Goal: Task Accomplishment & Management: Use online tool/utility

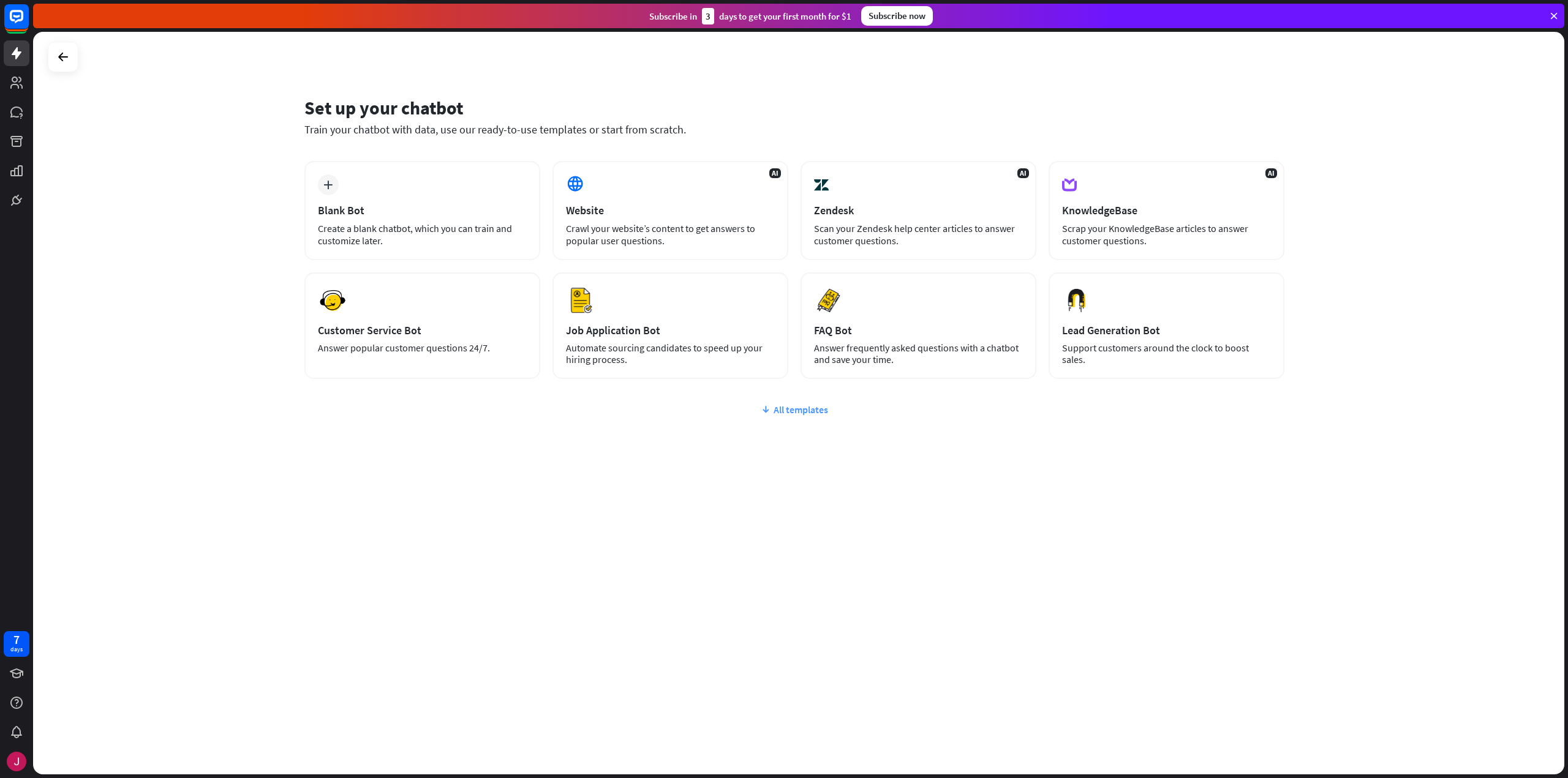
click at [804, 413] on div "All templates" at bounding box center [794, 409] width 980 height 12
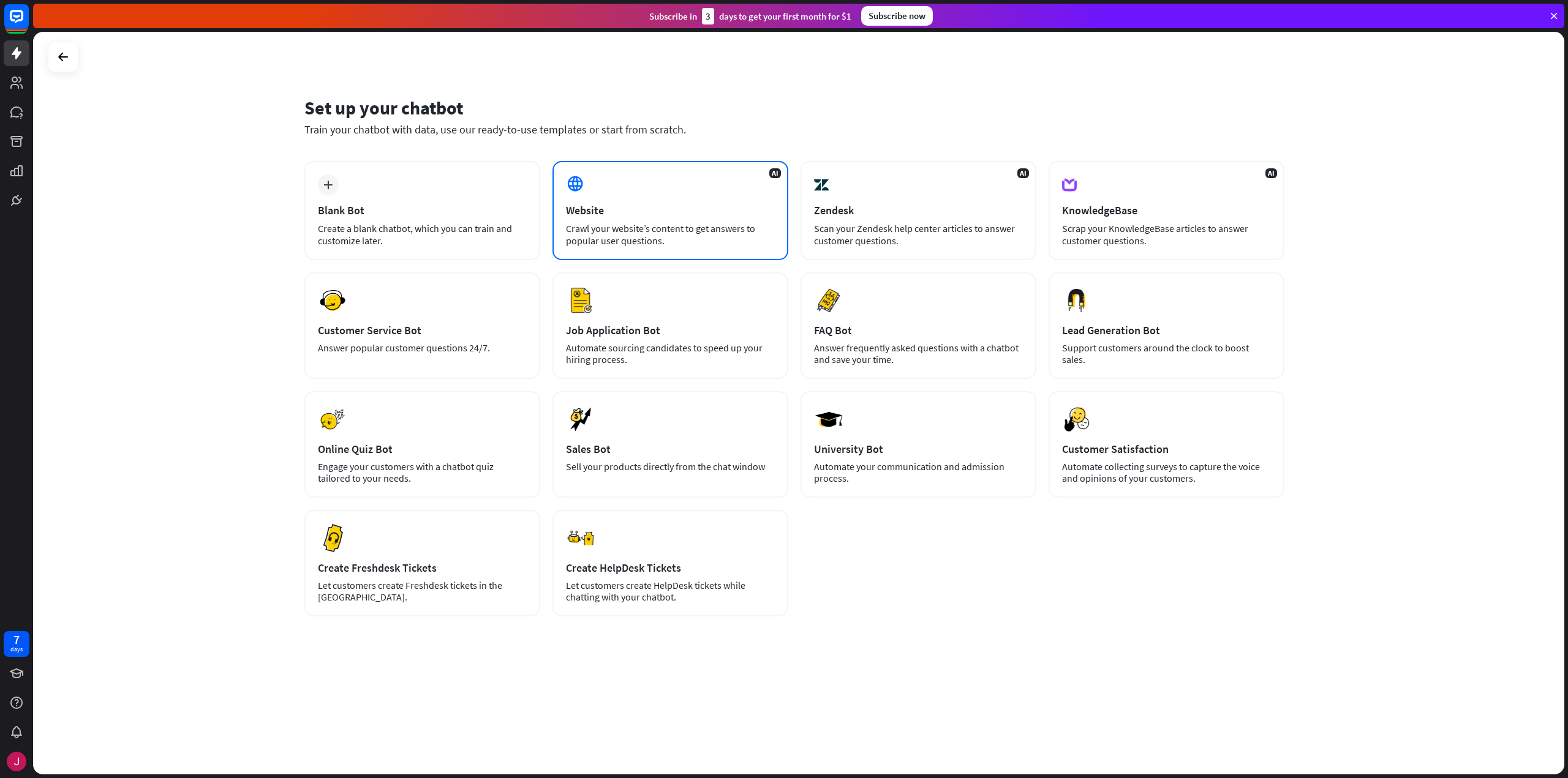
click at [681, 217] on div "AI Website Crawl your website’s content to get answers to popular user question…" at bounding box center [670, 210] width 236 height 99
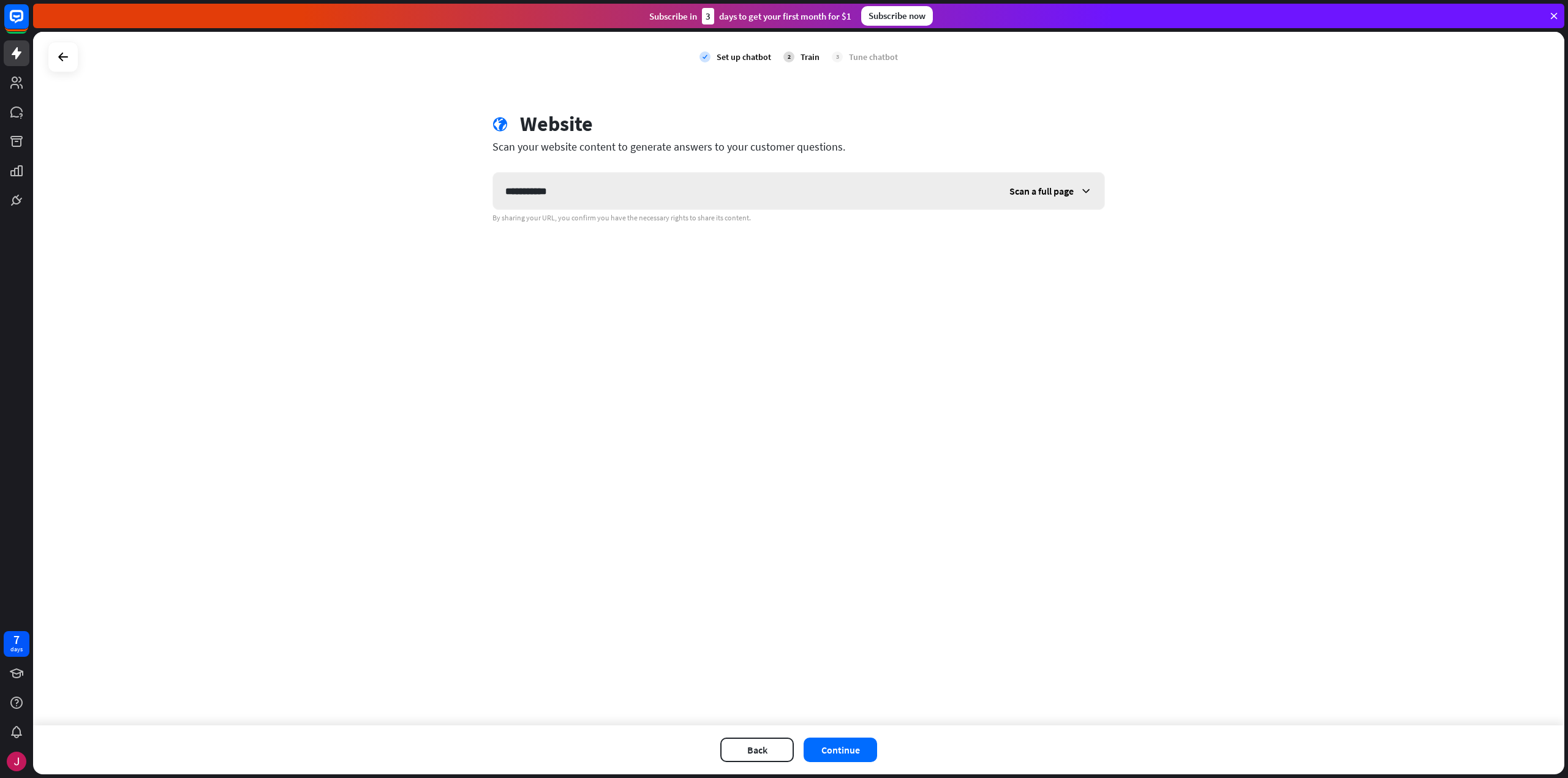
type input "**********"
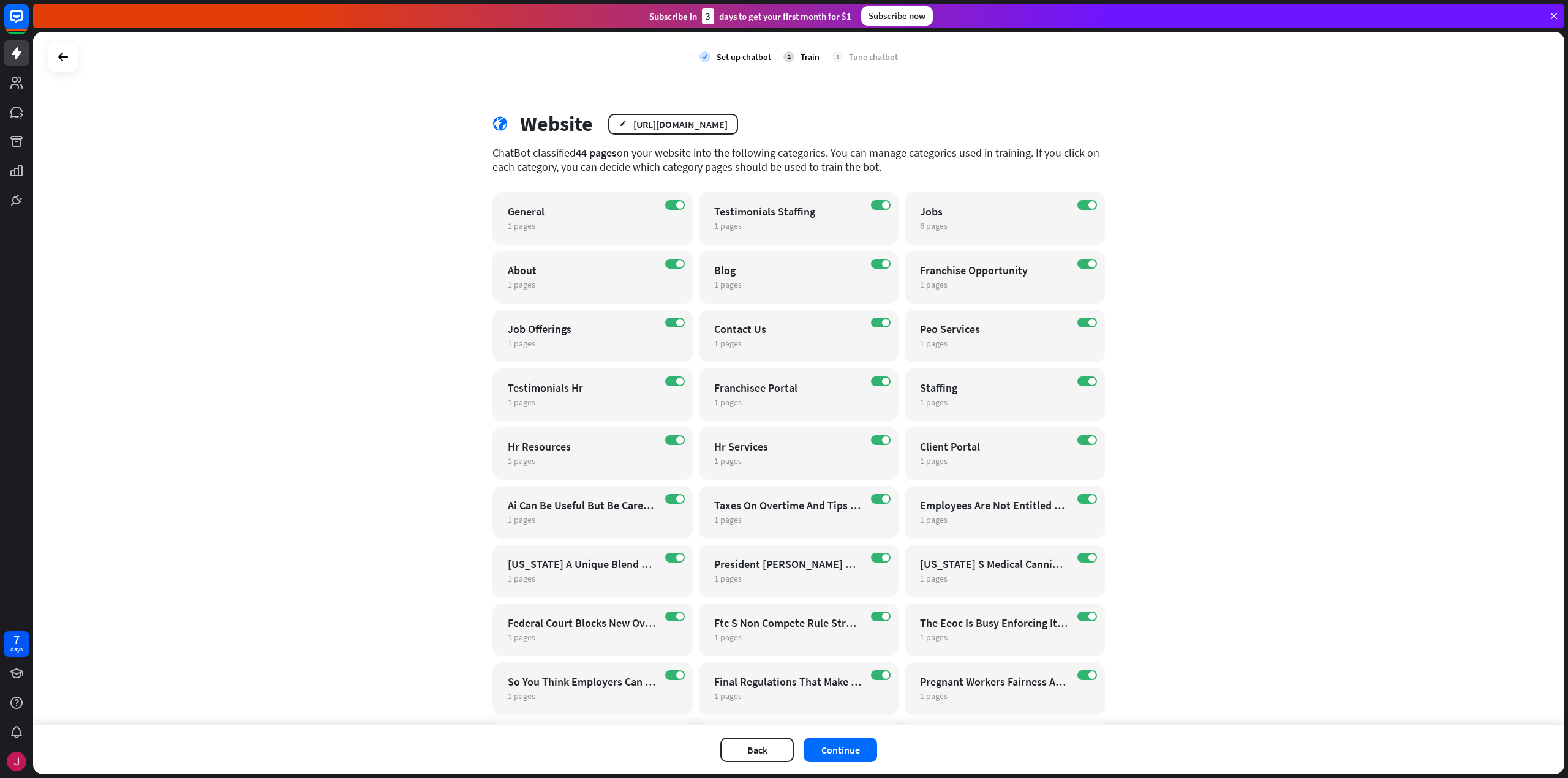
click at [299, 393] on div "check Set up chatbot 2 Train 3 Tune chatbot globe Website edit [URL][DOMAIN_NAM…" at bounding box center [798, 379] width 1531 height 694
click at [53, 49] on div at bounding box center [63, 57] width 23 height 23
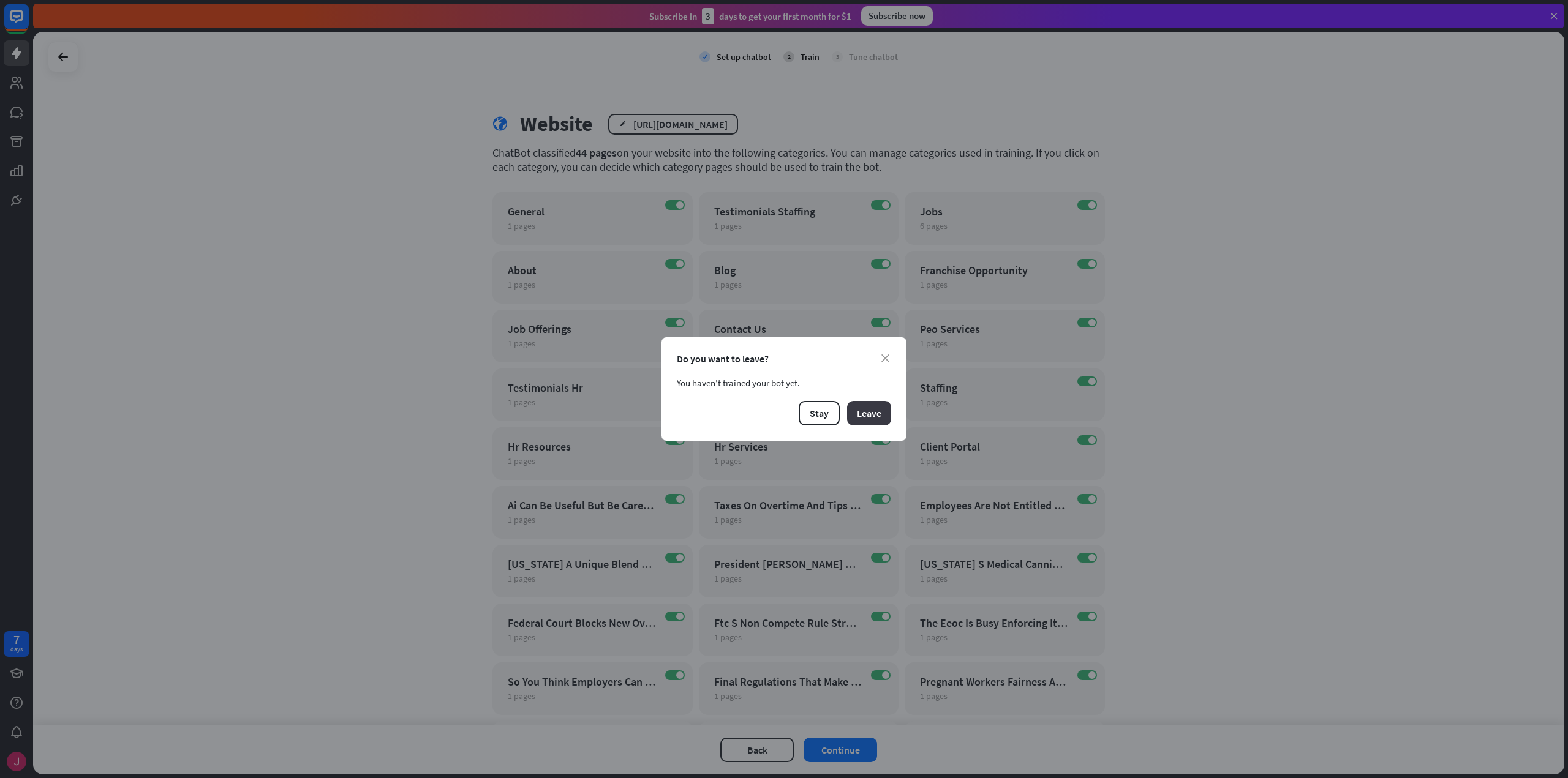
click at [861, 412] on button "Leave" at bounding box center [869, 413] width 44 height 25
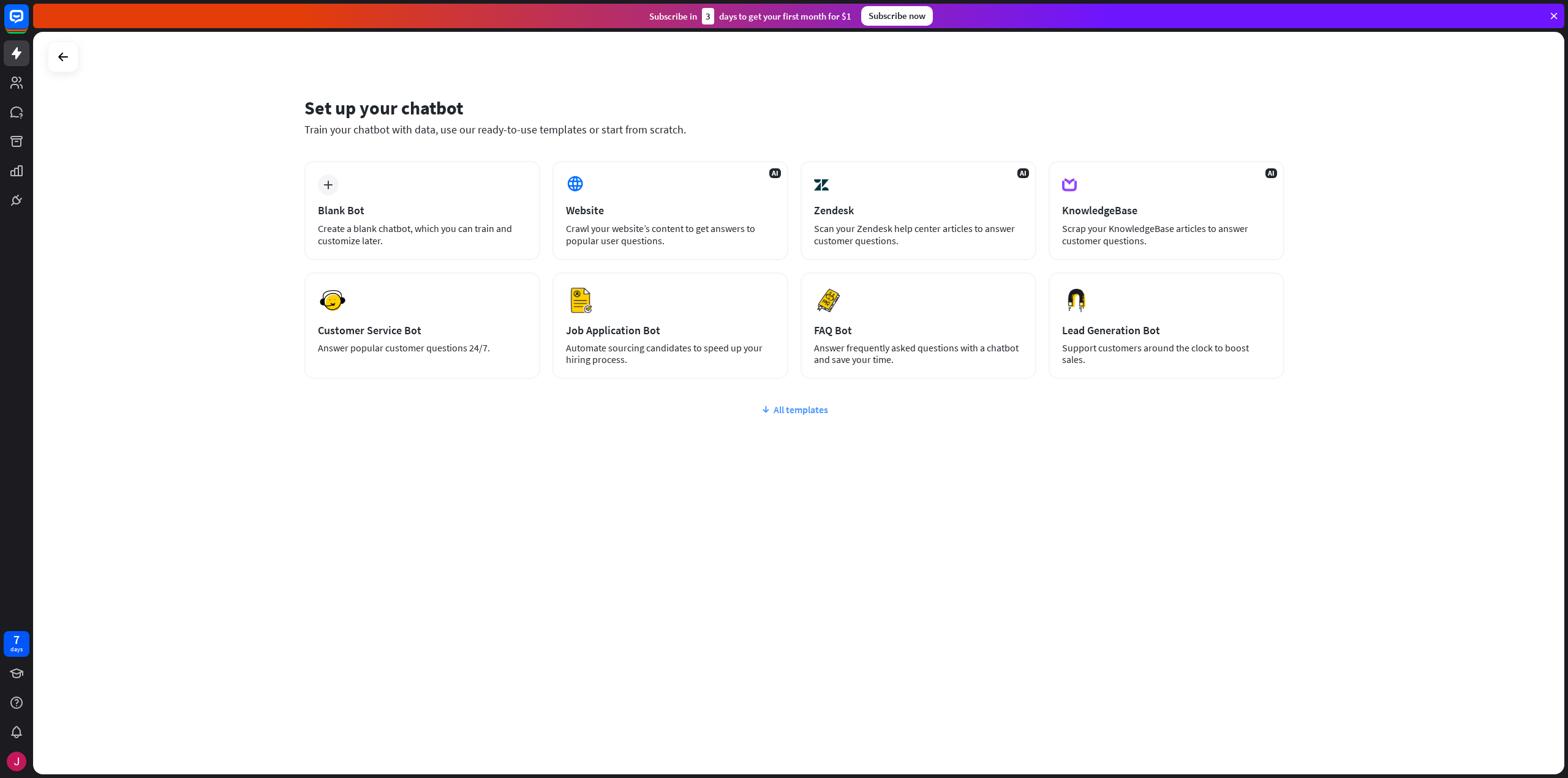
click at [806, 413] on div "All templates" at bounding box center [794, 409] width 980 height 12
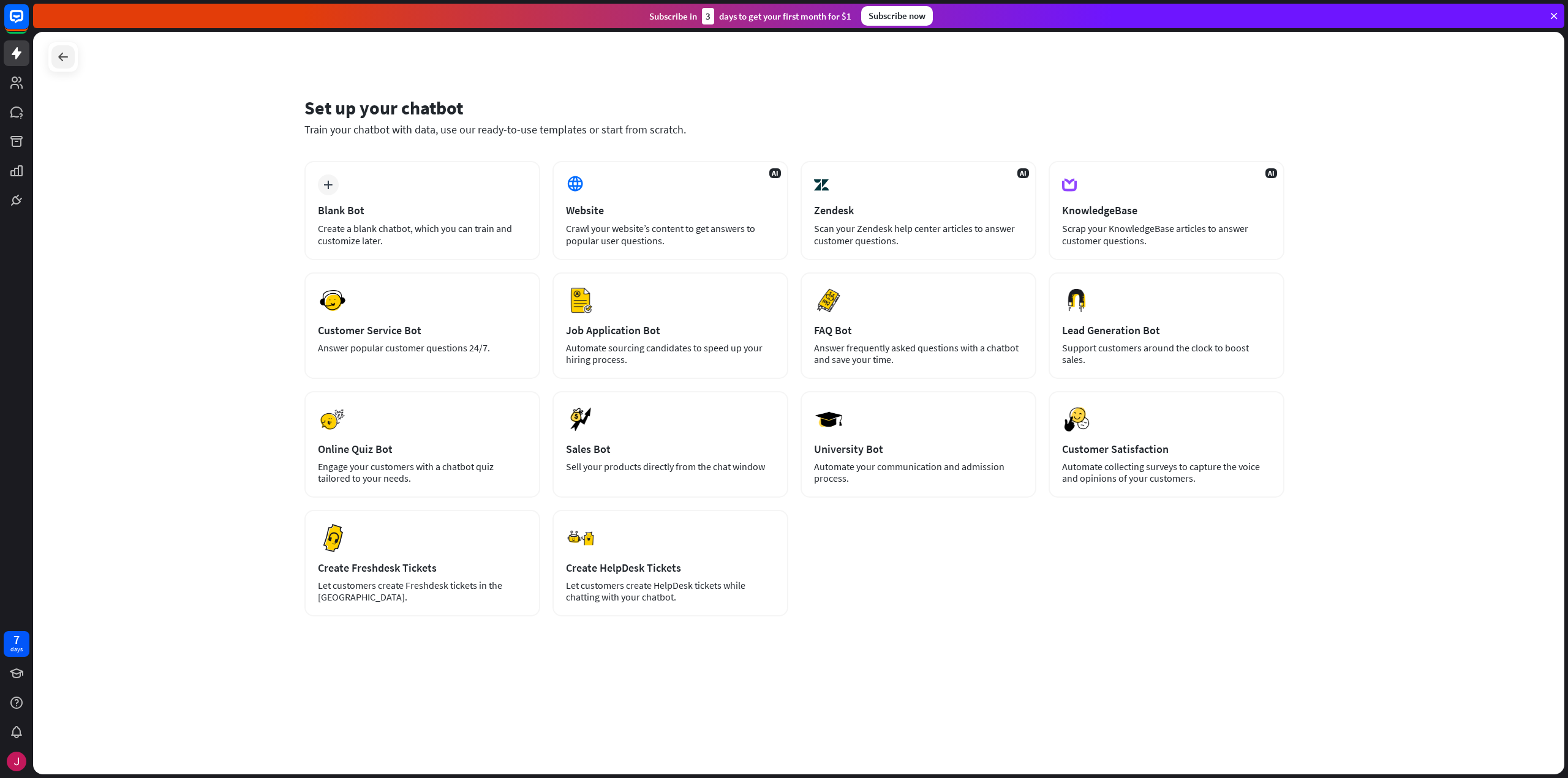
click at [67, 59] on icon at bounding box center [63, 57] width 15 height 15
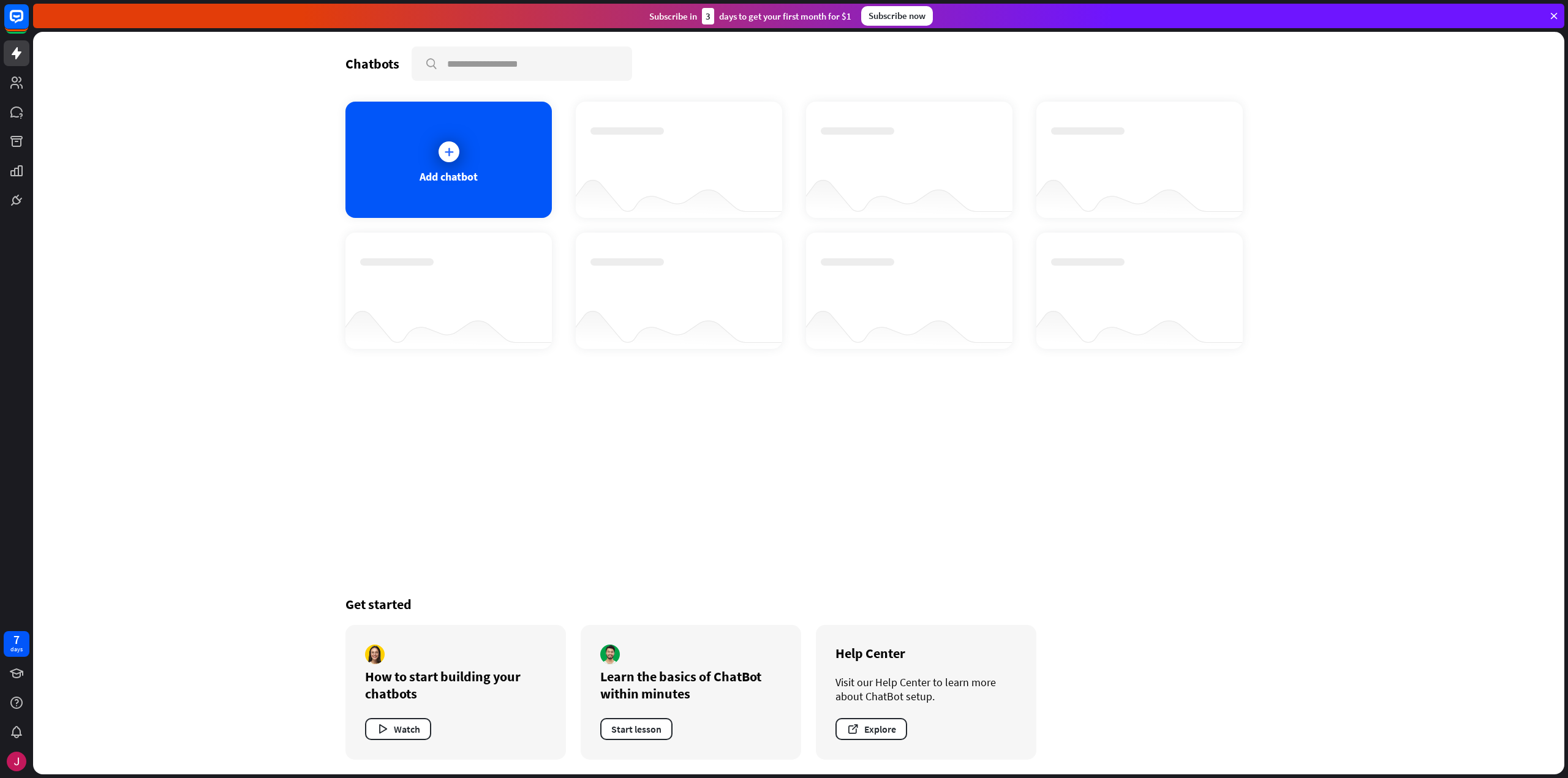
click at [560, 413] on div "Chatbots search Add chatbot Get started How to start building your chatbots Wat…" at bounding box center [798, 403] width 980 height 742
click at [490, 144] on div "Add chatbot" at bounding box center [448, 160] width 206 height 117
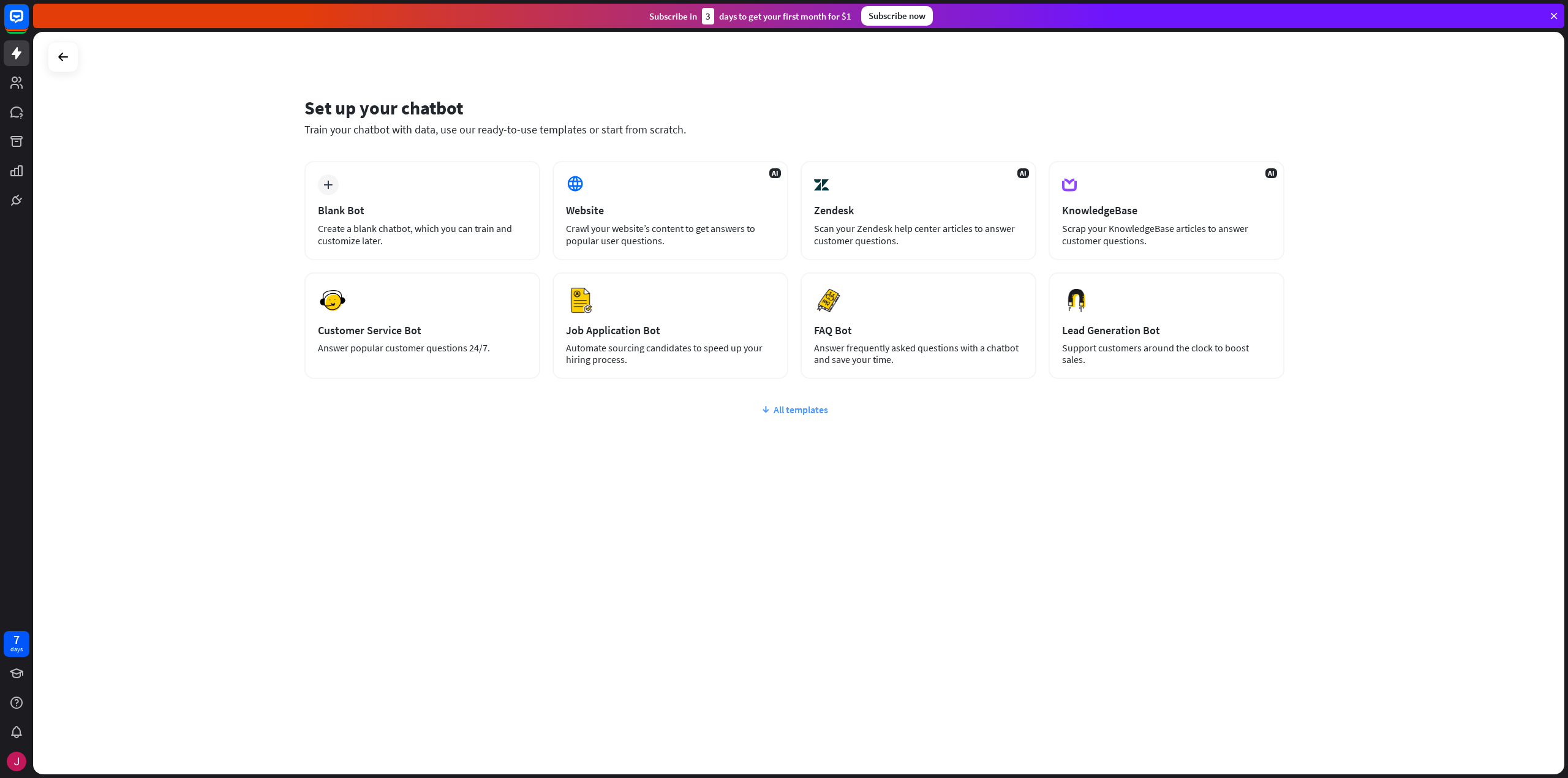
click at [775, 411] on div "All templates" at bounding box center [794, 409] width 980 height 12
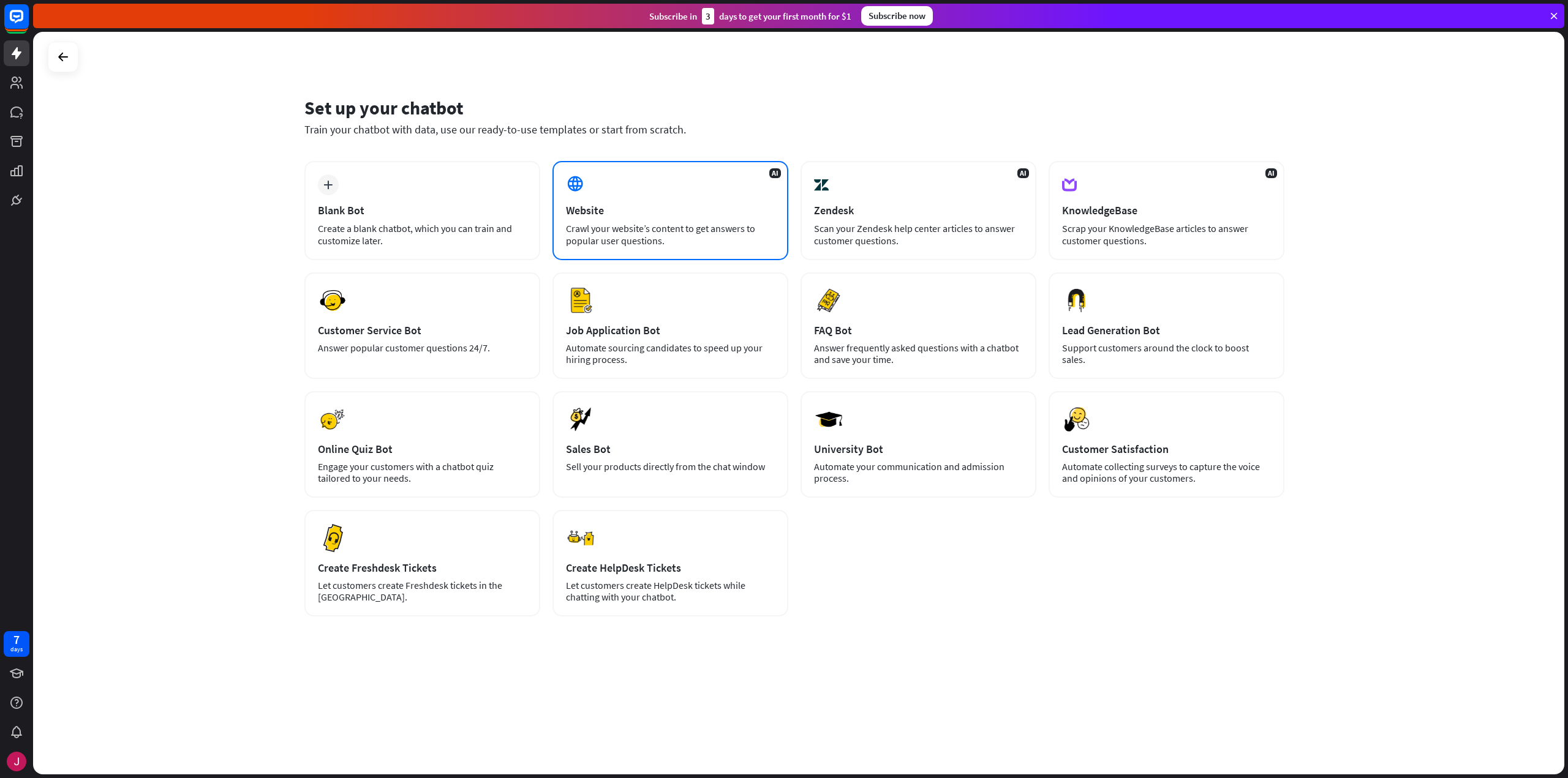
click at [692, 212] on div "Website" at bounding box center [670, 210] width 209 height 14
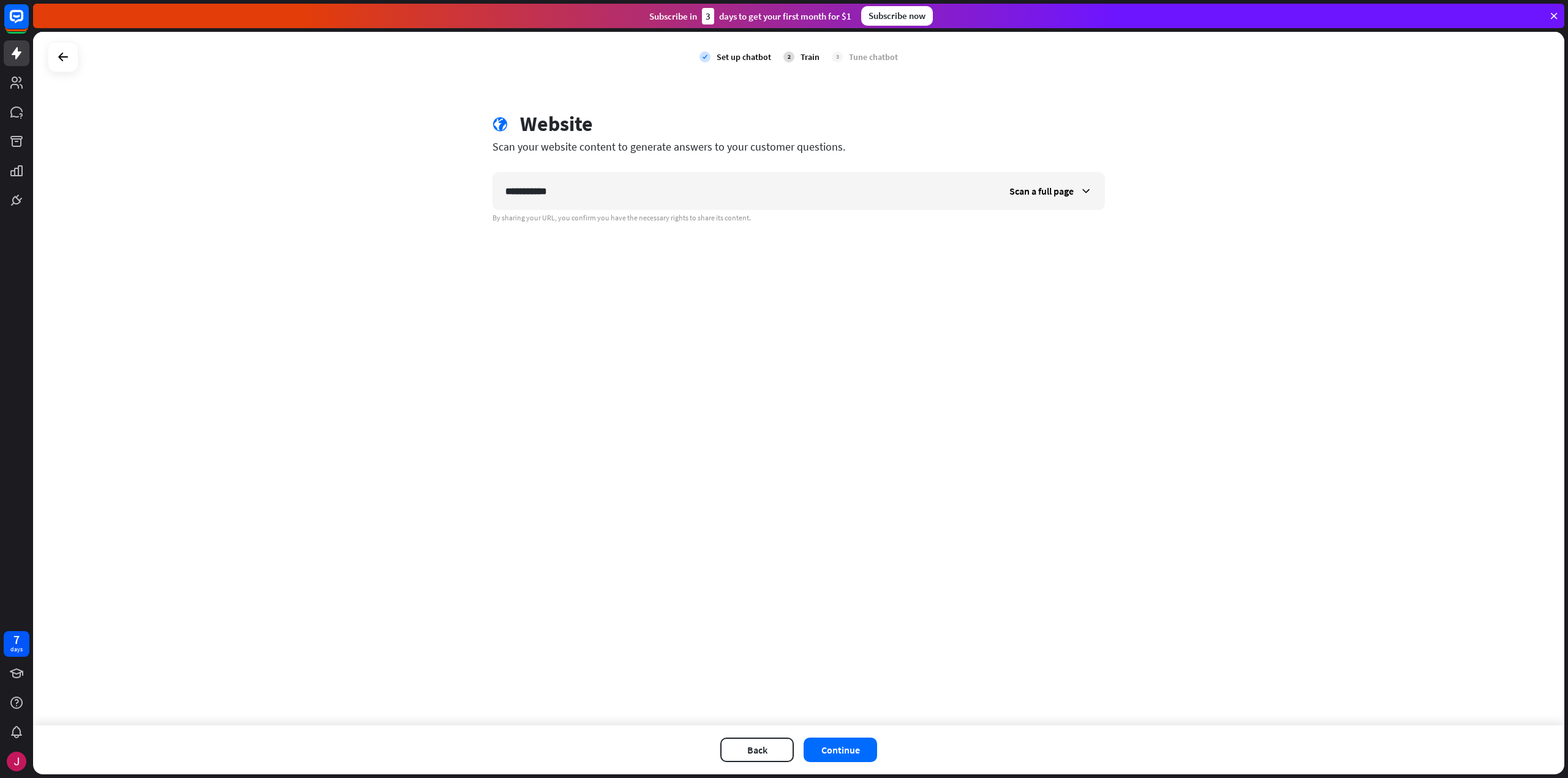
type input "**********"
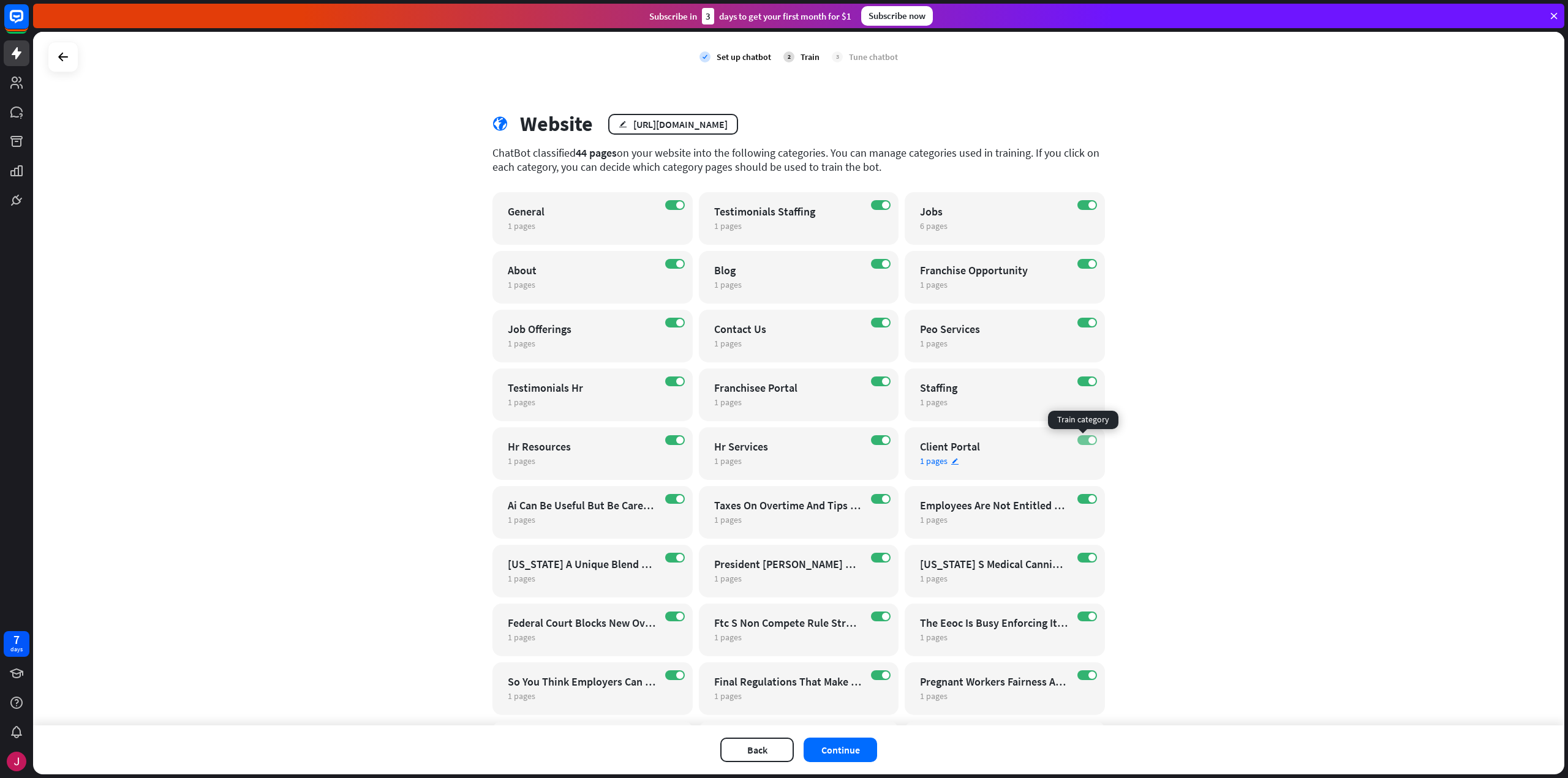
click at [1088, 439] on span at bounding box center [1091, 440] width 7 height 7
click at [882, 499] on span at bounding box center [886, 499] width 7 height 7
click at [1081, 501] on label "ON" at bounding box center [1087, 499] width 19 height 10
click at [678, 499] on label "ON" at bounding box center [674, 499] width 19 height 10
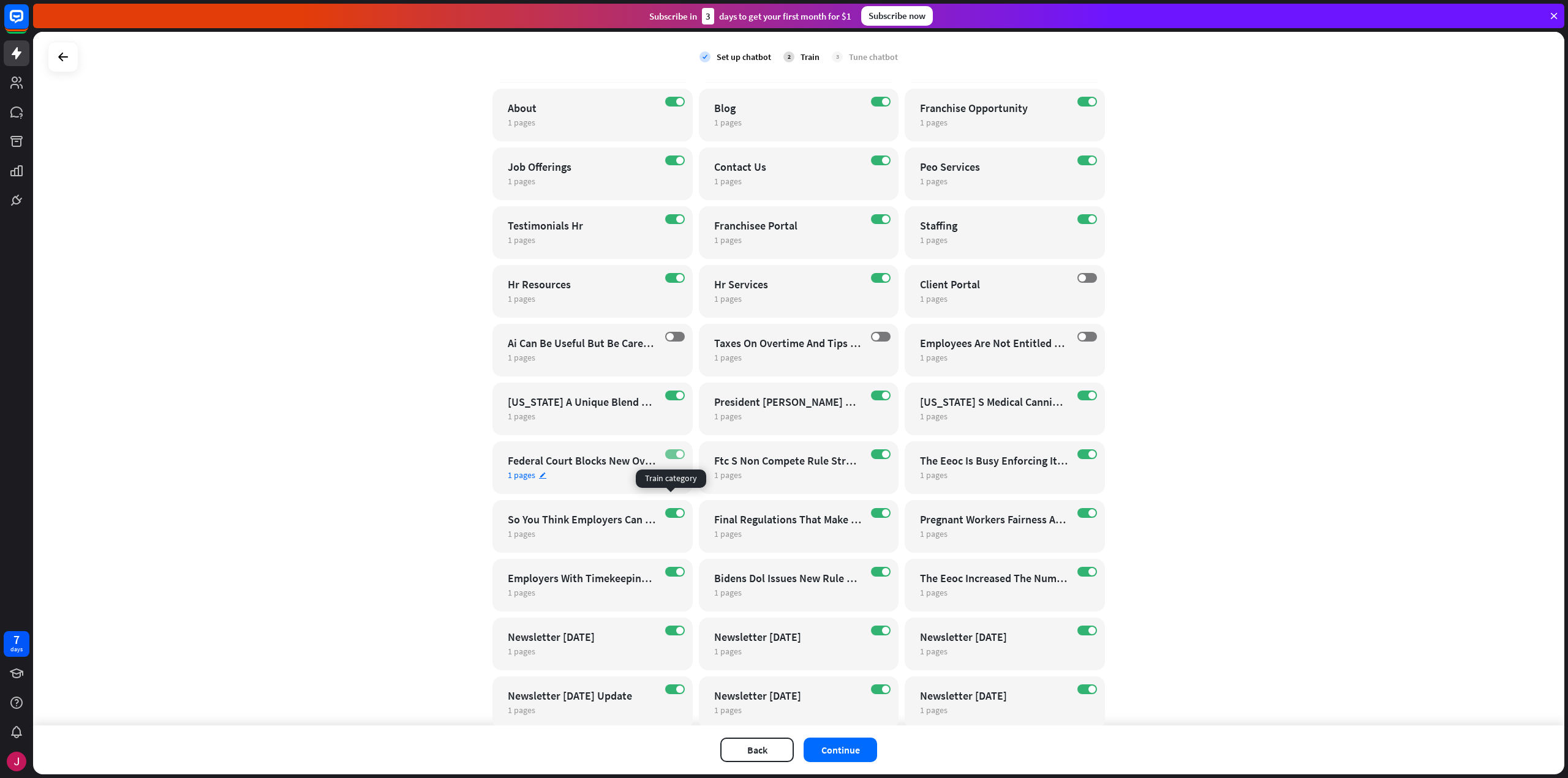
scroll to position [184, 0]
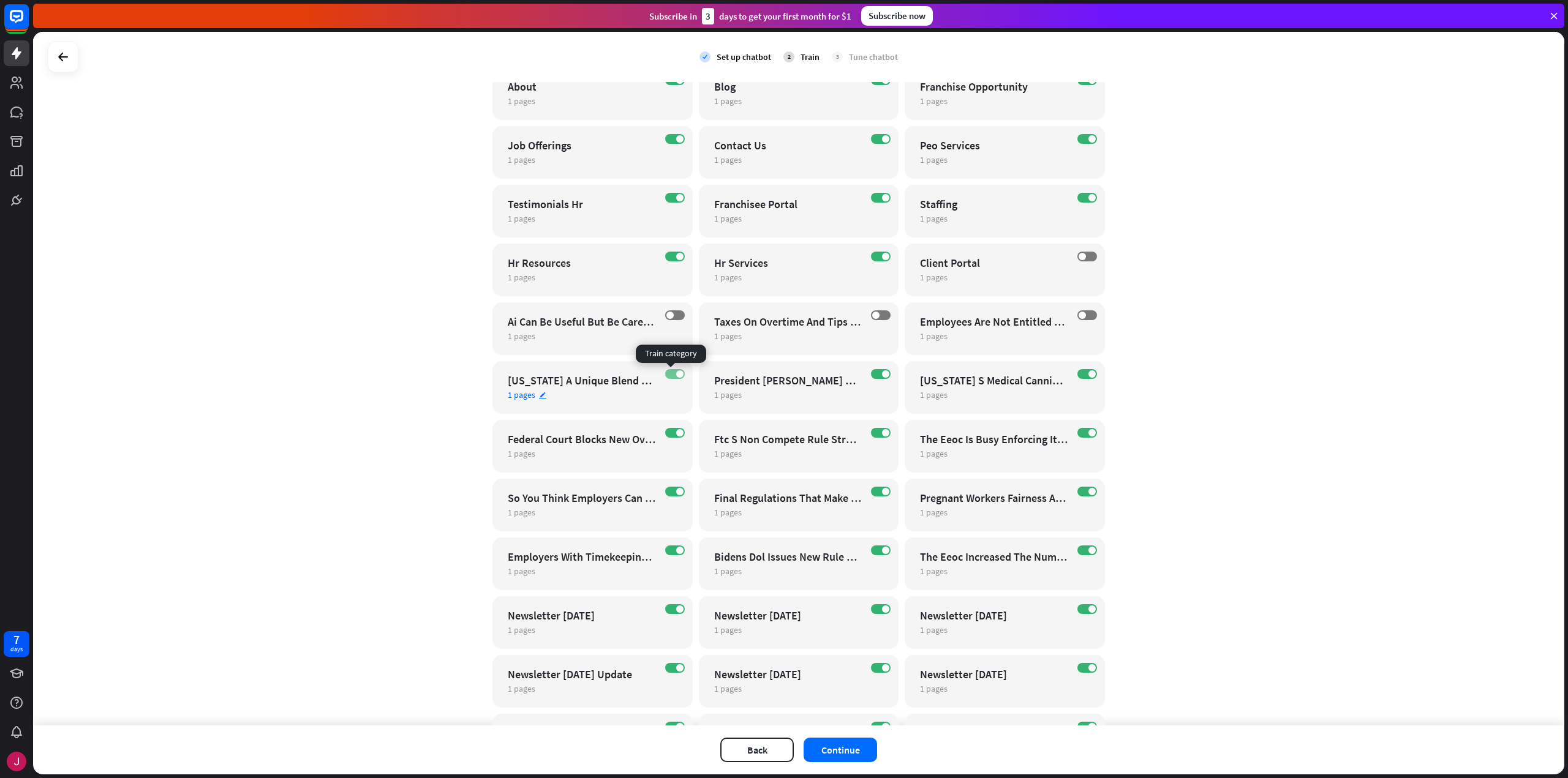
click at [665, 375] on label "ON" at bounding box center [674, 374] width 19 height 10
click at [875, 372] on label "ON" at bounding box center [880, 374] width 19 height 10
click at [1083, 374] on label "ON" at bounding box center [1087, 374] width 19 height 10
click at [666, 429] on label "ON" at bounding box center [674, 433] width 19 height 10
click at [882, 434] on span at bounding box center [886, 432] width 7 height 7
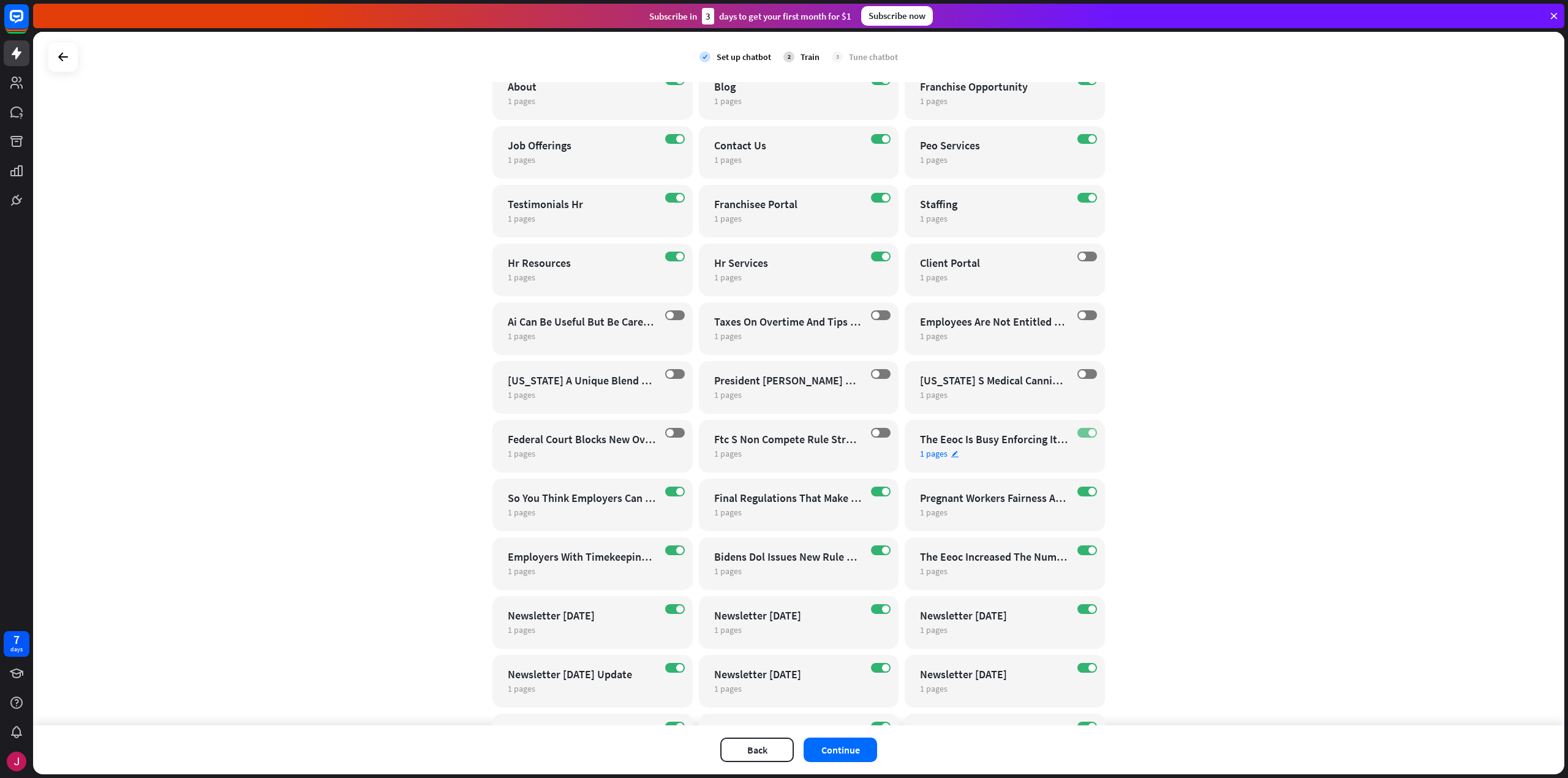
click at [1080, 434] on label "ON" at bounding box center [1087, 433] width 19 height 10
click at [670, 494] on label "ON" at bounding box center [674, 491] width 19 height 10
click at [871, 490] on label "ON" at bounding box center [880, 491] width 19 height 10
click at [1079, 492] on label "ON" at bounding box center [1087, 491] width 19 height 10
click at [665, 550] on label "ON" at bounding box center [674, 550] width 19 height 10
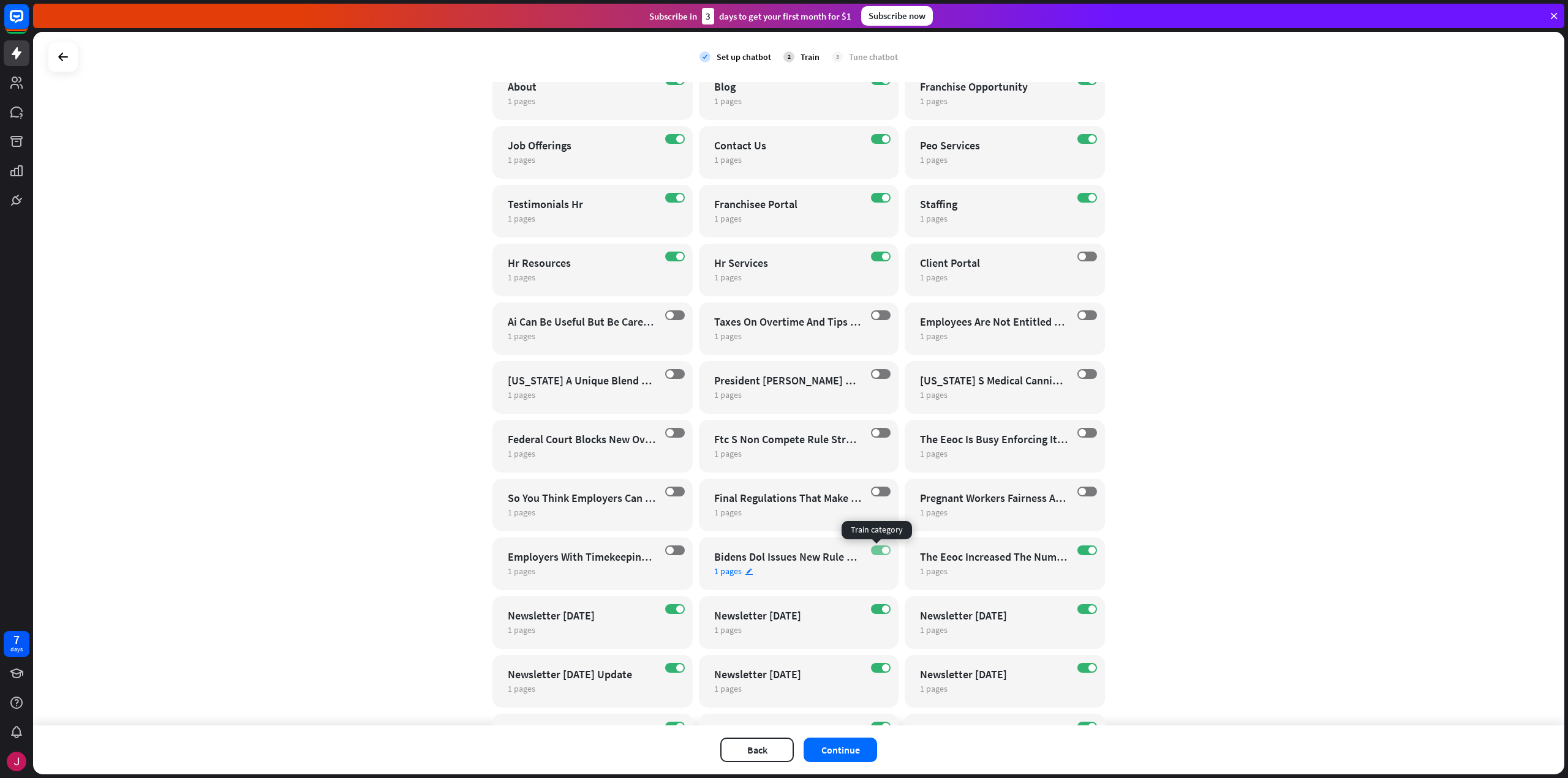
click at [871, 550] on label "ON" at bounding box center [880, 550] width 19 height 10
click at [1093, 549] on div "ON The Eeoc Increased The Number Of Lawsuits It Filed Against Employers In [DAT…" at bounding box center [1004, 564] width 200 height 53
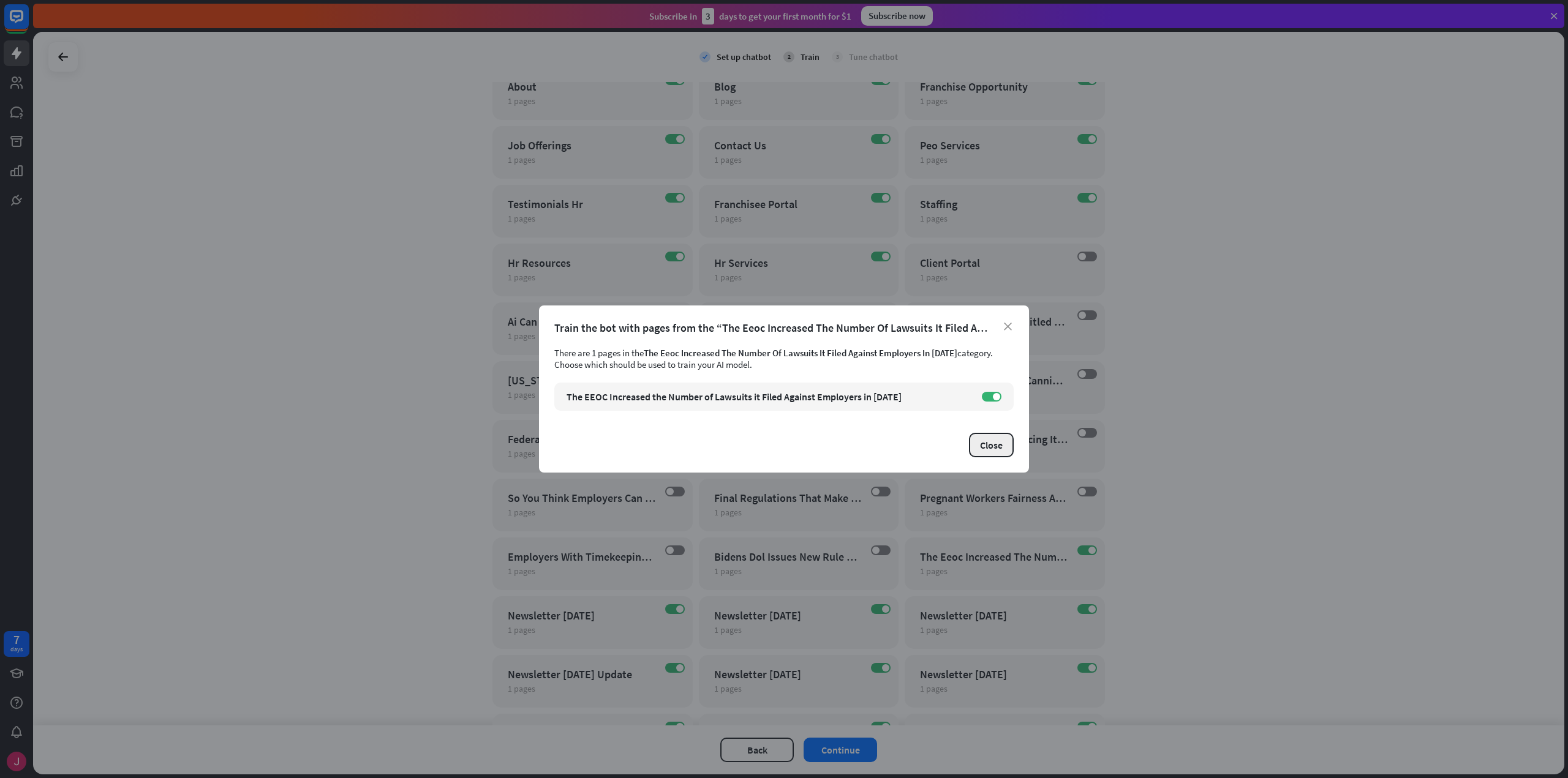
click at [988, 451] on button "Close" at bounding box center [991, 445] width 45 height 25
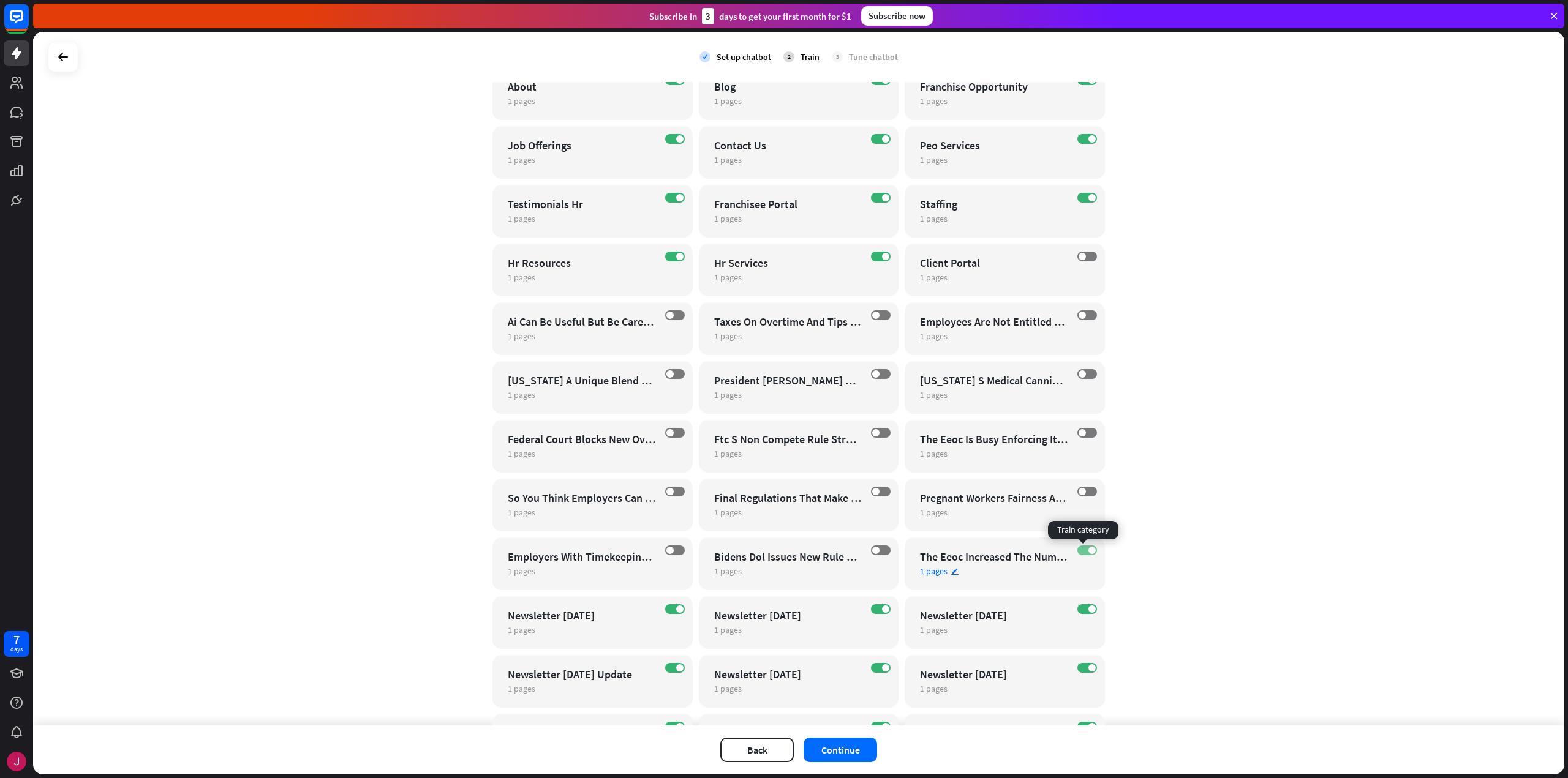
click at [1079, 549] on label "ON" at bounding box center [1087, 550] width 19 height 10
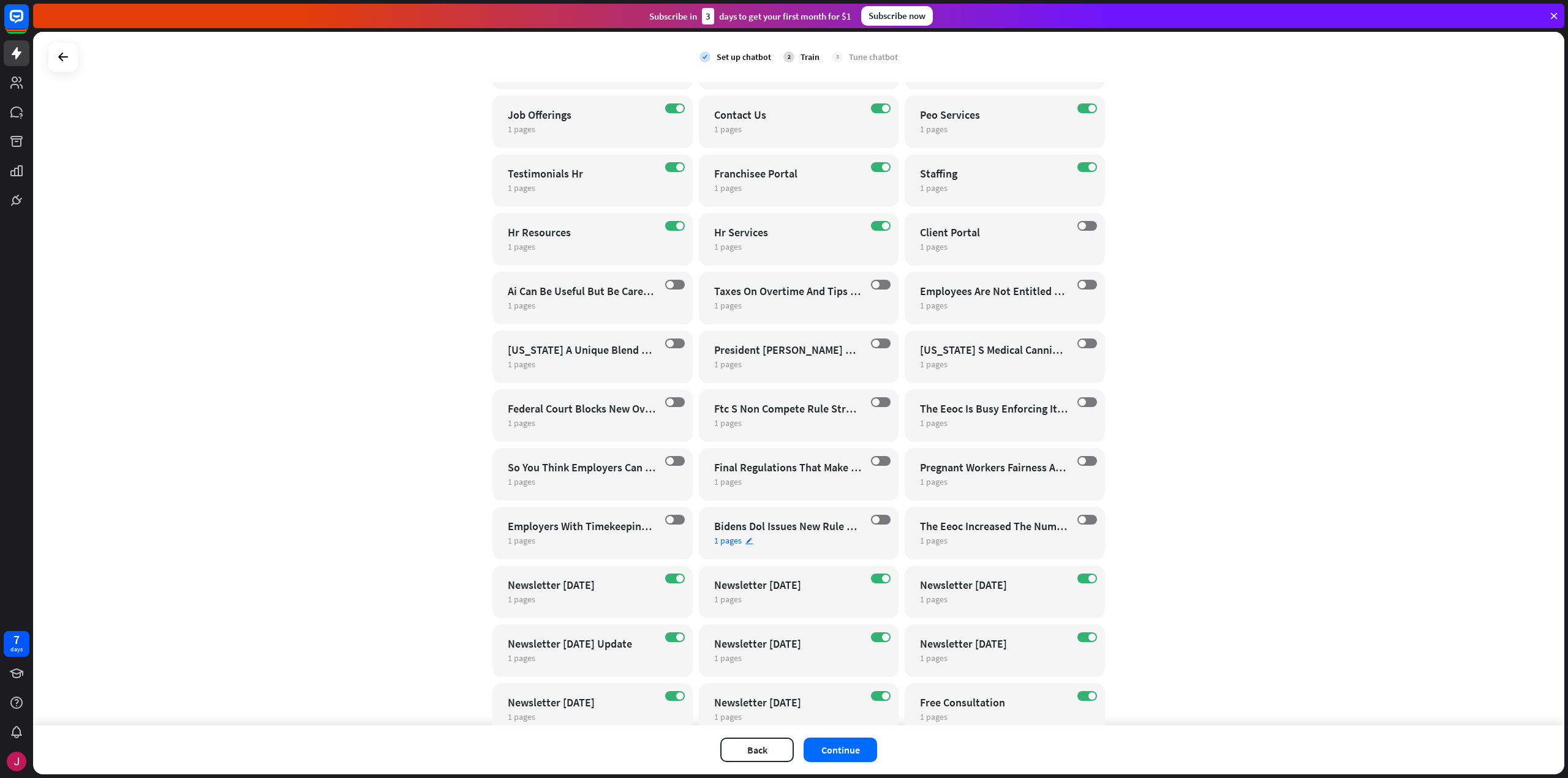
scroll to position [264, 0]
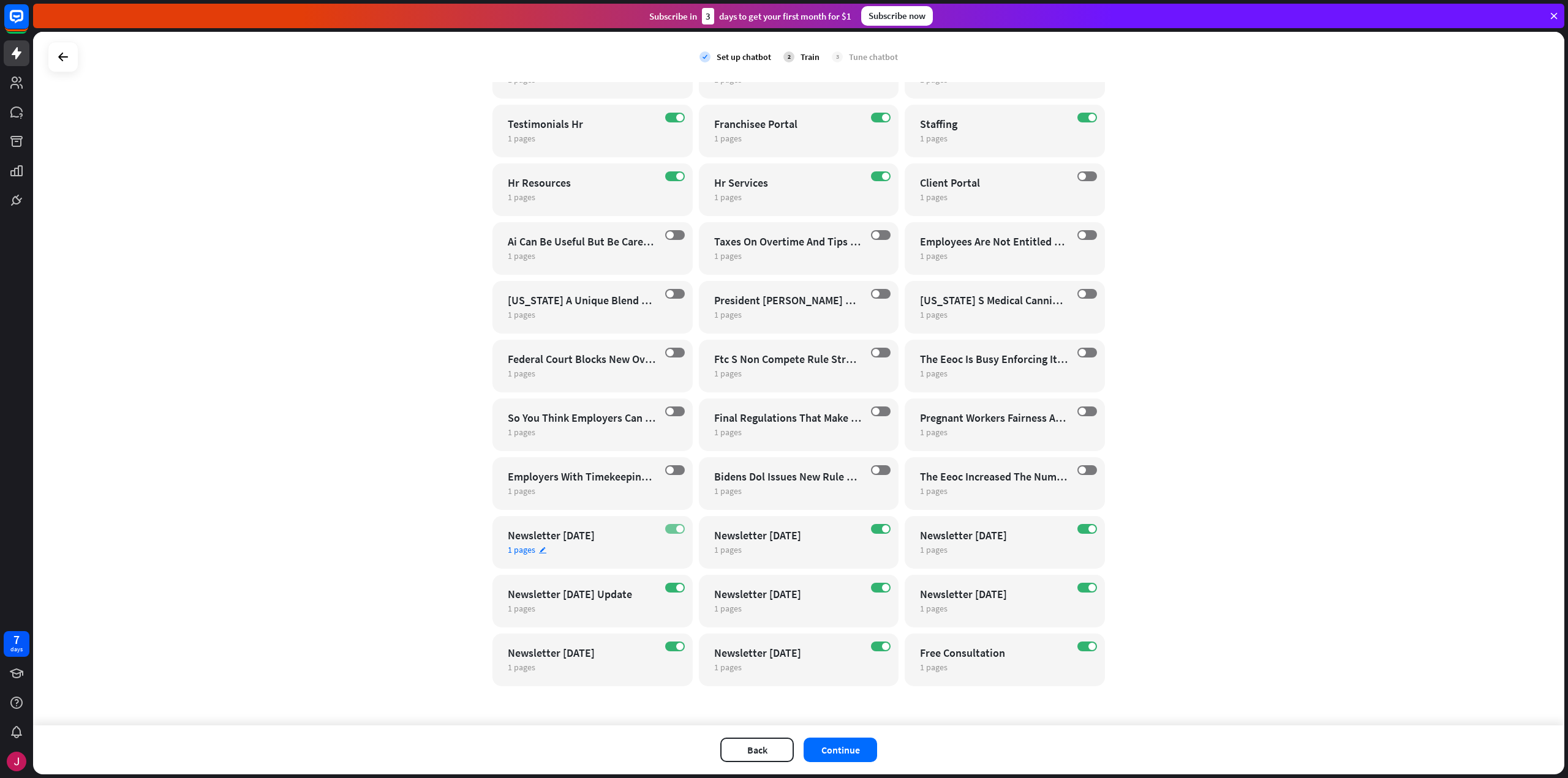
click at [667, 529] on label "ON" at bounding box center [674, 529] width 19 height 10
click at [871, 527] on label "ON" at bounding box center [880, 529] width 19 height 10
click at [1077, 528] on label "ON" at bounding box center [1087, 529] width 19 height 10
click at [1078, 586] on label "ON" at bounding box center [1087, 588] width 19 height 10
click at [871, 584] on label "ON" at bounding box center [880, 588] width 19 height 10
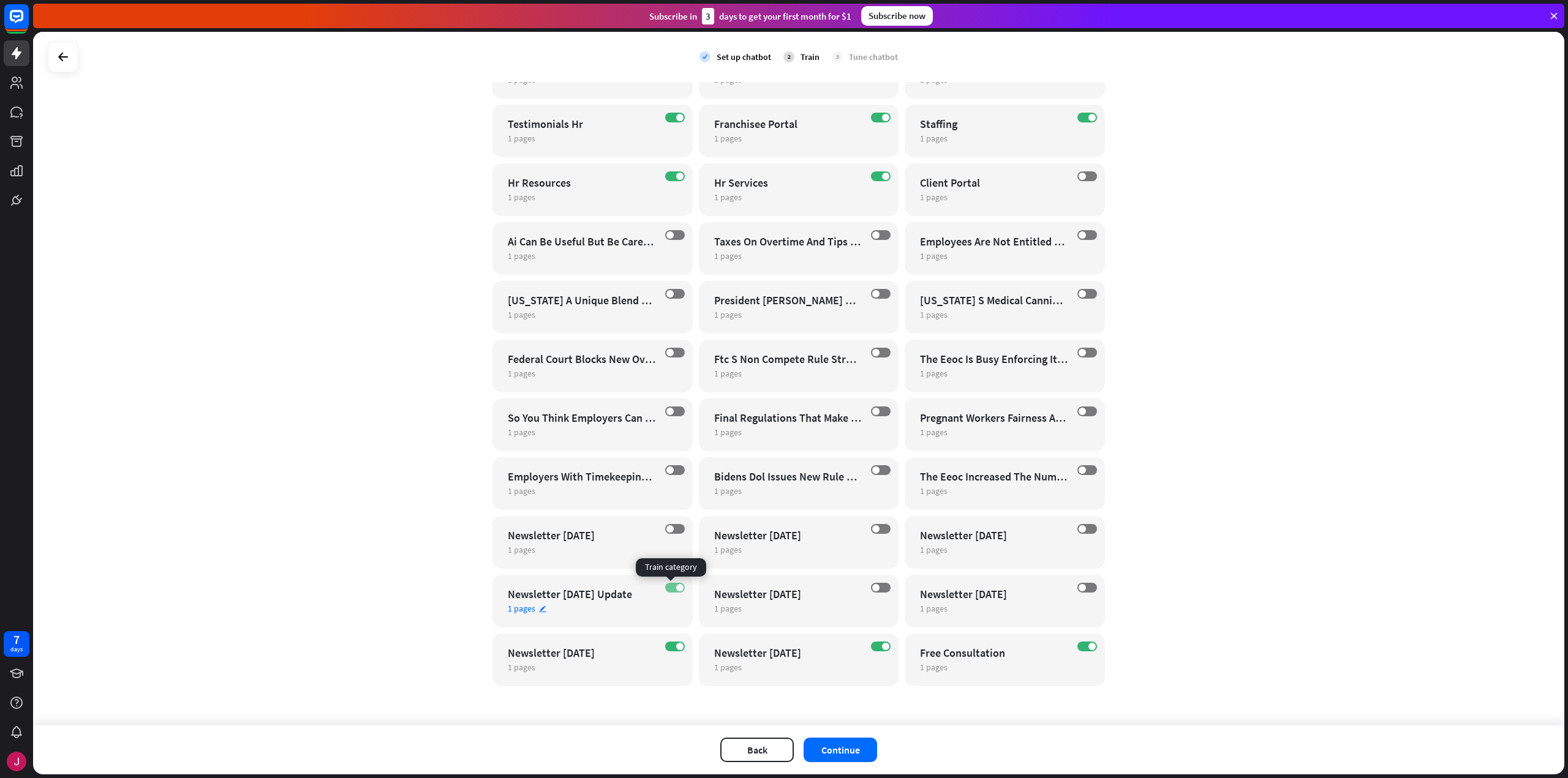
click at [676, 590] on span at bounding box center [680, 588] width 7 height 7
click at [676, 651] on label "ON" at bounding box center [674, 646] width 19 height 10
click at [884, 644] on span at bounding box center [886, 646] width 7 height 7
click at [1077, 646] on label "ON" at bounding box center [1087, 646] width 19 height 10
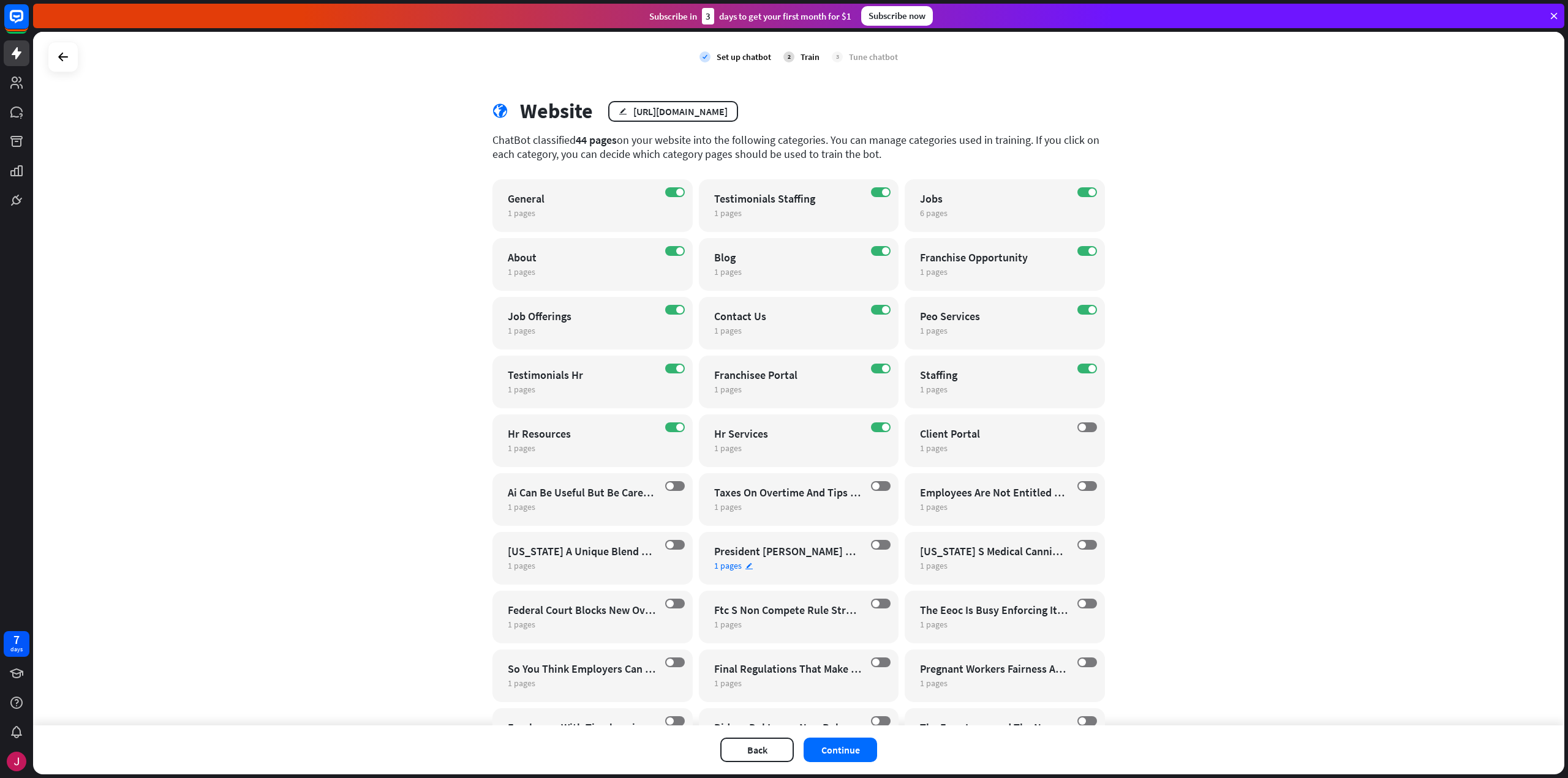
scroll to position [0, 0]
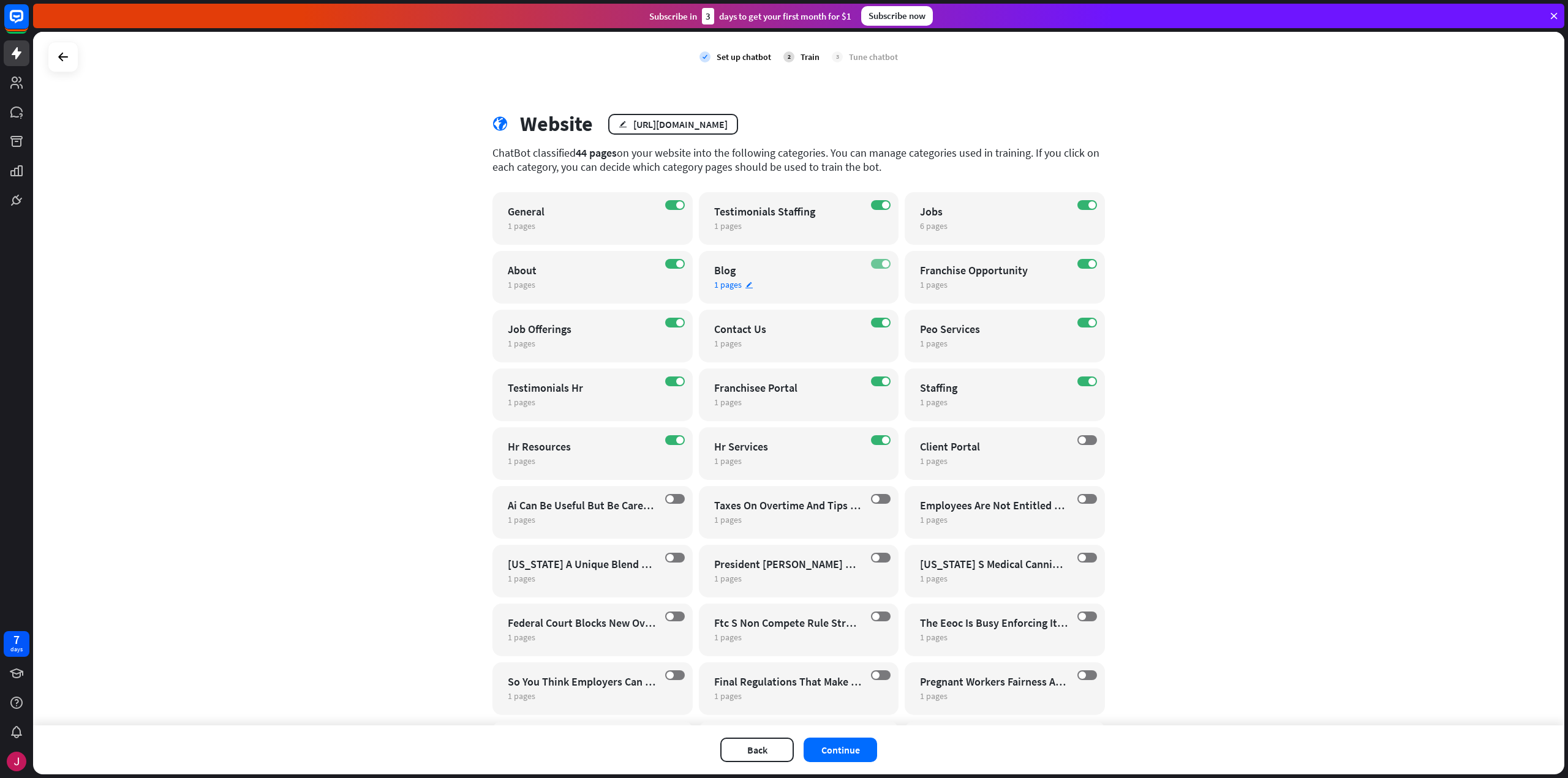
click at [882, 265] on span at bounding box center [886, 263] width 7 height 7
click at [1088, 202] on span at bounding box center [1091, 205] width 7 height 7
click at [1081, 379] on label "ON" at bounding box center [1087, 381] width 19 height 10
click at [679, 318] on div "ON" at bounding box center [674, 322] width 19 height 10
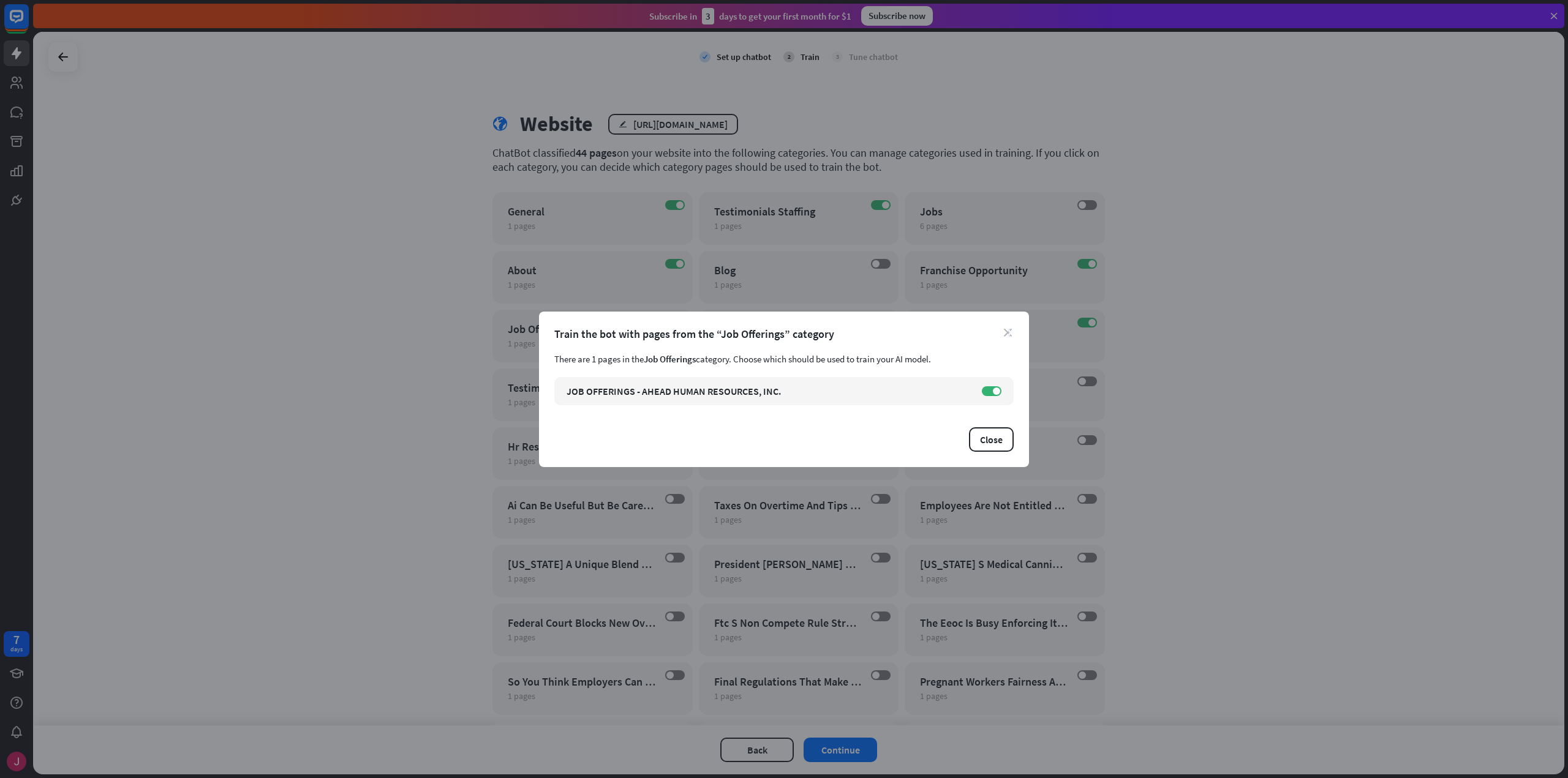
click at [1009, 331] on icon "close" at bounding box center [1008, 333] width 8 height 8
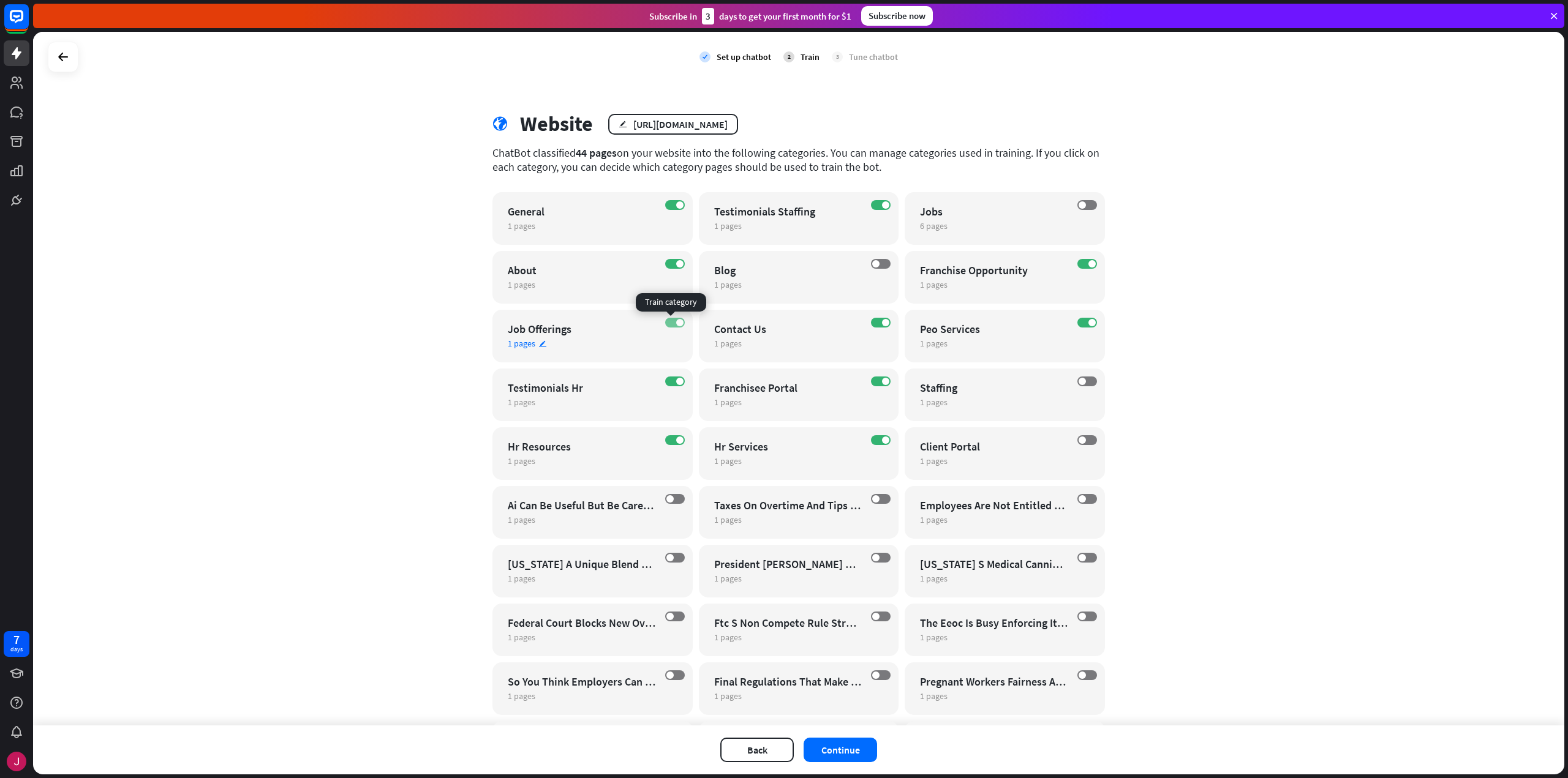
click at [676, 321] on span at bounding box center [680, 322] width 7 height 7
click at [668, 380] on label "ON" at bounding box center [674, 381] width 19 height 10
click at [871, 381] on label "ON" at bounding box center [880, 381] width 19 height 10
click at [871, 324] on label "ON" at bounding box center [880, 322] width 19 height 10
click at [876, 208] on label "ON" at bounding box center [880, 205] width 19 height 10
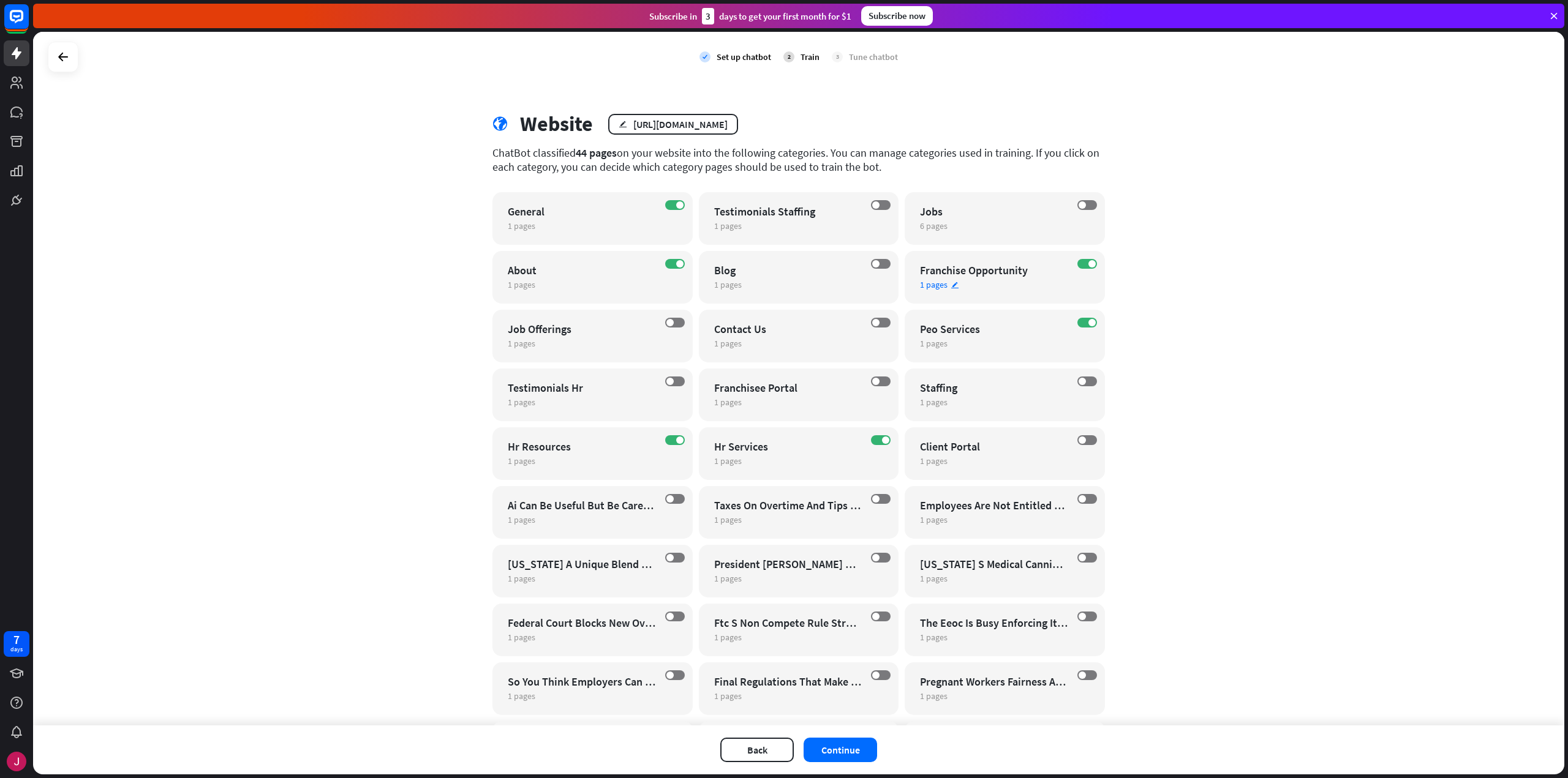
drag, startPoint x: 1084, startPoint y: 265, endPoint x: 1073, endPoint y: 273, distance: 13.6
click at [1088, 265] on span at bounding box center [1091, 263] width 7 height 7
click at [675, 379] on label "OFF" at bounding box center [674, 381] width 19 height 10
click at [829, 754] on button "Continue" at bounding box center [841, 750] width 74 height 25
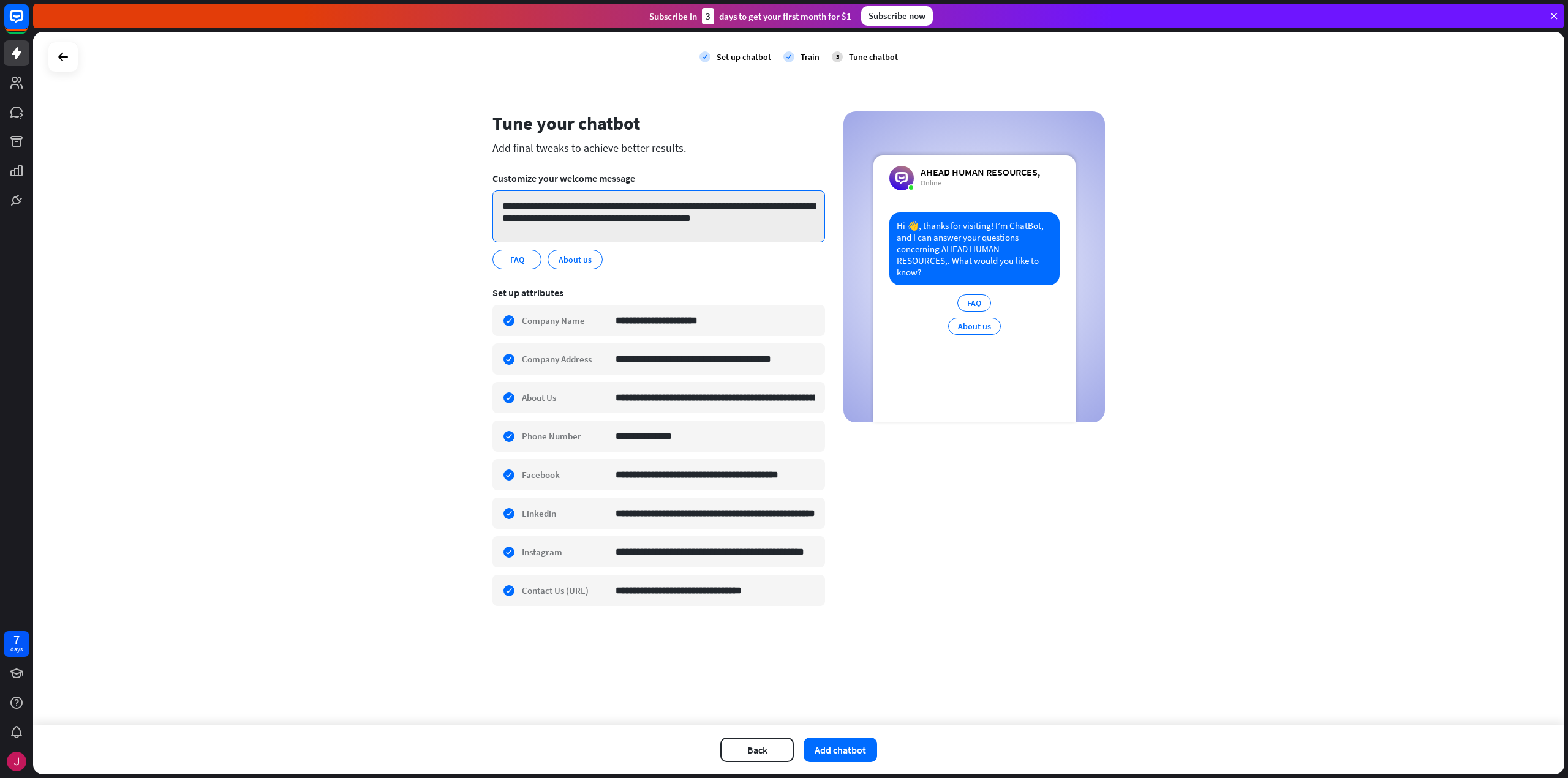
click at [537, 213] on textarea "**********" at bounding box center [659, 216] width 333 height 52
click at [529, 205] on textarea "**********" at bounding box center [659, 216] width 333 height 52
click at [528, 206] on textarea "**********" at bounding box center [659, 216] width 333 height 52
click at [617, 210] on textarea "**********" at bounding box center [659, 216] width 333 height 52
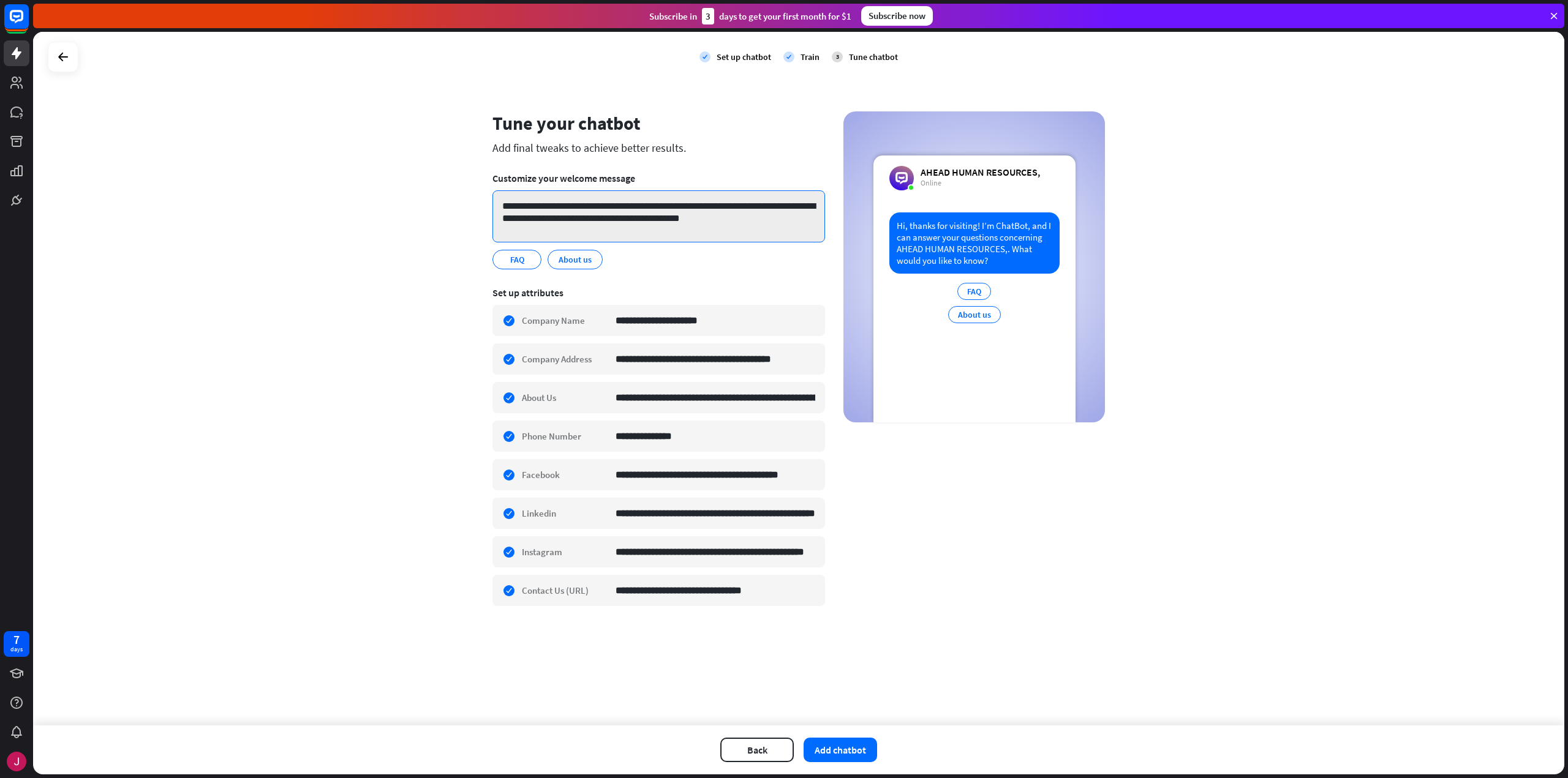
drag, startPoint x: 556, startPoint y: 221, endPoint x: 663, endPoint y: 222, distance: 107.0
click at [663, 222] on textarea "**********" at bounding box center [659, 216] width 333 height 52
drag, startPoint x: 793, startPoint y: 216, endPoint x: 657, endPoint y: 220, distance: 136.1
click at [657, 220] on textarea "**********" at bounding box center [659, 216] width 333 height 52
click at [610, 208] on textarea "**********" at bounding box center [659, 216] width 333 height 52
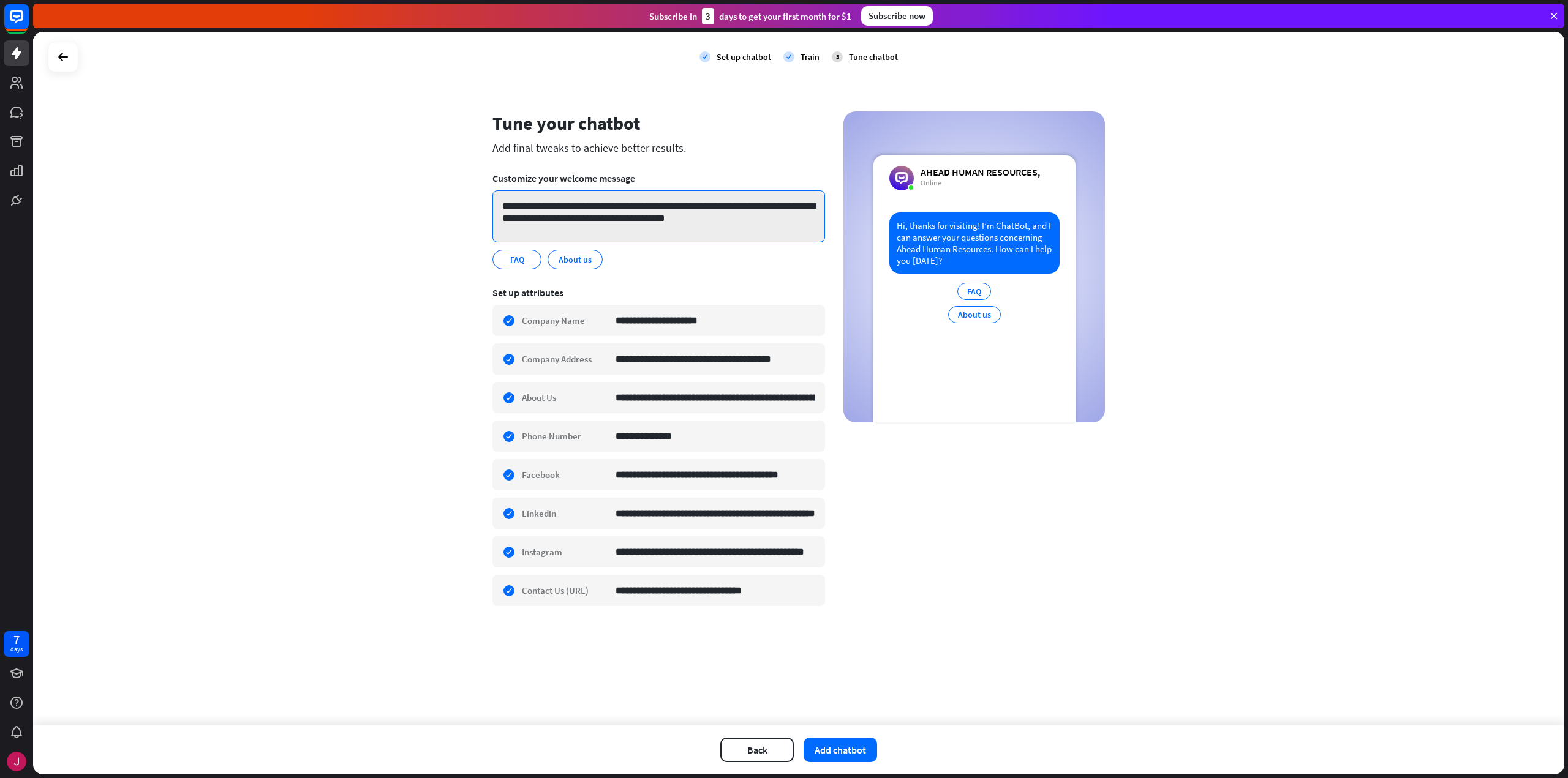
drag, startPoint x: 609, startPoint y: 208, endPoint x: 644, endPoint y: 208, distance: 35.0
click at [644, 208] on textarea "**********" at bounding box center [659, 216] width 333 height 52
type textarea "**********"
click at [666, 429] on input "**********" at bounding box center [715, 436] width 200 height 30
paste input
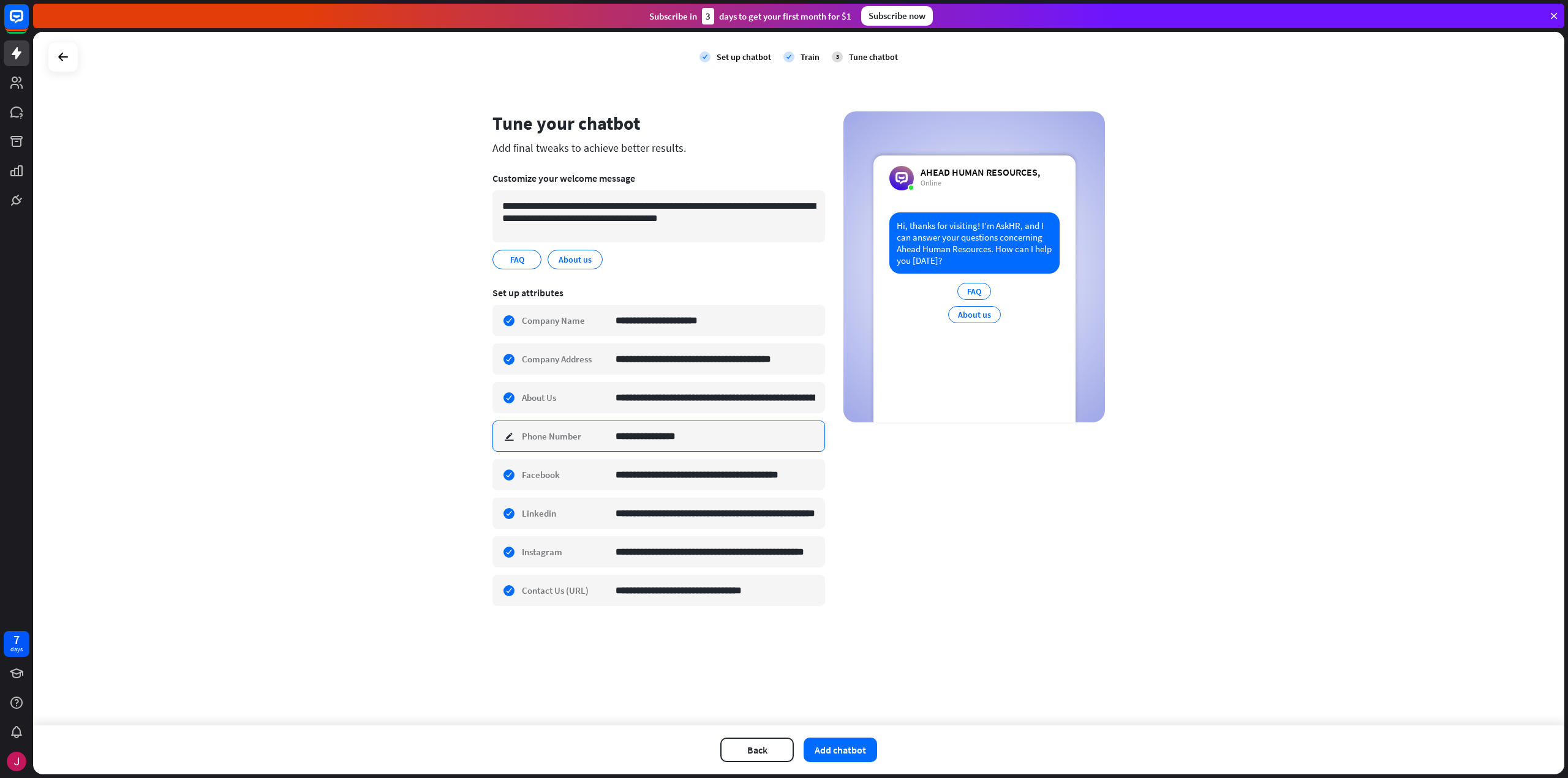
type input "**********"
click at [939, 577] on div "**********" at bounding box center [799, 367] width 613 height 511
click at [838, 747] on button "Add chatbot" at bounding box center [841, 750] width 74 height 25
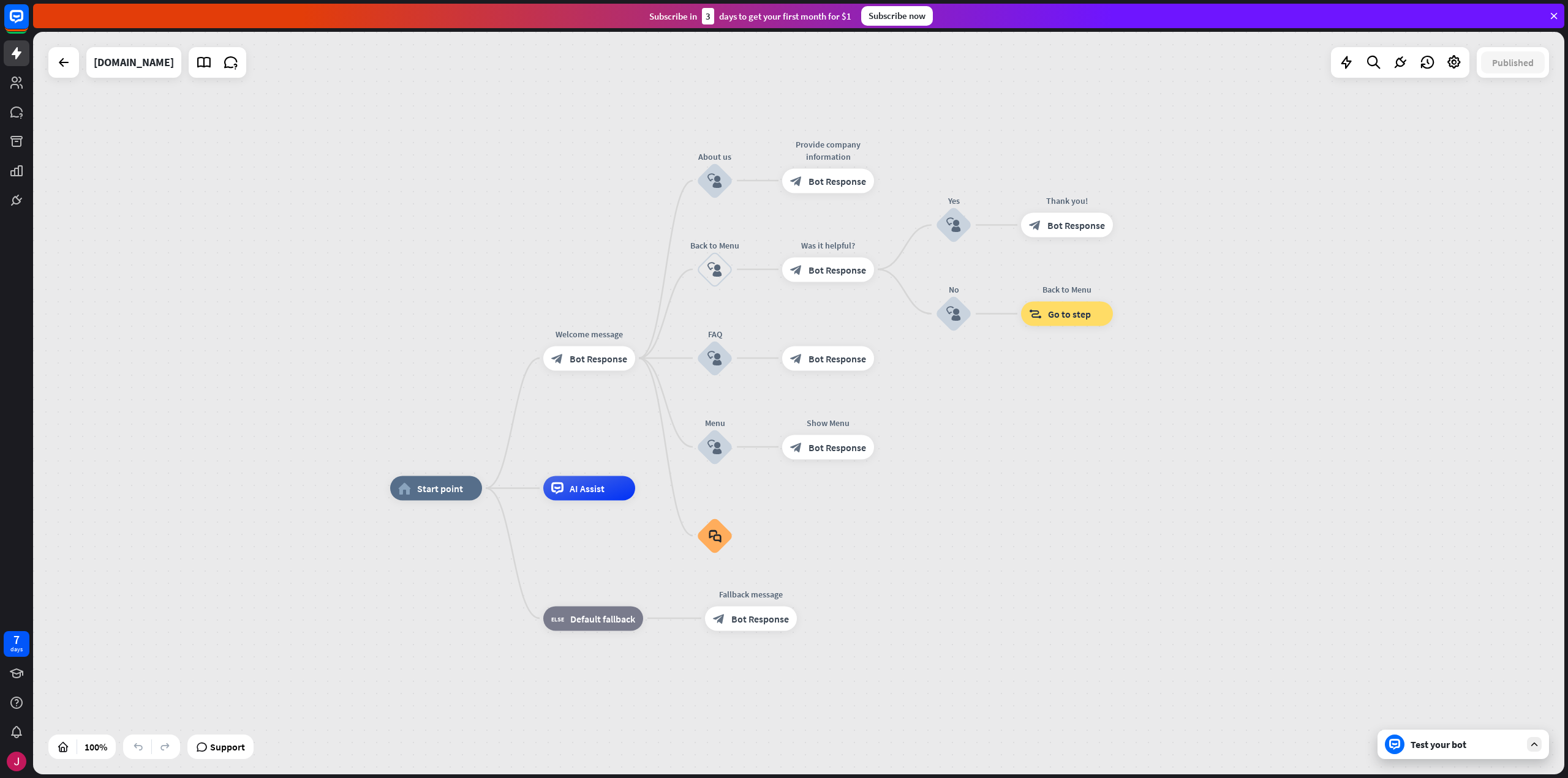
drag, startPoint x: 861, startPoint y: 424, endPoint x: 911, endPoint y: 509, distance: 98.6
click at [1452, 742] on div "Test your bot" at bounding box center [1465, 744] width 110 height 12
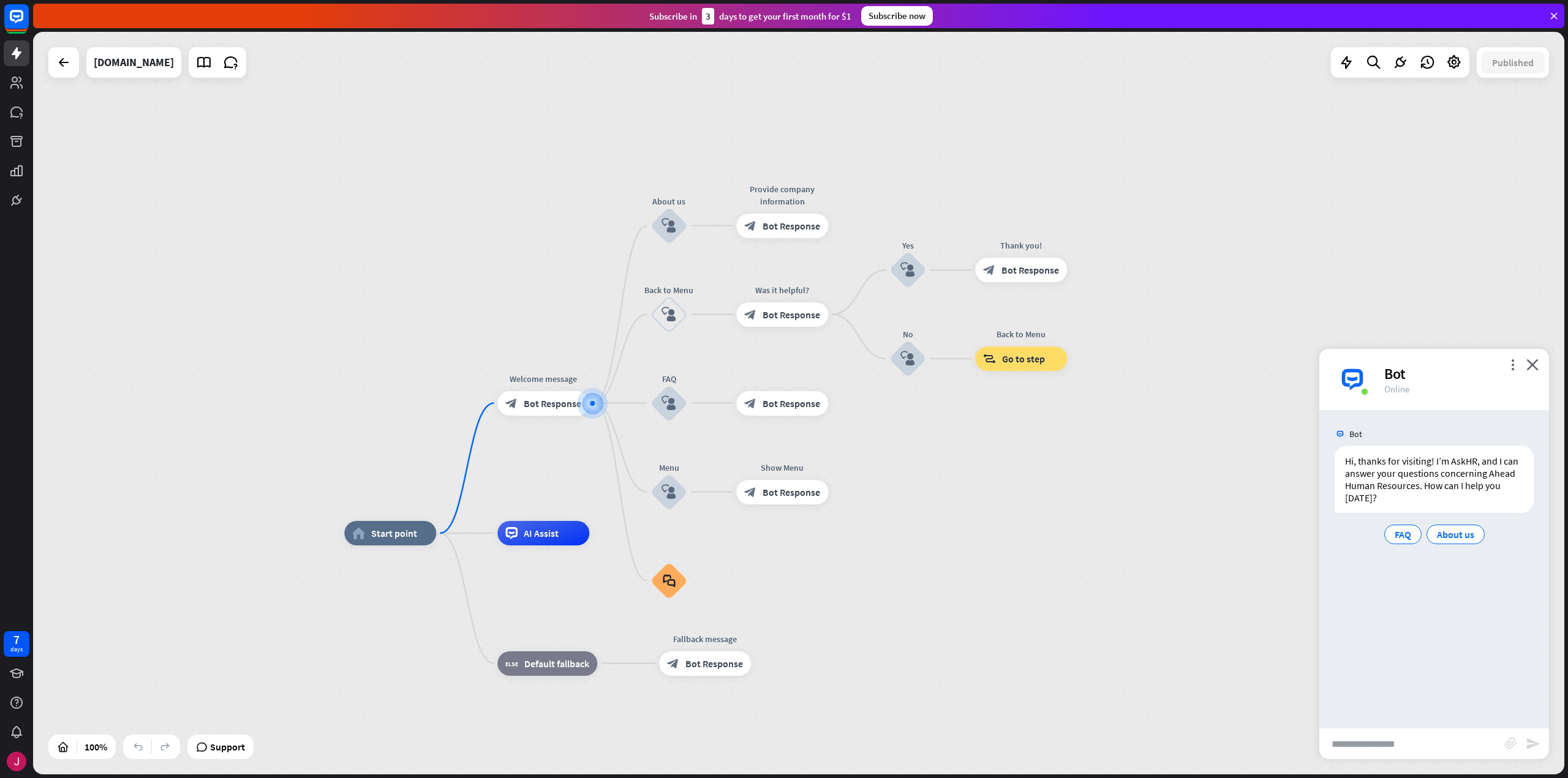
click at [1394, 747] on input "text" at bounding box center [1412, 744] width 186 height 31
type input "**********"
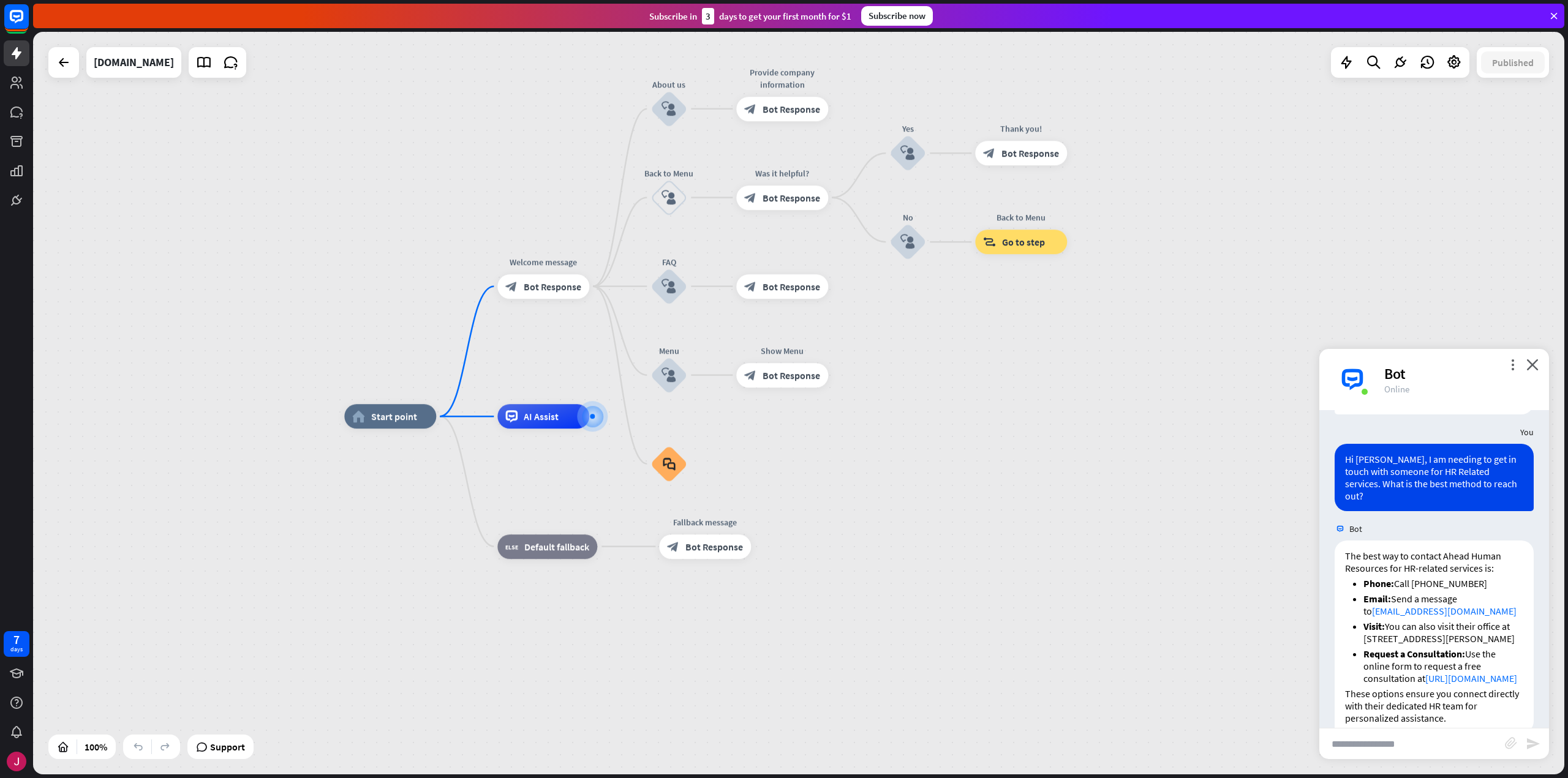
scroll to position [135, 0]
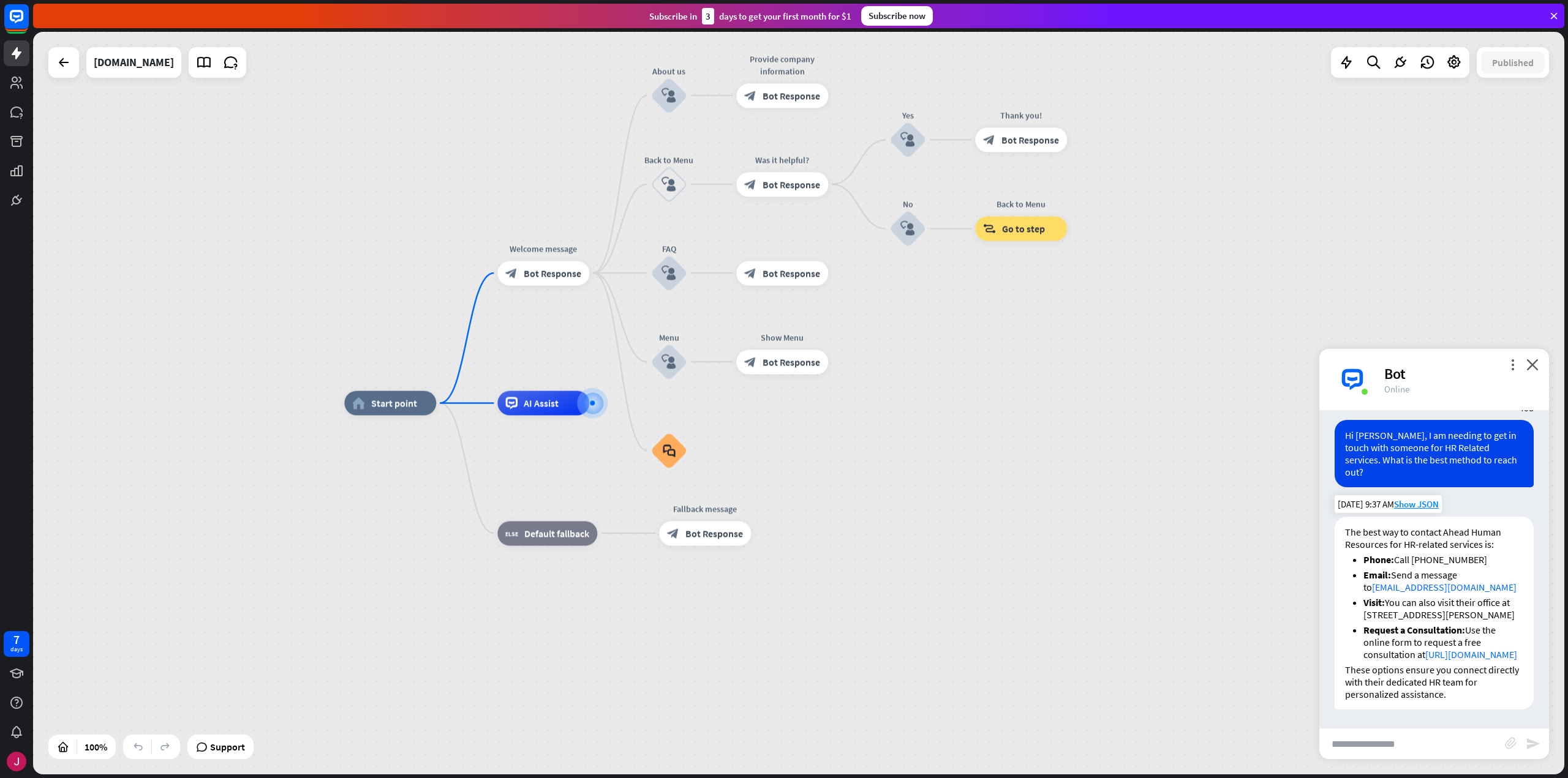
drag, startPoint x: 1415, startPoint y: 539, endPoint x: 1477, endPoint y: 539, distance: 62.0
click at [1477, 554] on li "Phone: Call [PHONE_NUMBER]" at bounding box center [1443, 560] width 160 height 12
click at [1482, 569] on li "Email: Send a message to [EMAIL_ADDRESS][DOMAIN_NAME]" at bounding box center [1443, 581] width 160 height 25
click at [1389, 747] on input "text" at bounding box center [1412, 744] width 186 height 31
type input "**********"
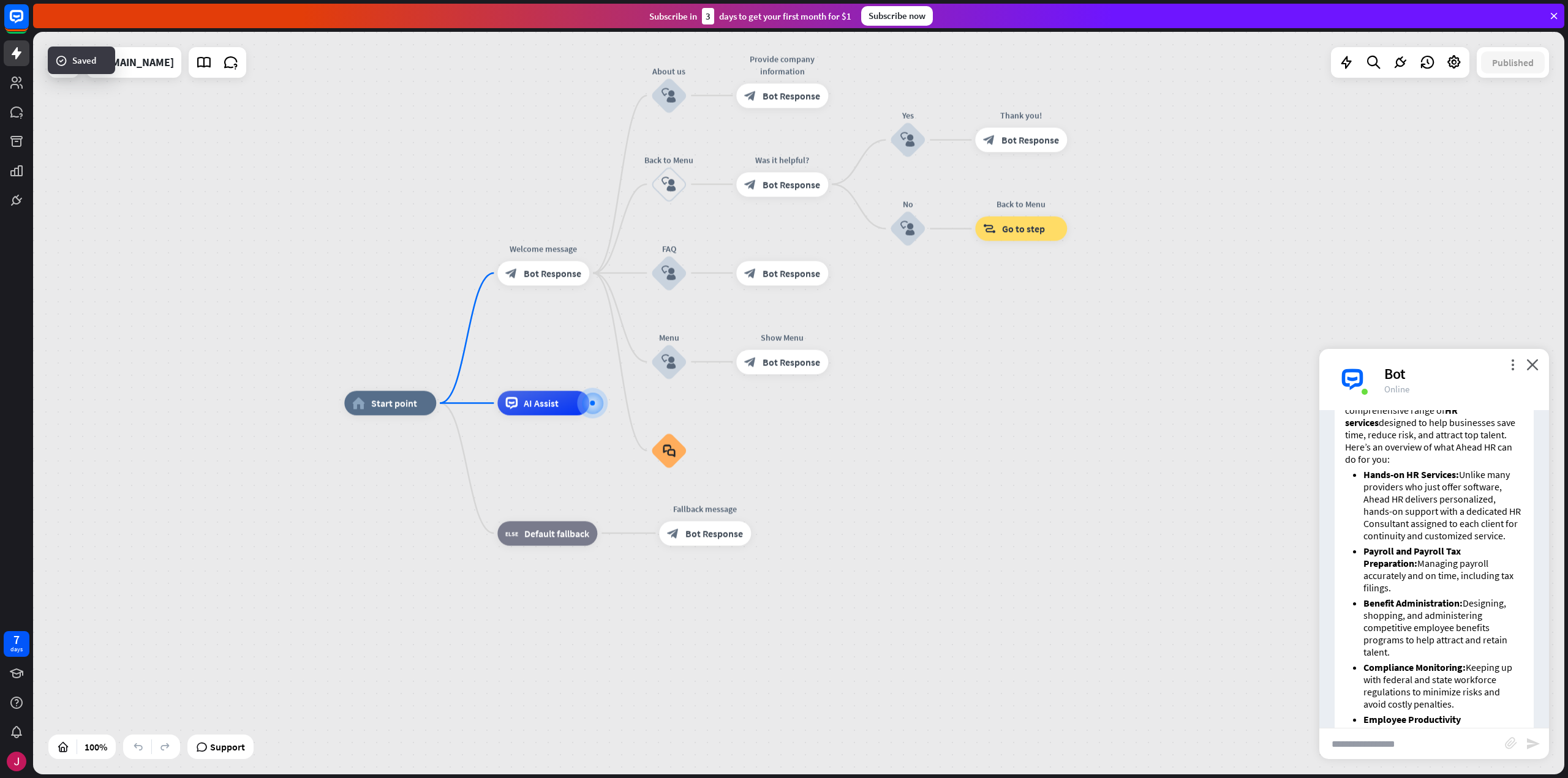
scroll to position [463, 0]
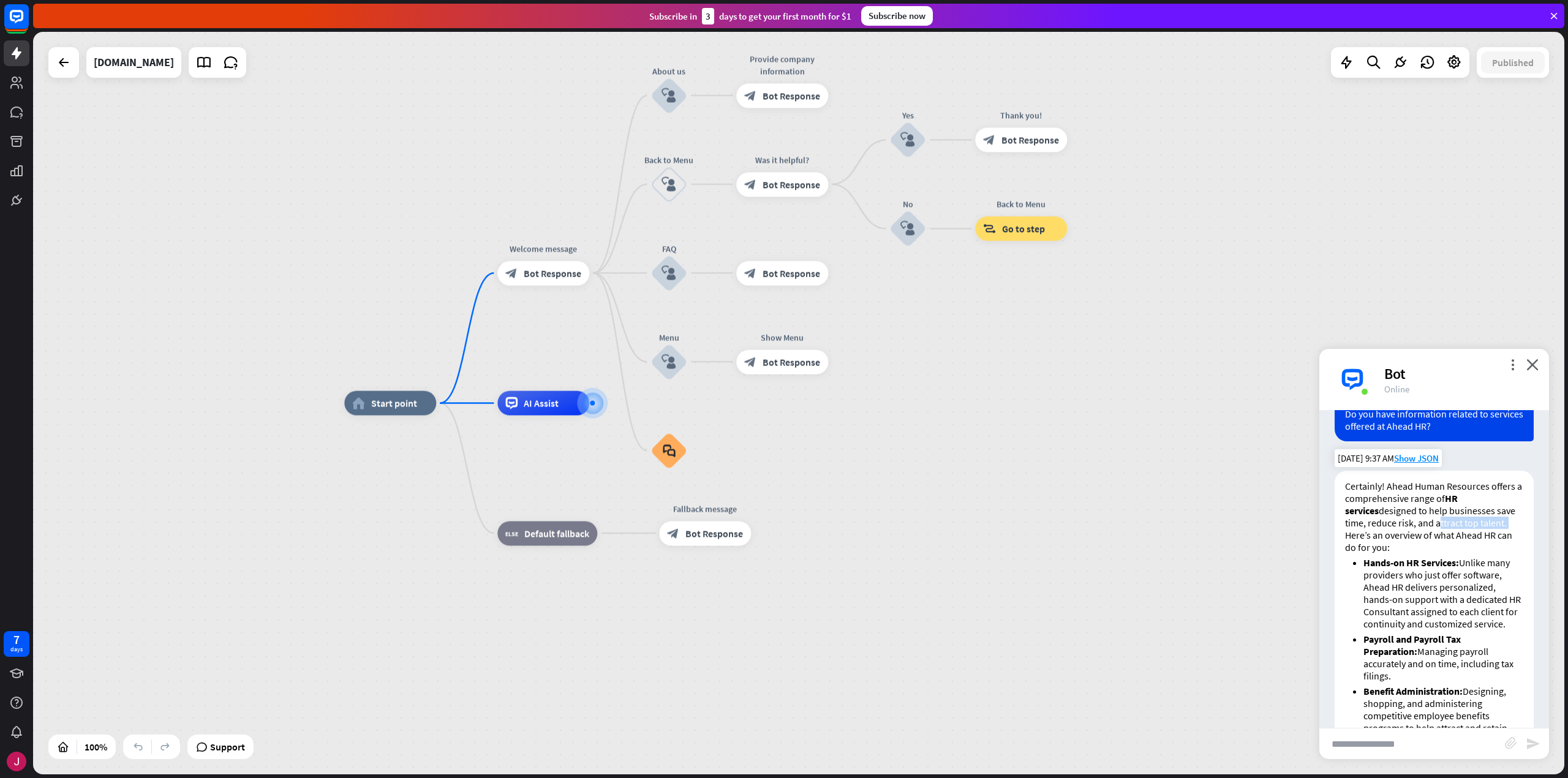
drag, startPoint x: 1412, startPoint y: 538, endPoint x: 1484, endPoint y: 538, distance: 72.0
click at [1484, 538] on p "Certainly! Ahead Human Resources offers a comprehensive range of HR services de…" at bounding box center [1434, 517] width 178 height 74
click at [1427, 554] on p "Certainly! Ahead Human Resources offers a comprehensive range of HR services de…" at bounding box center [1434, 517] width 178 height 74
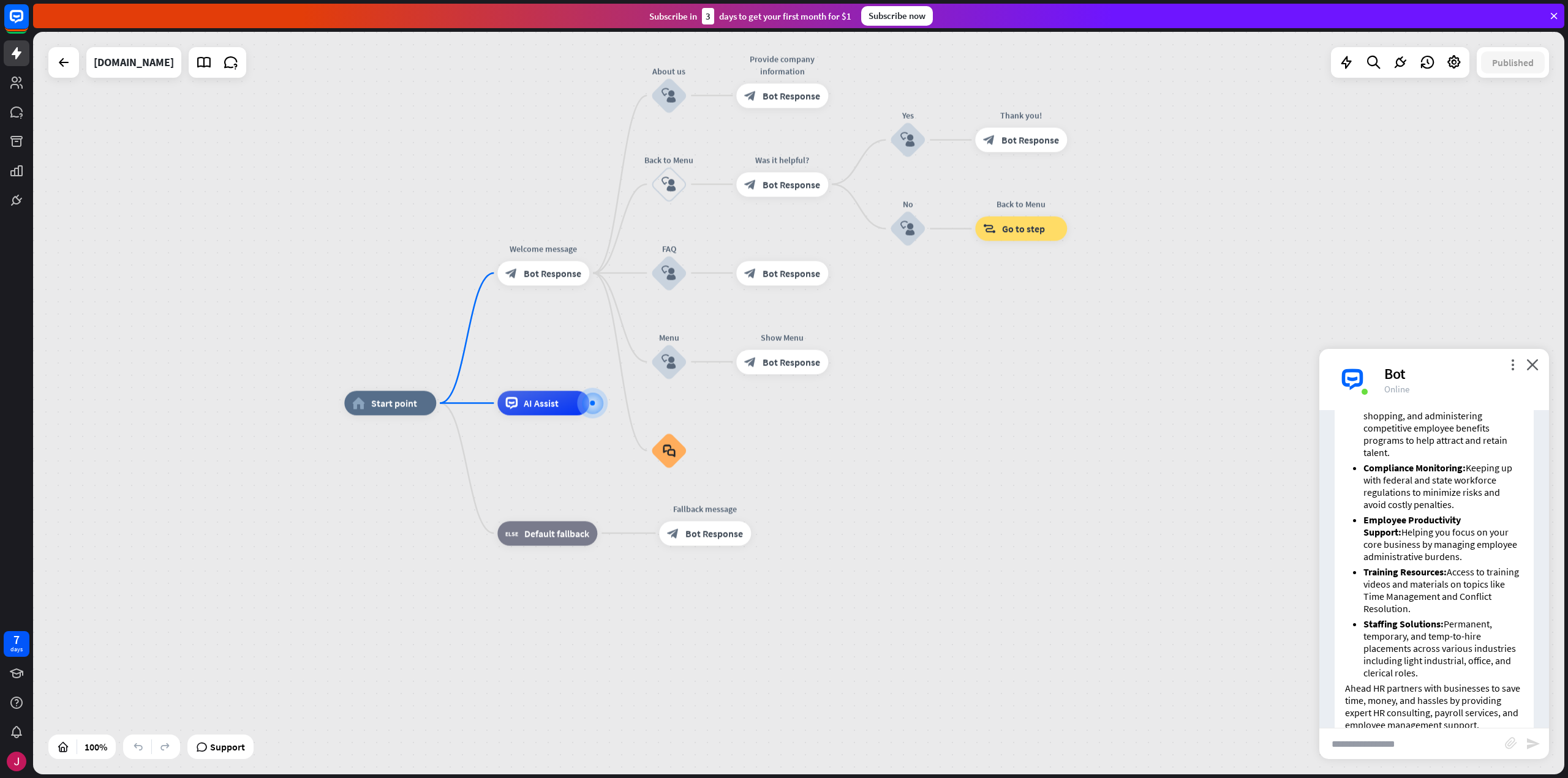
scroll to position [769, 0]
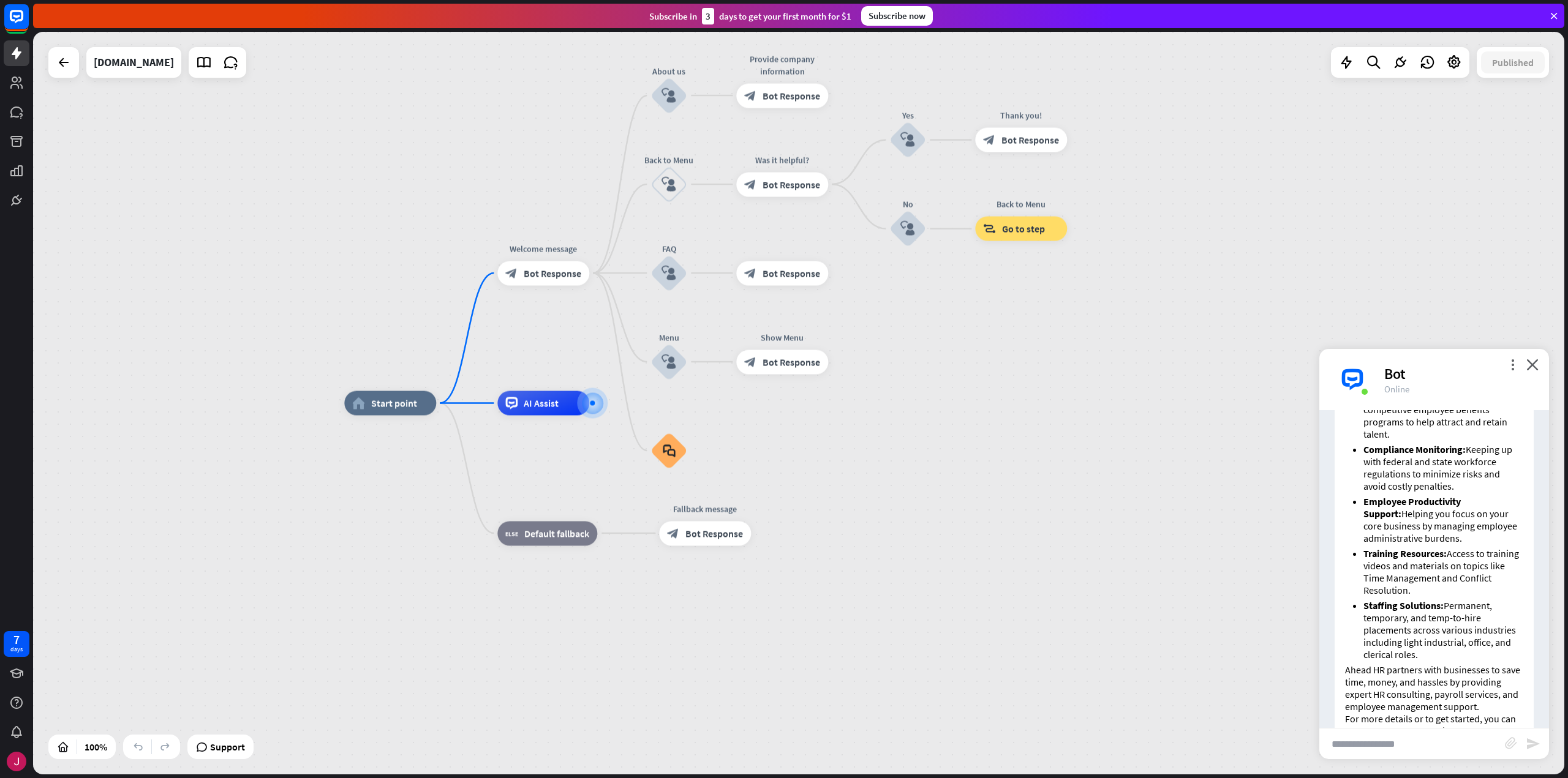
drag, startPoint x: 1419, startPoint y: 677, endPoint x: 1364, endPoint y: 635, distance: 69.2
click at [1364, 635] on li "Staffing Solutions: Permanent, temporary, and temp-to-hire placements across va…" at bounding box center [1443, 629] width 160 height 61
click at [1349, 659] on ul "Hands-on HR Services: Unlike many providers who just offer software, Ahead HR d…" at bounding box center [1434, 456] width 178 height 410
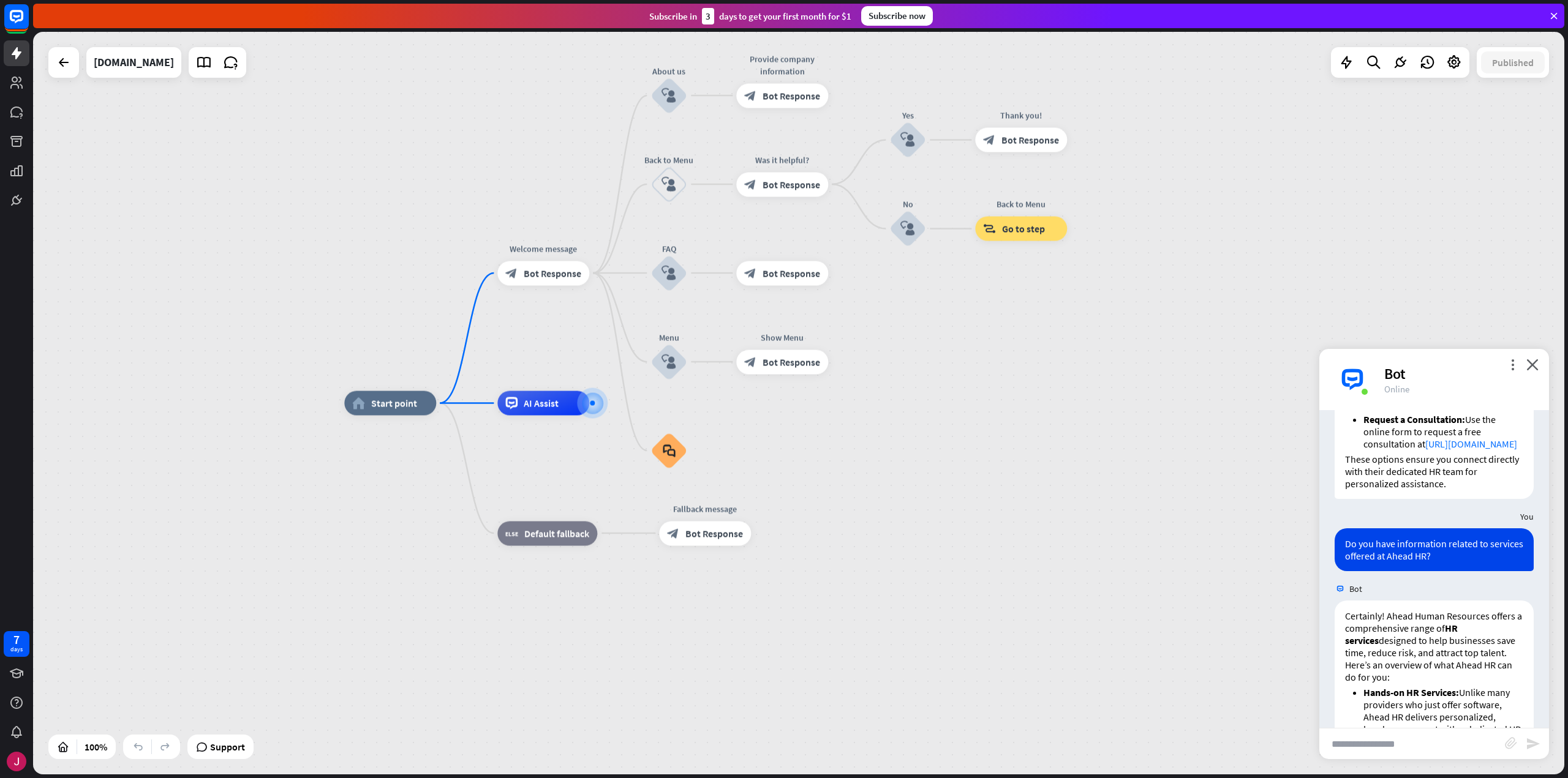
scroll to position [429, 0]
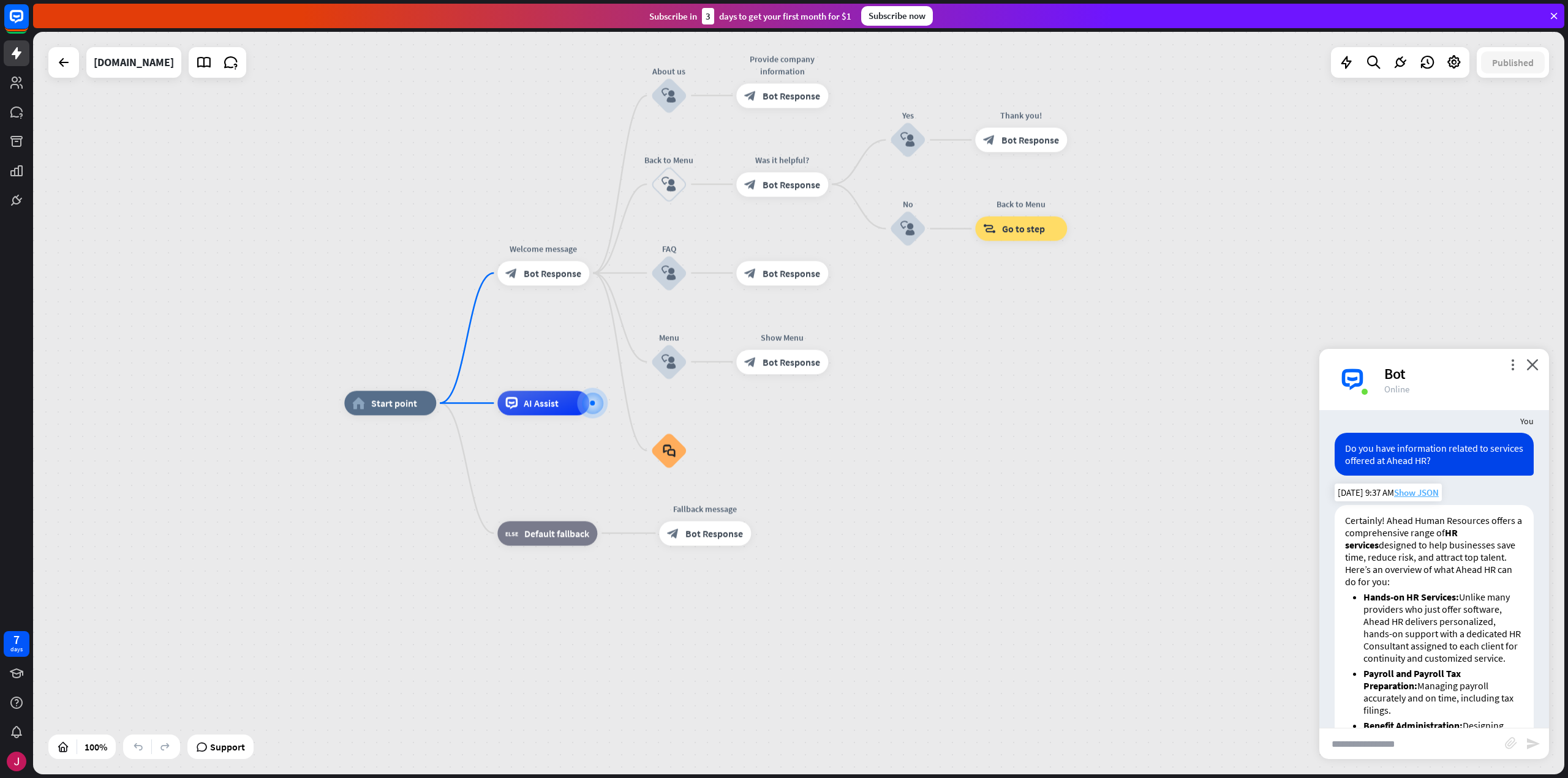
click at [1419, 499] on span "Show JSON" at bounding box center [1416, 492] width 45 height 11
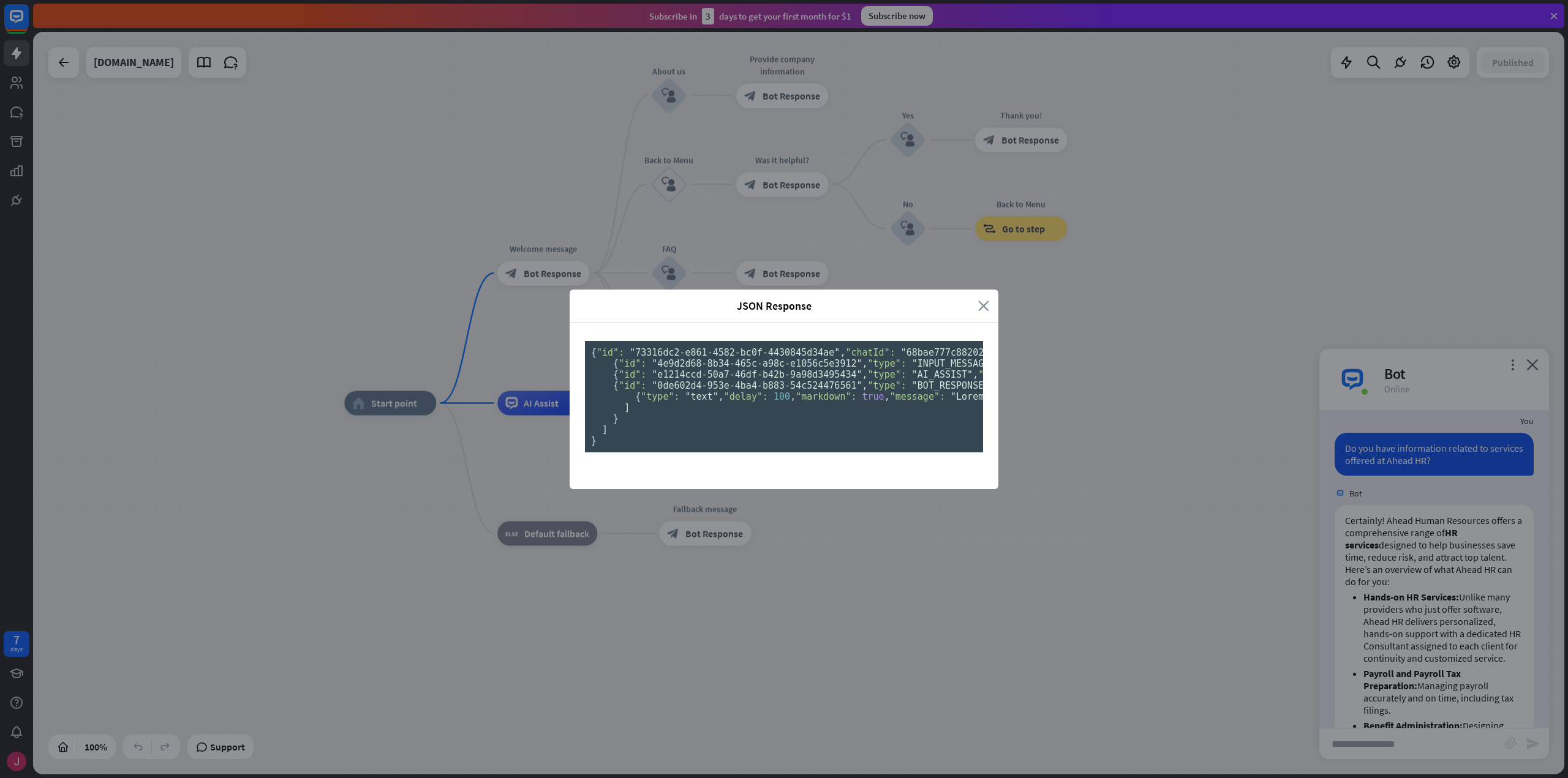
click at [985, 299] on icon "close" at bounding box center [983, 306] width 11 height 14
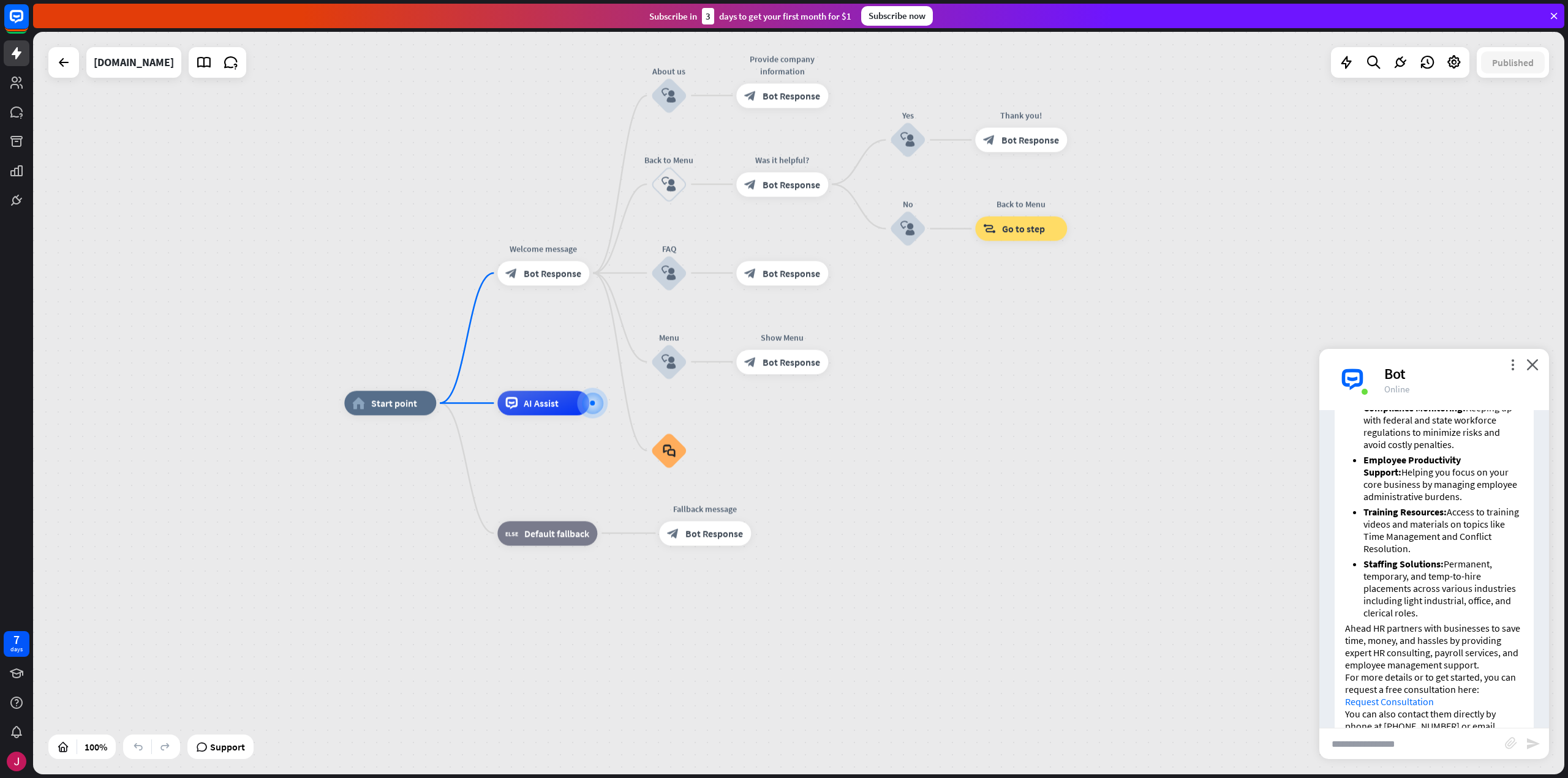
scroll to position [891, 0]
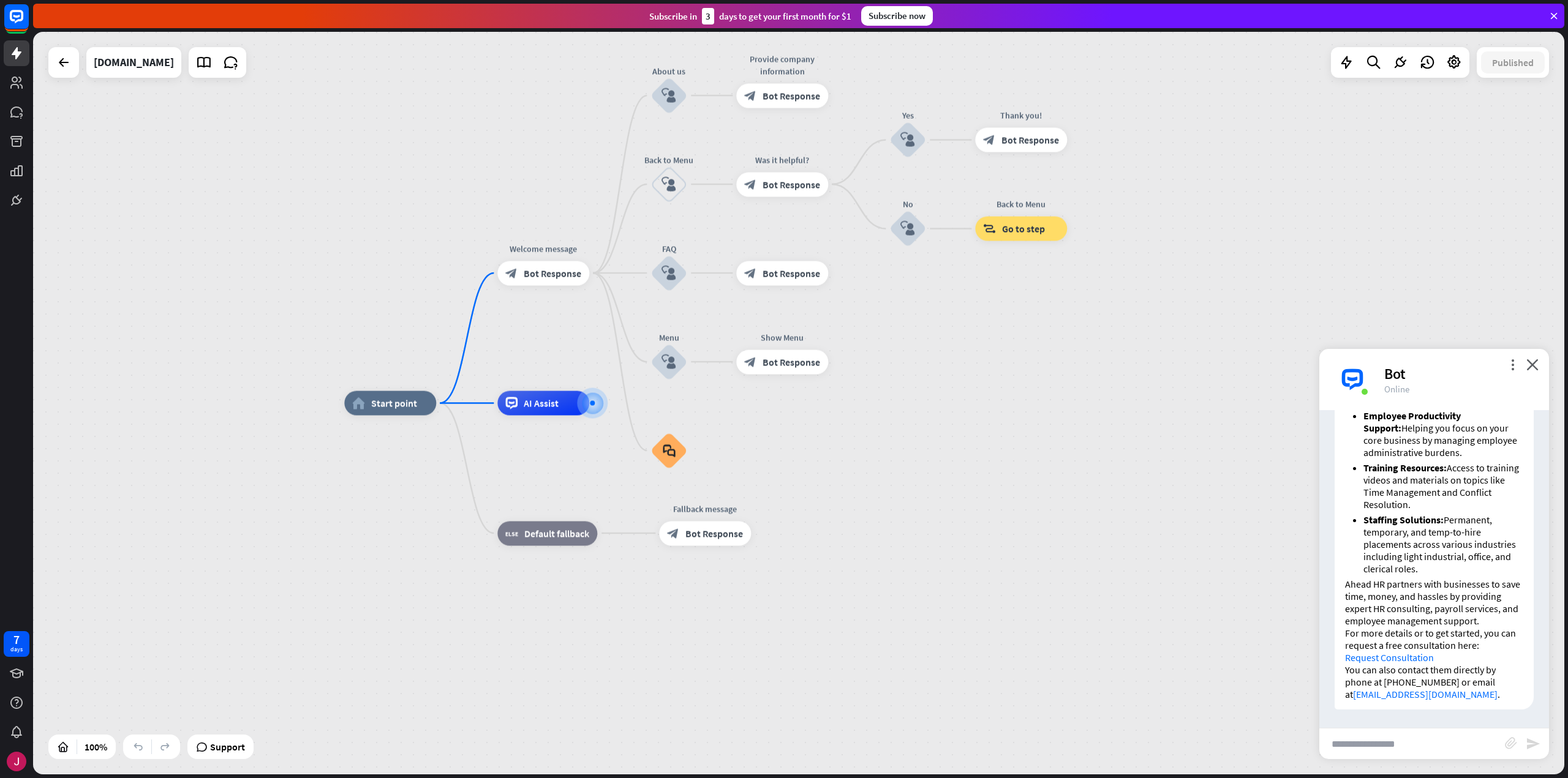
click at [1410, 747] on input "text" at bounding box center [1412, 744] width 186 height 31
type input "**********"
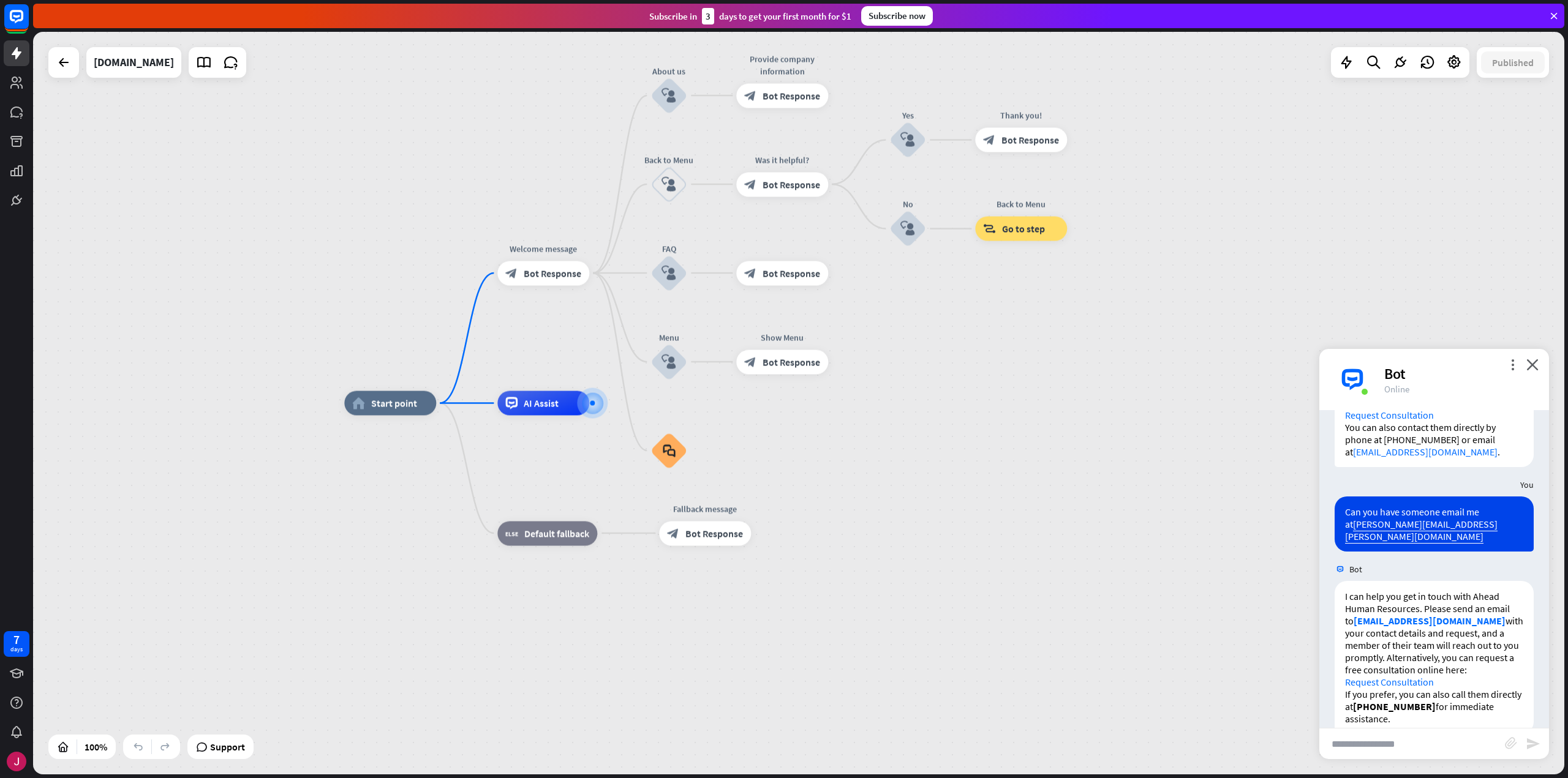
scroll to position [1146, 0]
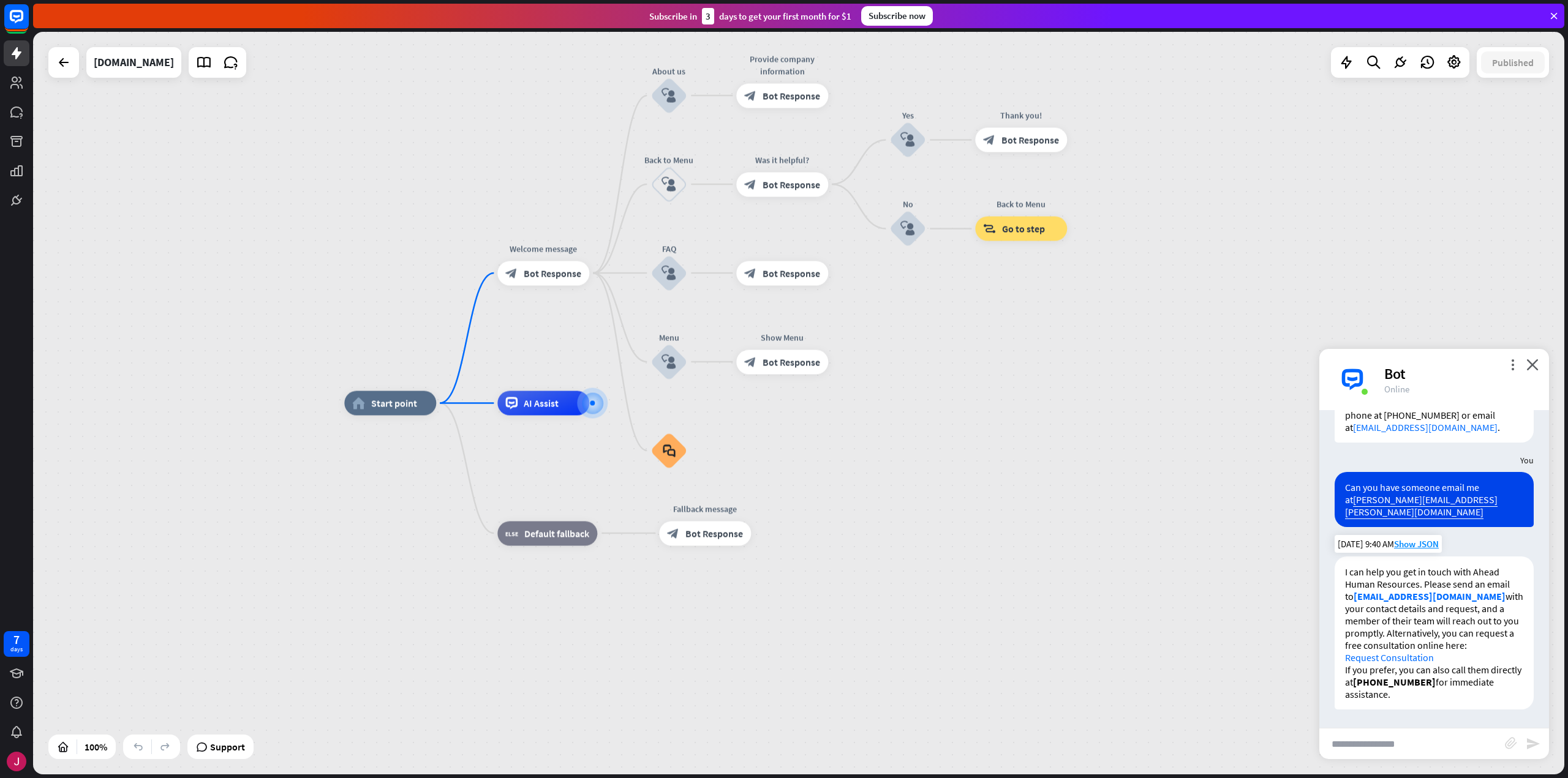
click at [1364, 655] on link "Request Consultation" at bounding box center [1389, 657] width 88 height 12
click at [1378, 735] on input "text" at bounding box center [1412, 744] width 186 height 31
type input "**********"
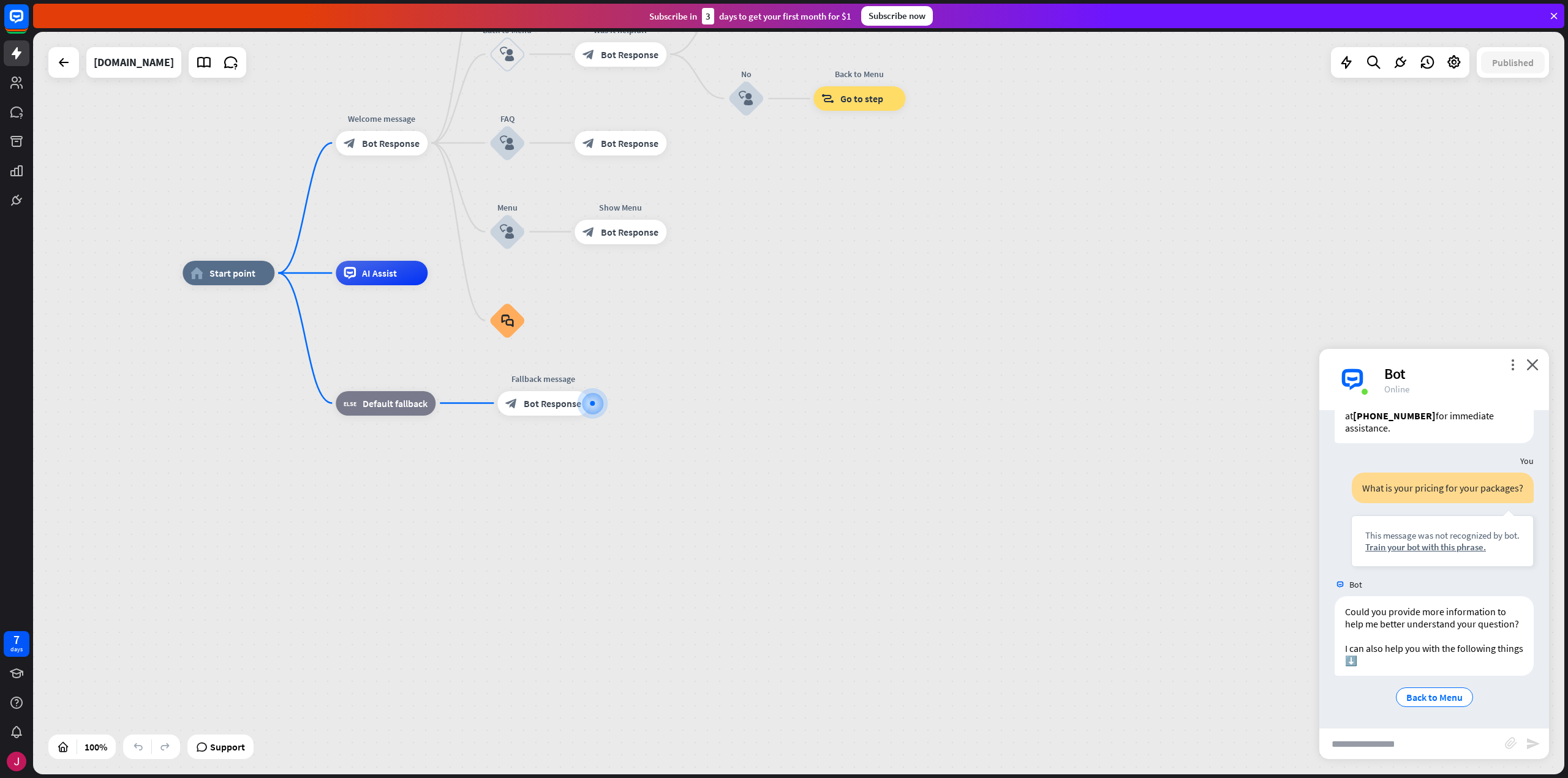
scroll to position [1425, 0]
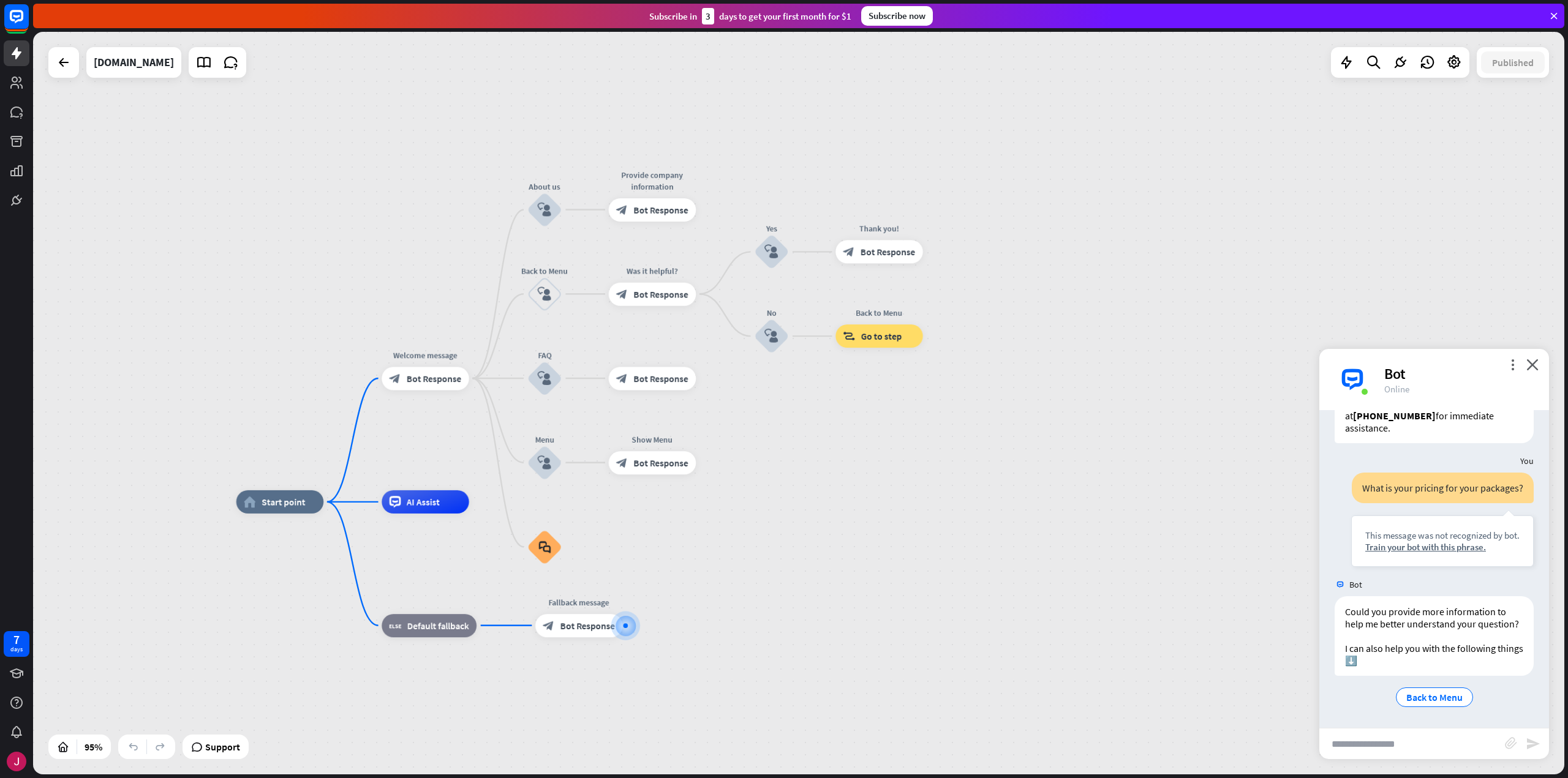
drag, startPoint x: 740, startPoint y: 310, endPoint x: 780, endPoint y: 509, distance: 203.0
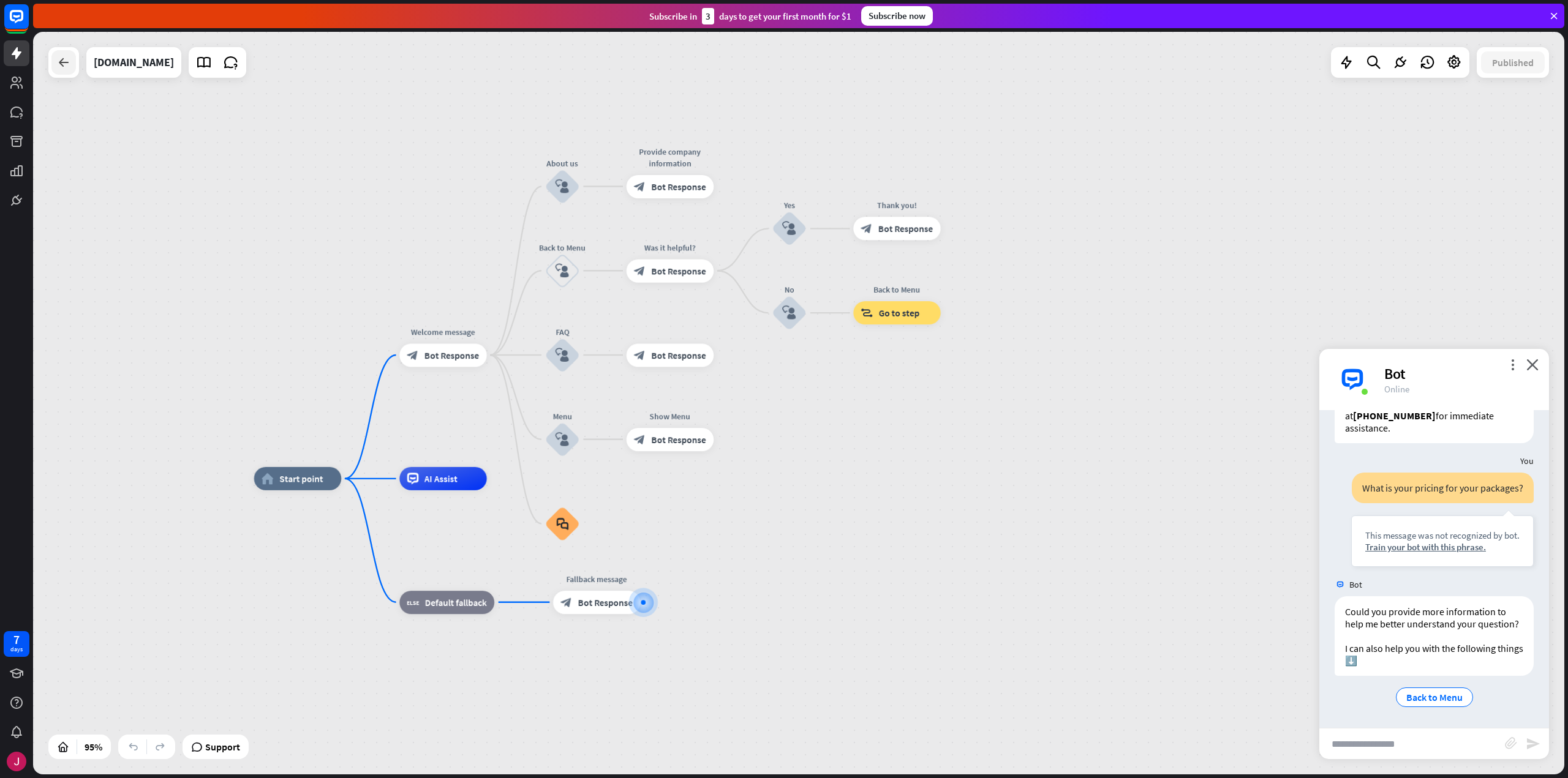
click at [73, 72] on div at bounding box center [64, 62] width 25 height 25
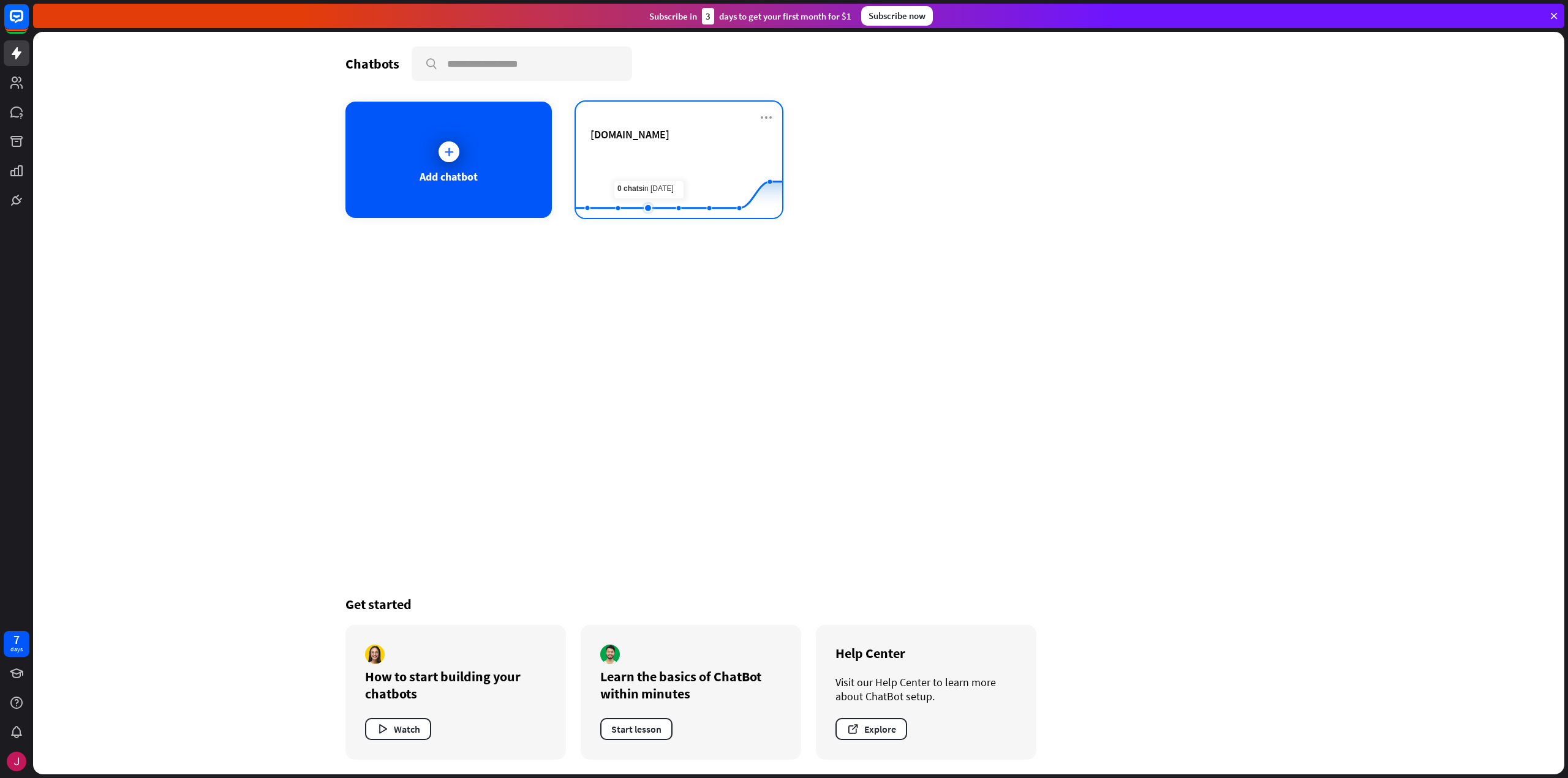
click at [662, 159] on rect at bounding box center [679, 188] width 206 height 76
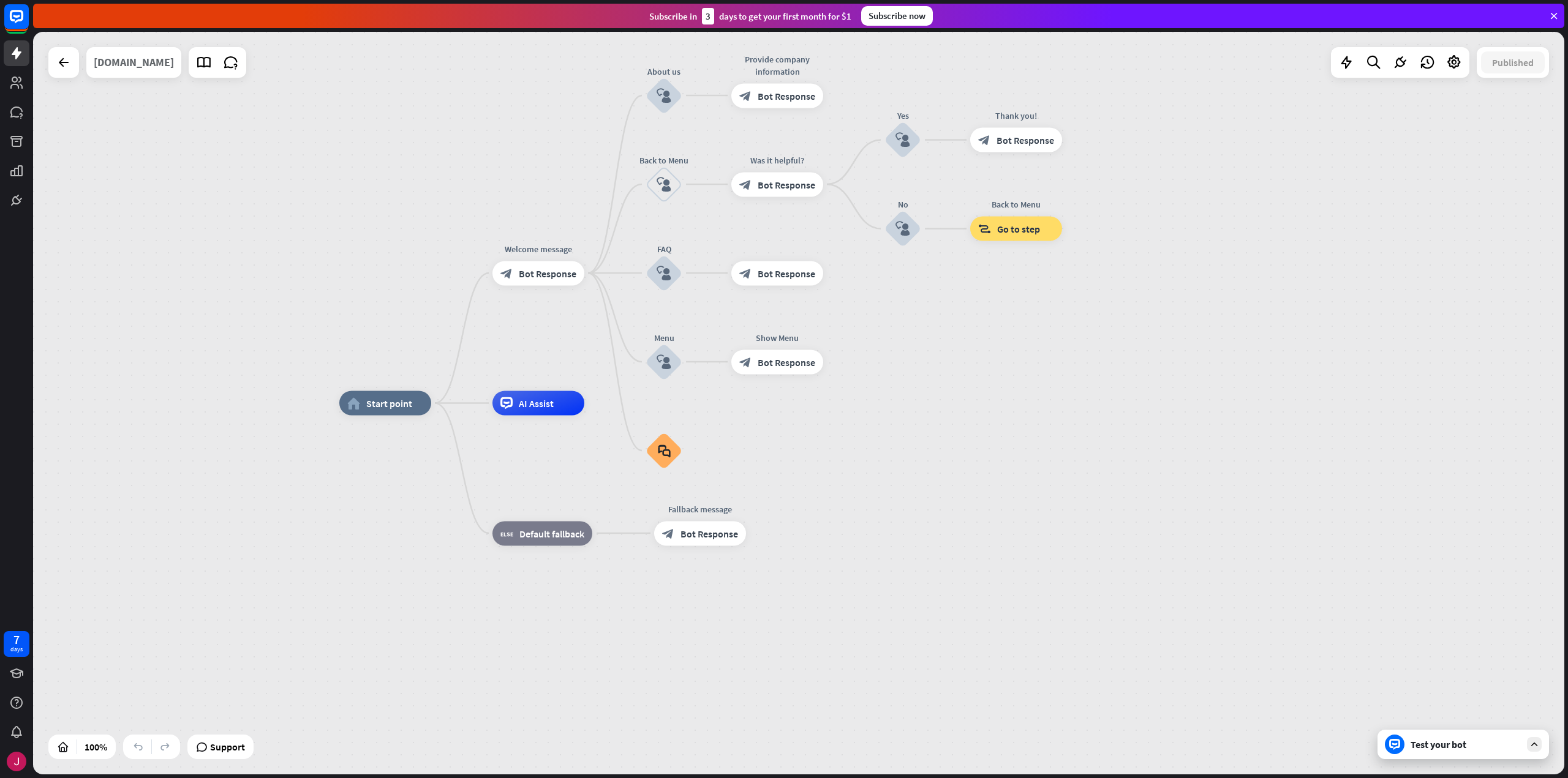
click at [143, 68] on div "[DOMAIN_NAME]" at bounding box center [134, 62] width 80 height 31
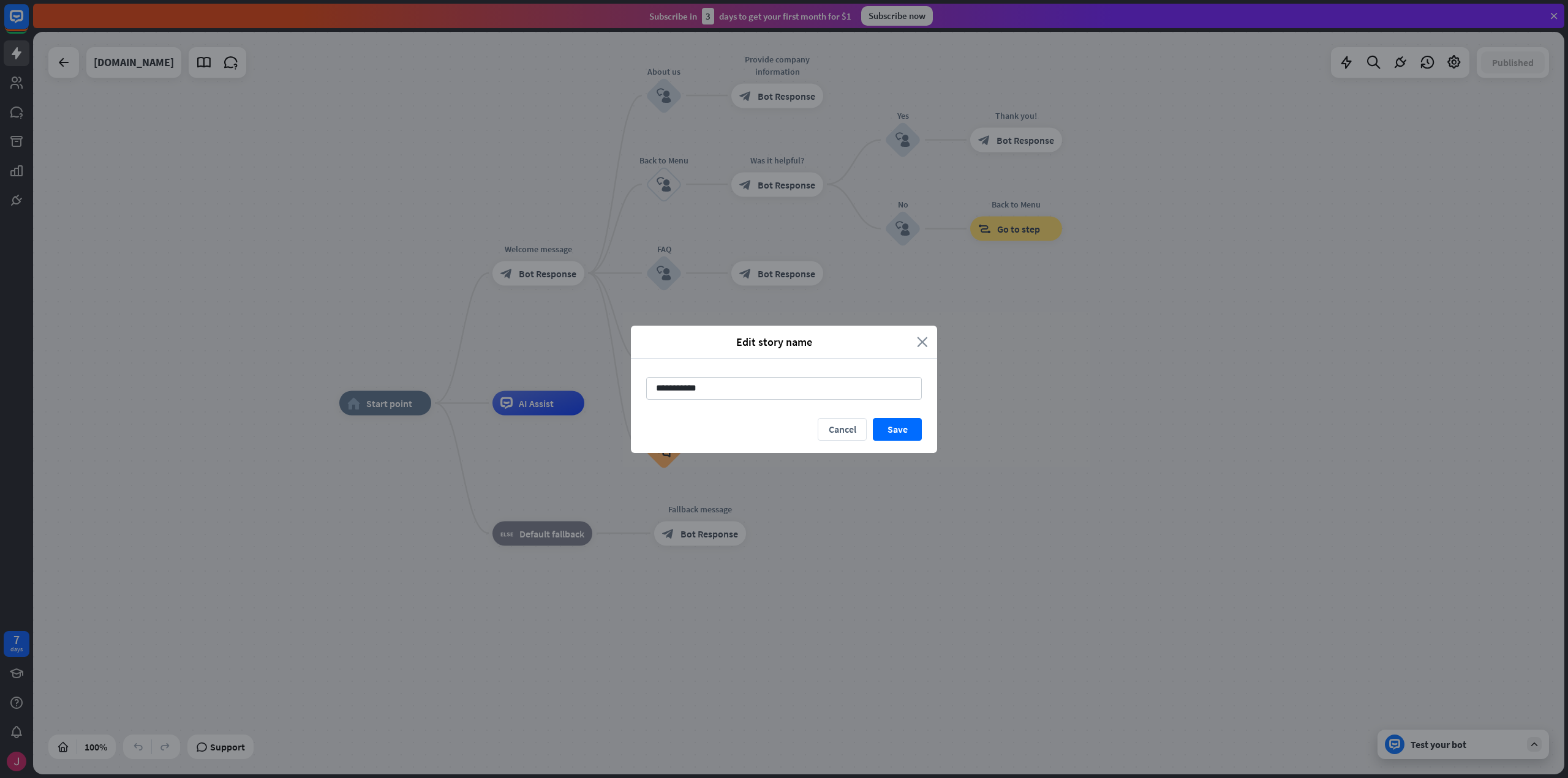
click at [924, 335] on icon "close" at bounding box center [922, 342] width 11 height 14
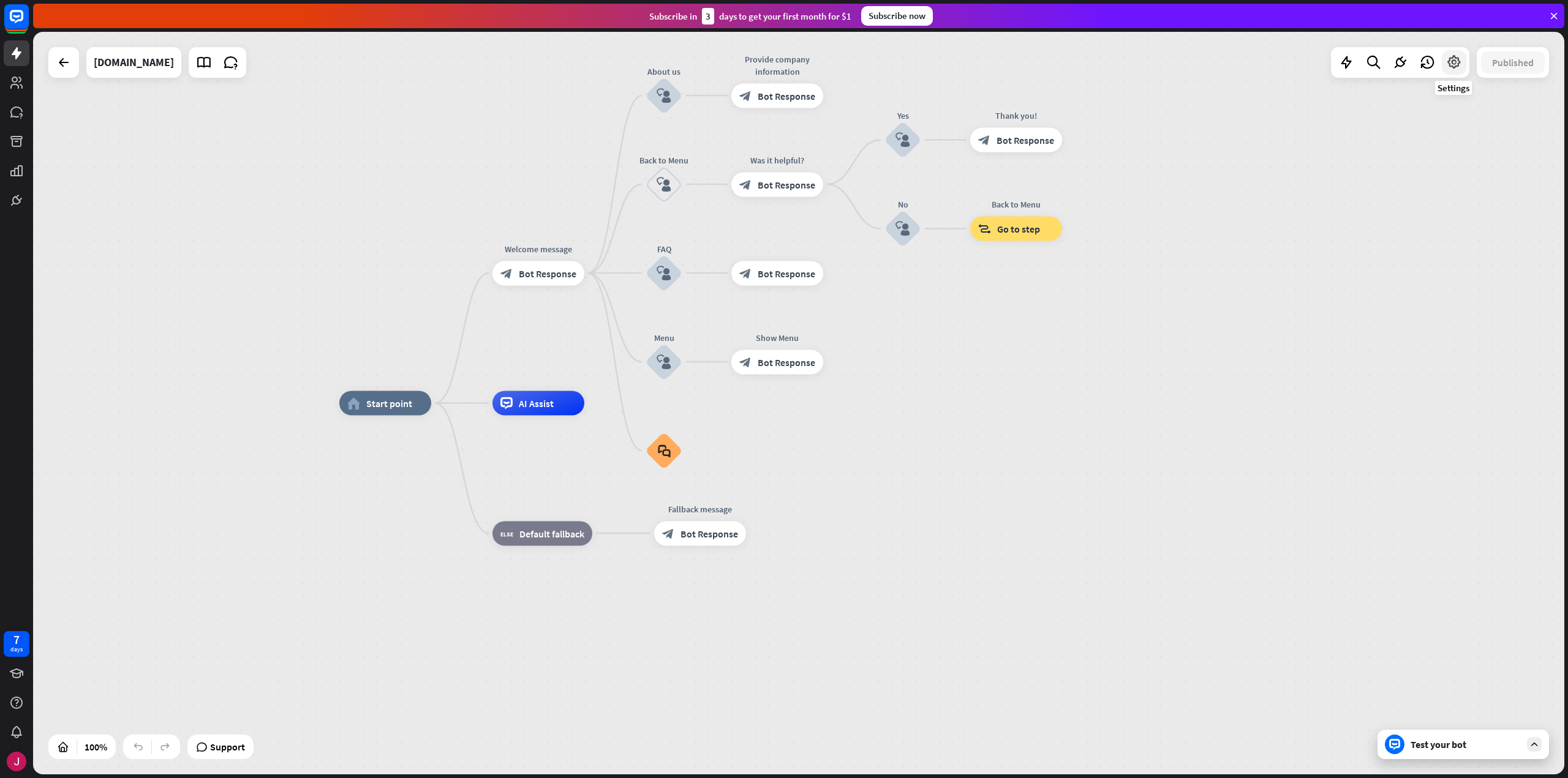
click at [1461, 58] on icon at bounding box center [1454, 62] width 16 height 16
click at [1443, 186] on span "Bot settings" at bounding box center [1427, 188] width 51 height 12
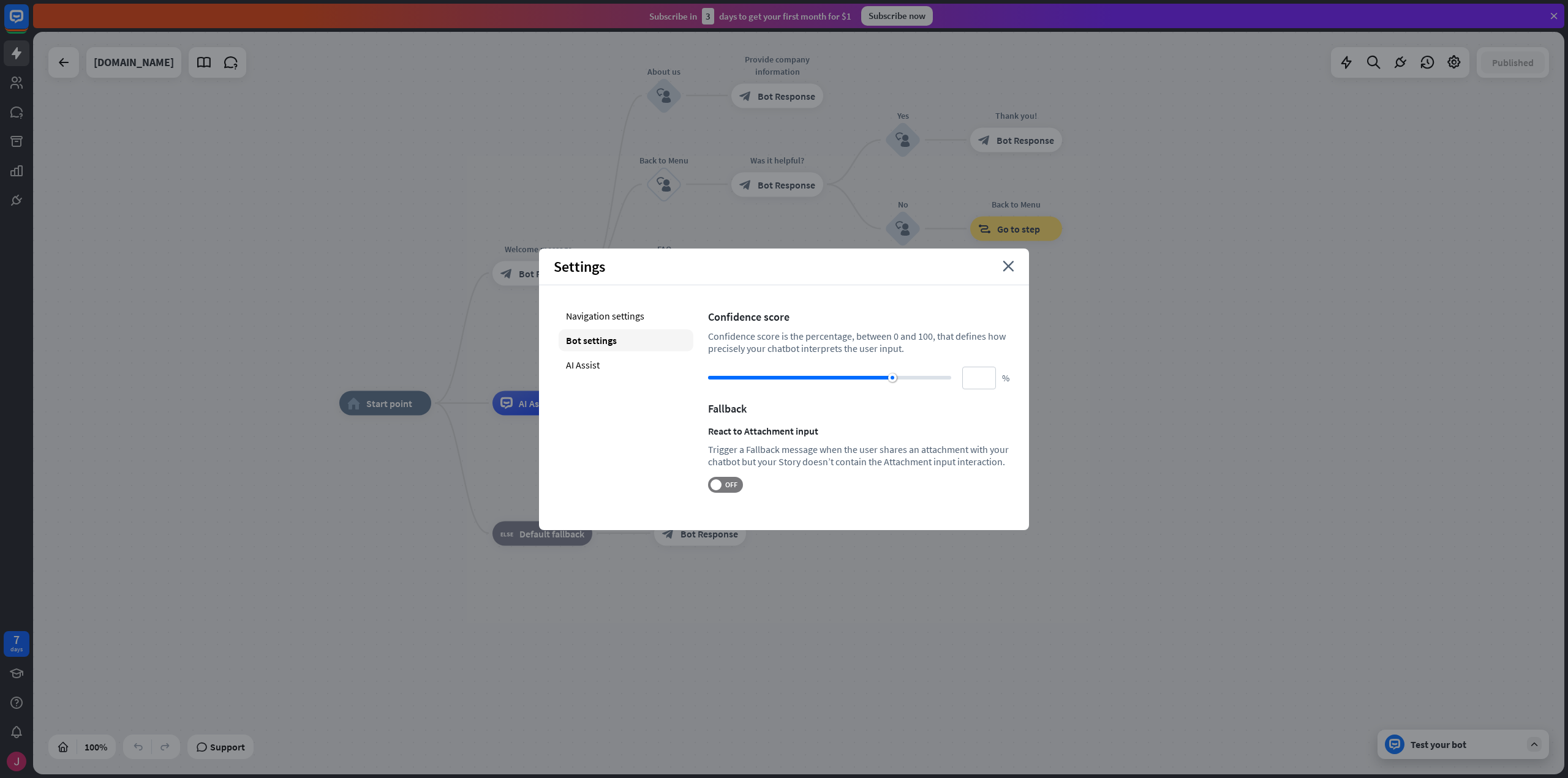
type input "**"
drag, startPoint x: 867, startPoint y: 376, endPoint x: 897, endPoint y: 372, distance: 30.3
click at [897, 372] on div at bounding box center [829, 378] width 243 height 12
click at [1007, 271] on icon "close" at bounding box center [1008, 266] width 11 height 11
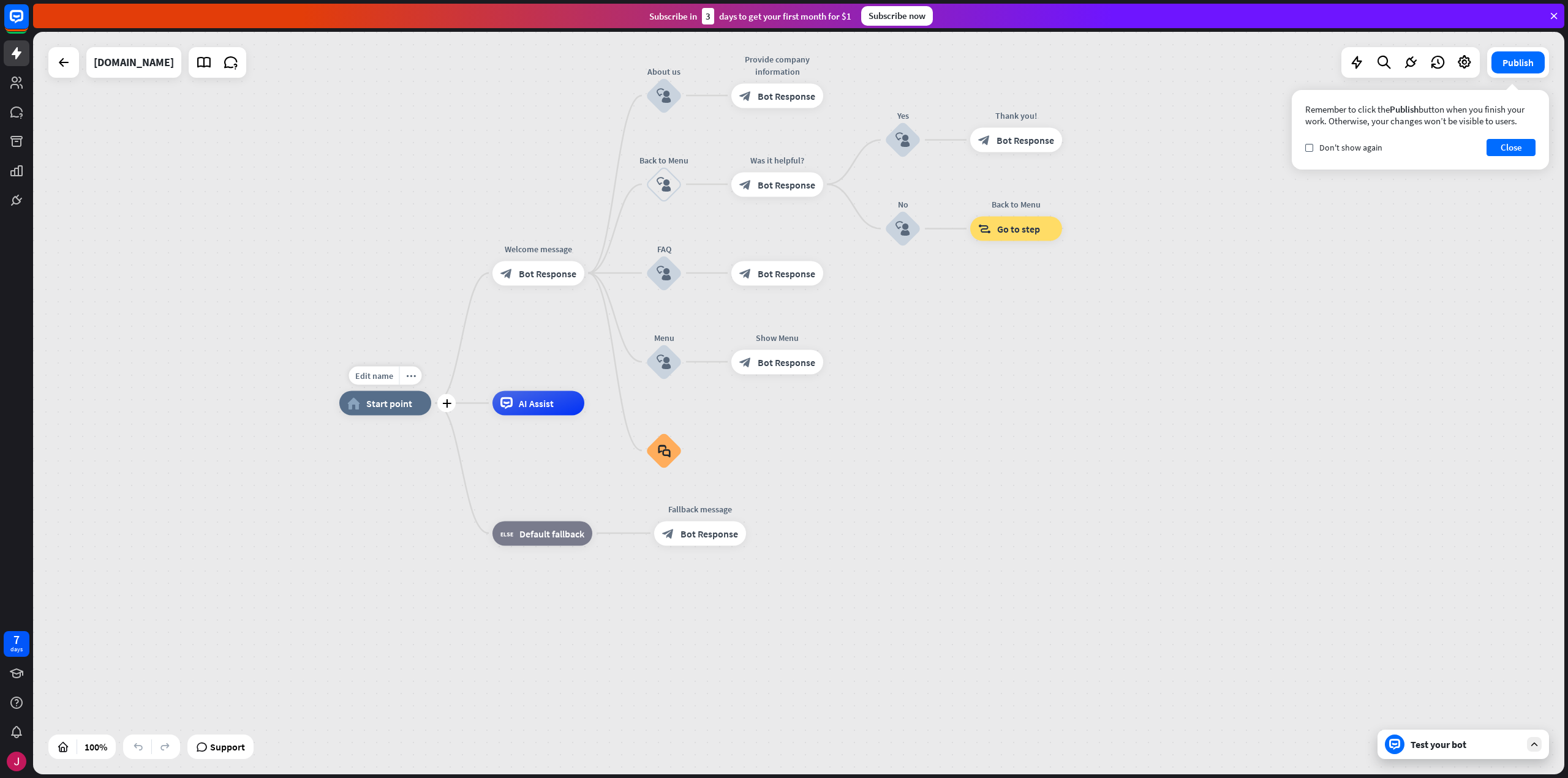
click at [383, 410] on div "home_2 Start point" at bounding box center [385, 403] width 92 height 25
drag, startPoint x: 168, startPoint y: 198, endPoint x: 127, endPoint y: 131, distance: 78.5
click at [166, 196] on div "home_2 Start point Welcome message block_bot_response Bot Response About us blo…" at bounding box center [798, 403] width 1531 height 742
click at [72, 73] on div at bounding box center [64, 62] width 25 height 25
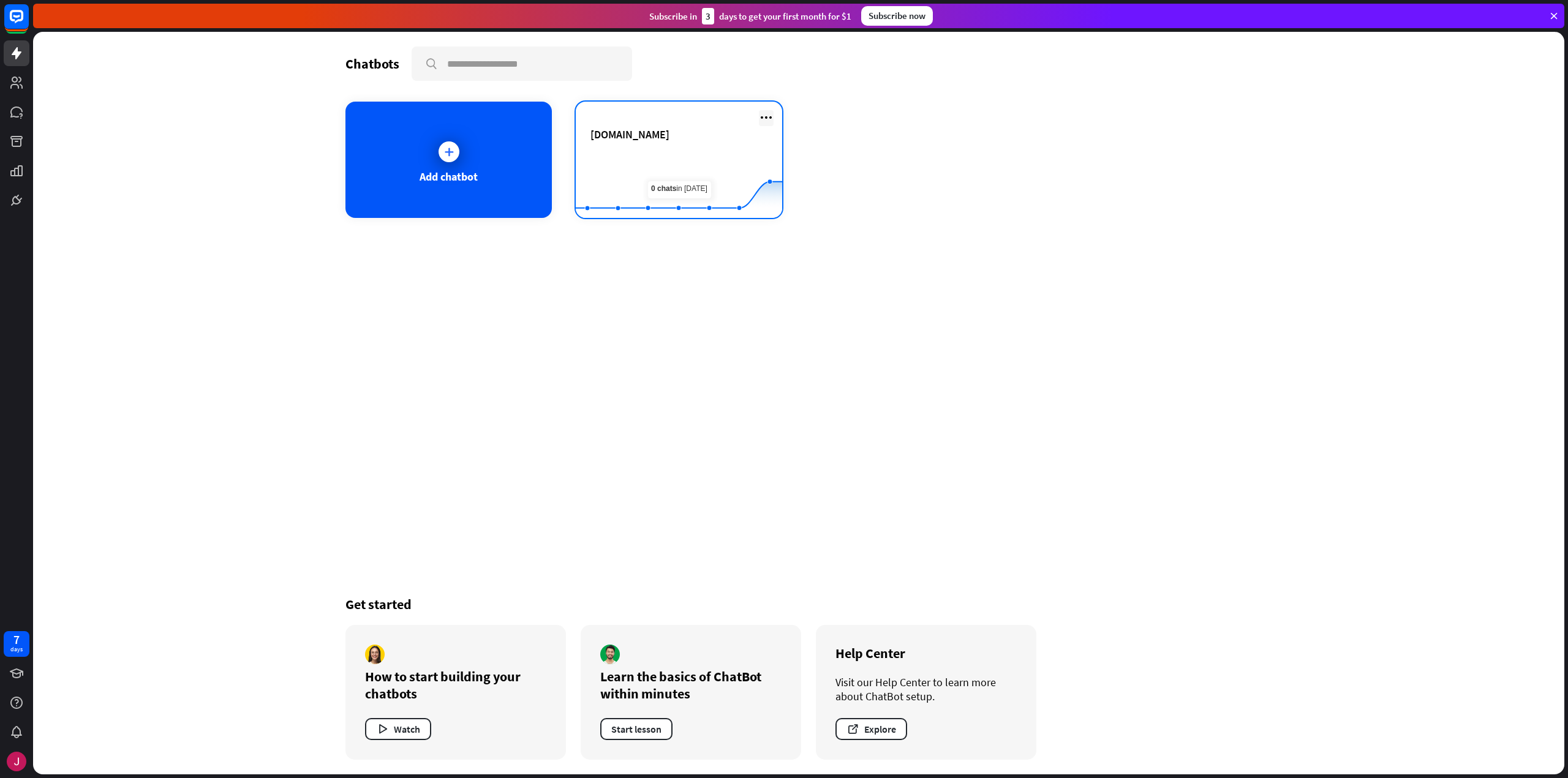
click at [770, 121] on icon at bounding box center [766, 117] width 15 height 15
click at [676, 148] on div "[DOMAIN_NAME]" at bounding box center [679, 149] width 177 height 43
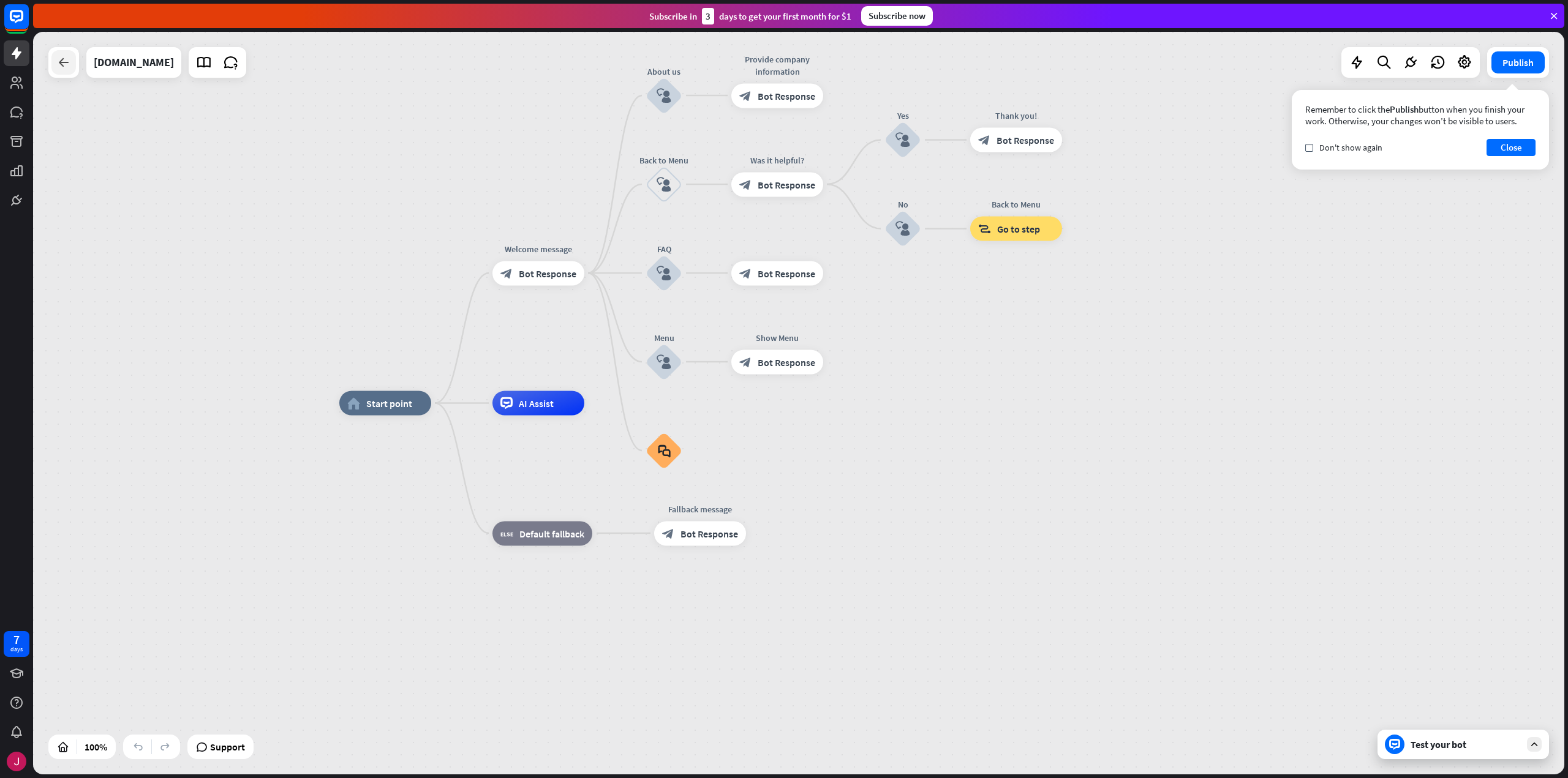
click at [61, 64] on icon at bounding box center [64, 62] width 15 height 15
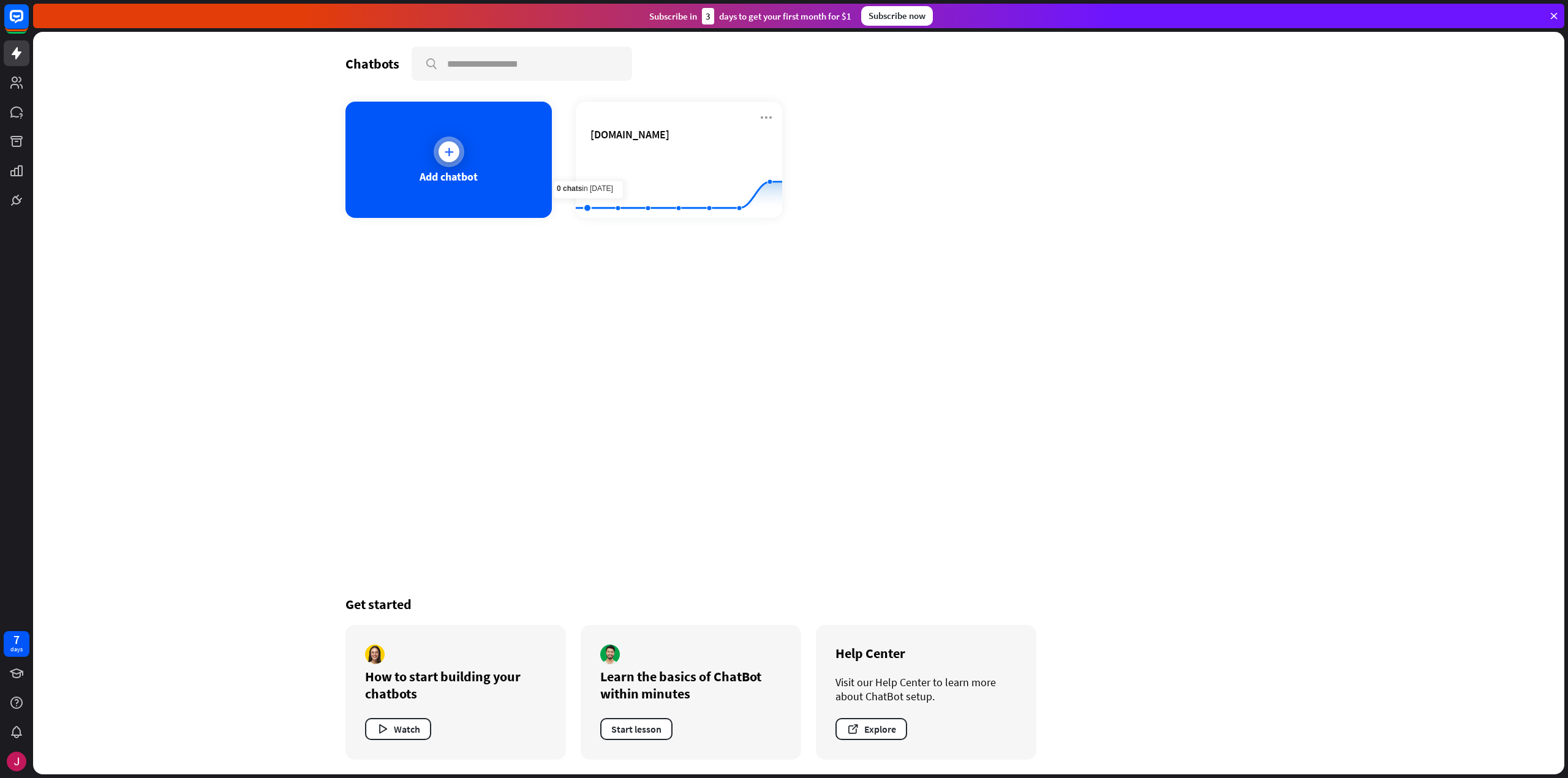
click at [473, 181] on div "Add chatbot" at bounding box center [448, 176] width 58 height 14
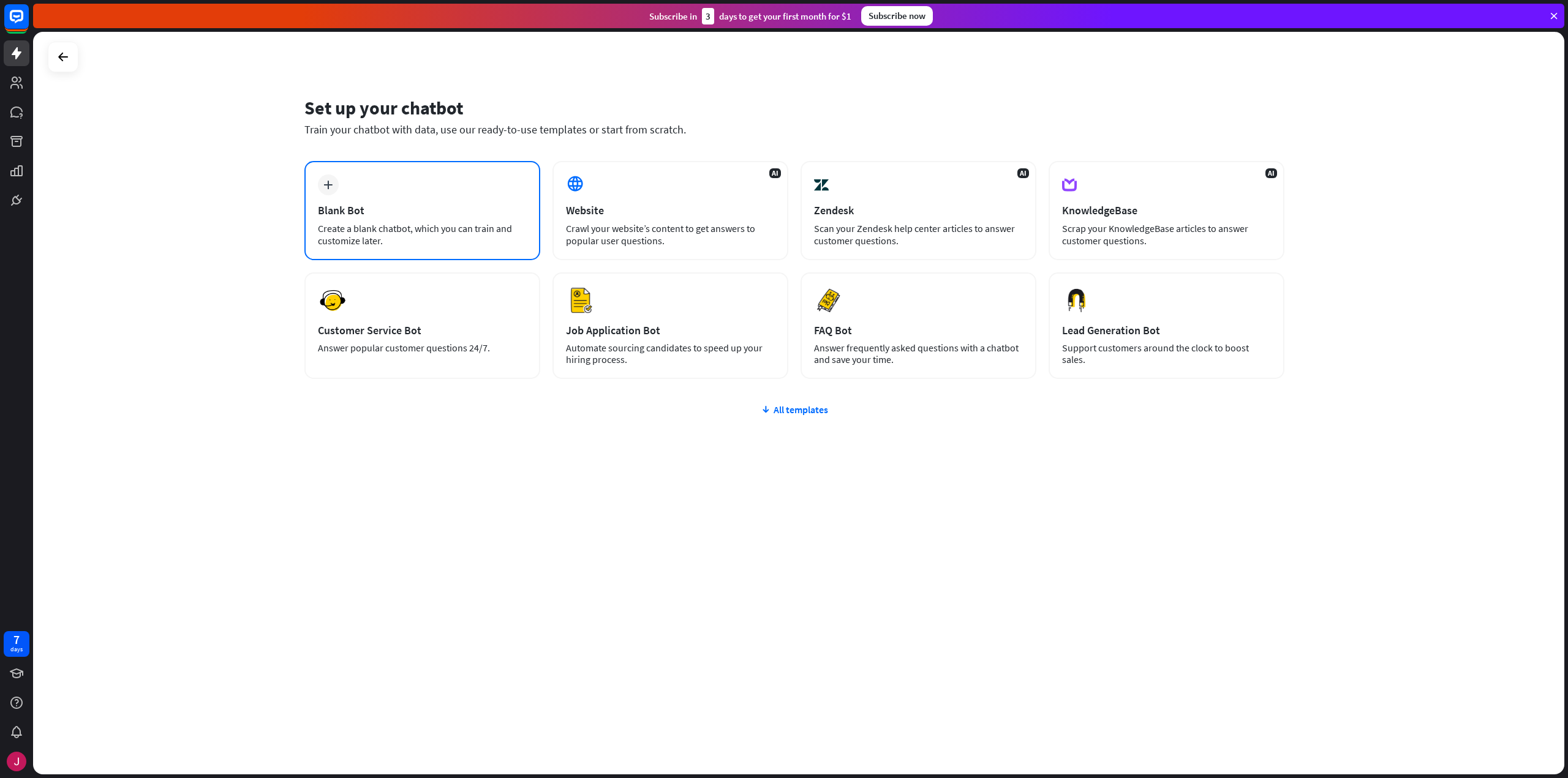
click at [466, 202] on div "plus Blank Bot Create a blank chatbot, which you can train and customize later." at bounding box center [422, 210] width 236 height 99
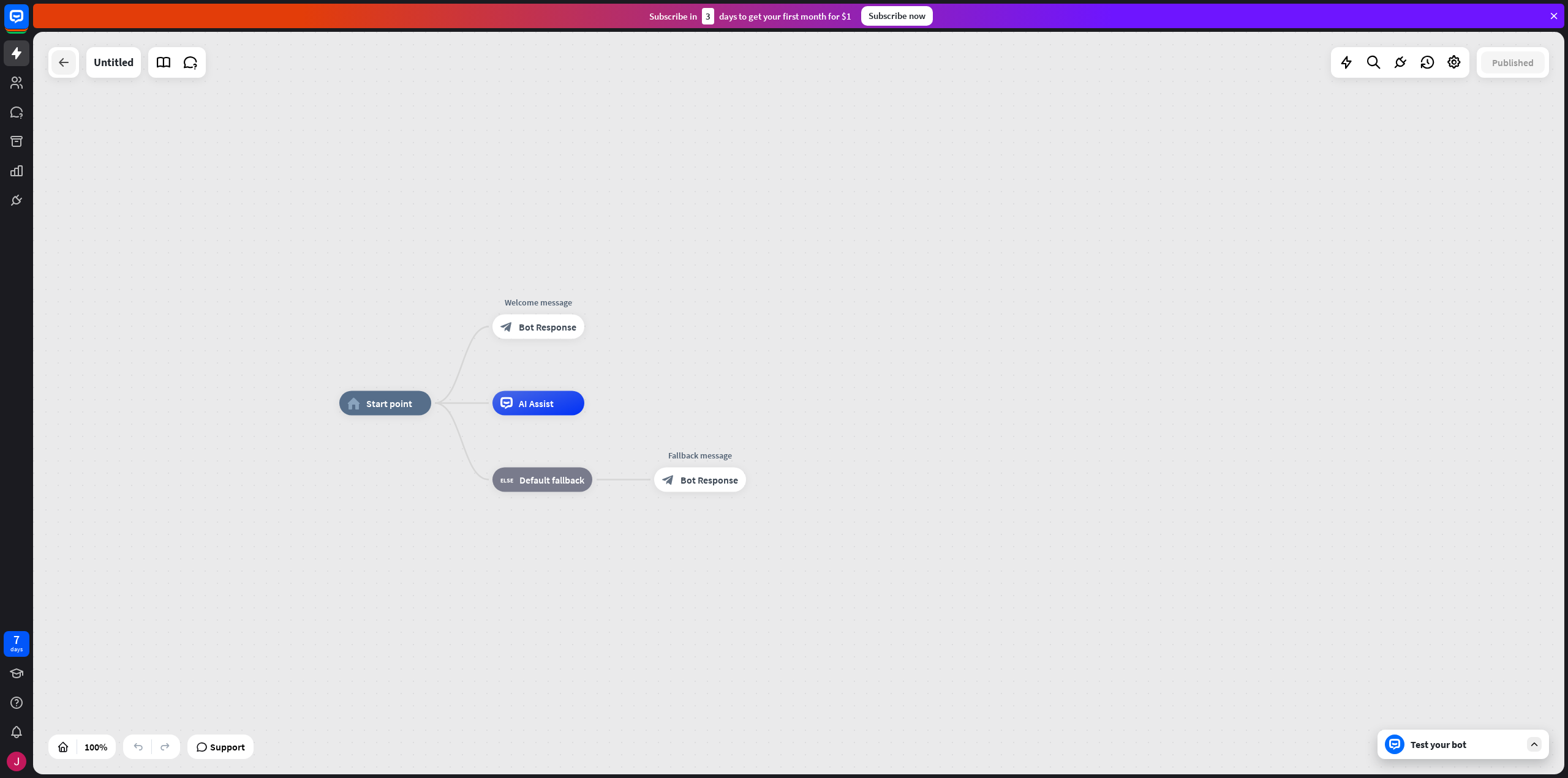
click at [60, 70] on div at bounding box center [64, 62] width 25 height 25
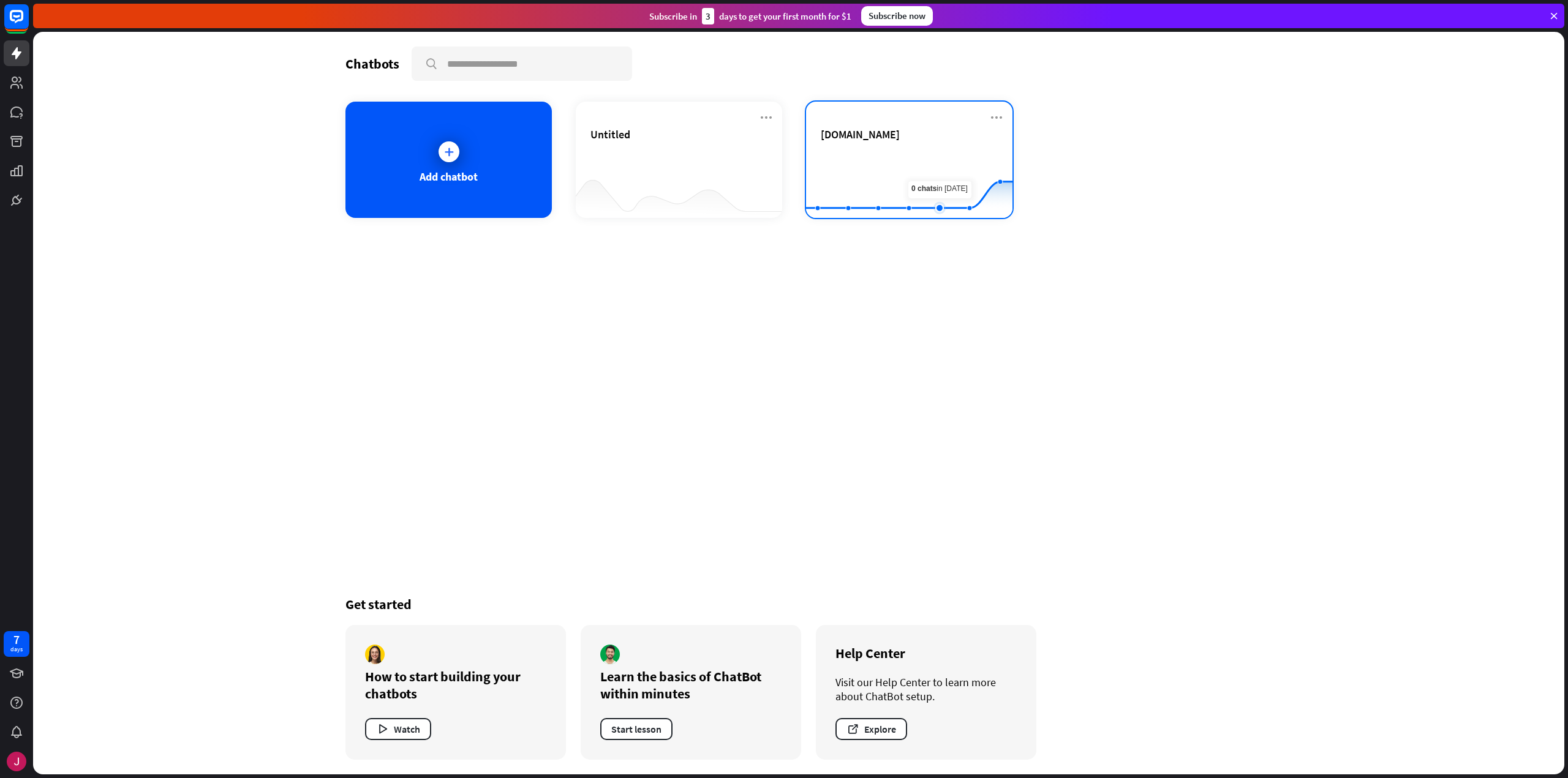
click at [945, 159] on rect at bounding box center [909, 188] width 206 height 76
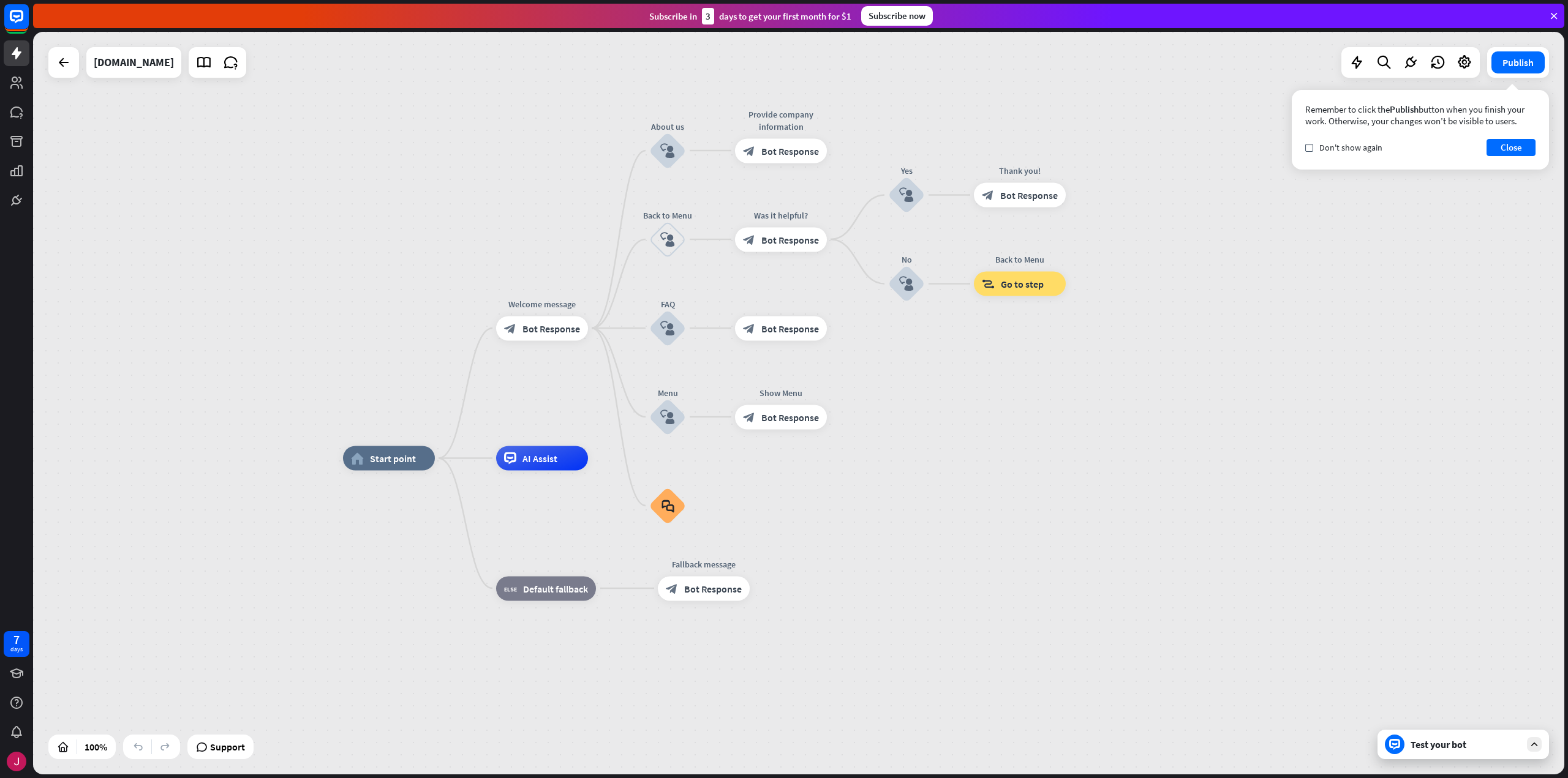
drag, startPoint x: 981, startPoint y: 393, endPoint x: 988, endPoint y: 448, distance: 55.4
click at [985, 448] on div "home_2 Start point Welcome message block_bot_response Bot Response About us blo…" at bounding box center [798, 403] width 1531 height 742
click at [1504, 147] on button "Close" at bounding box center [1510, 147] width 49 height 17
click at [1459, 62] on icon at bounding box center [1465, 62] width 16 height 16
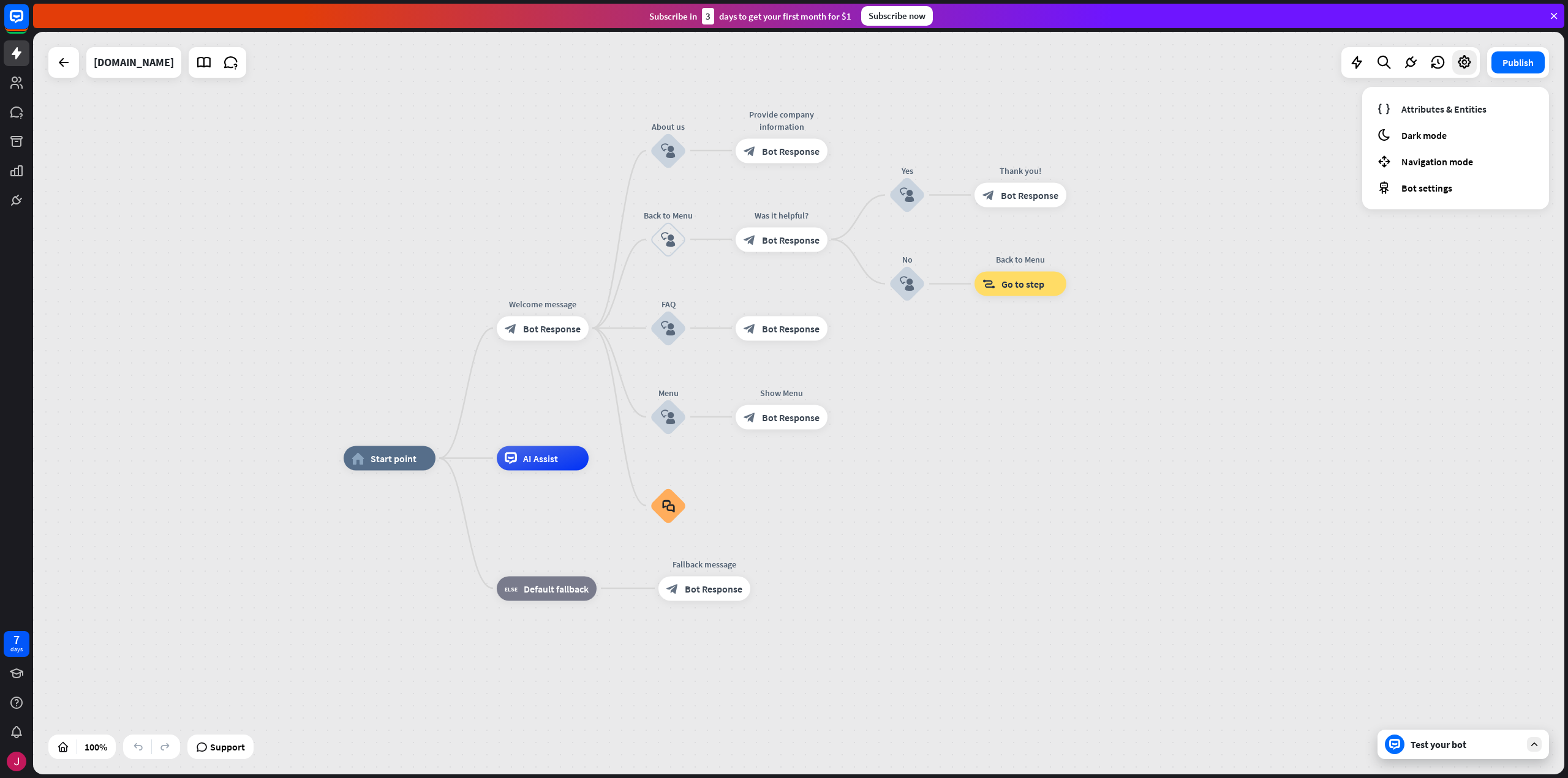
click at [1346, 293] on div "home_2 Start point Welcome message block_bot_response Bot Response About us blo…" at bounding box center [798, 403] width 1531 height 742
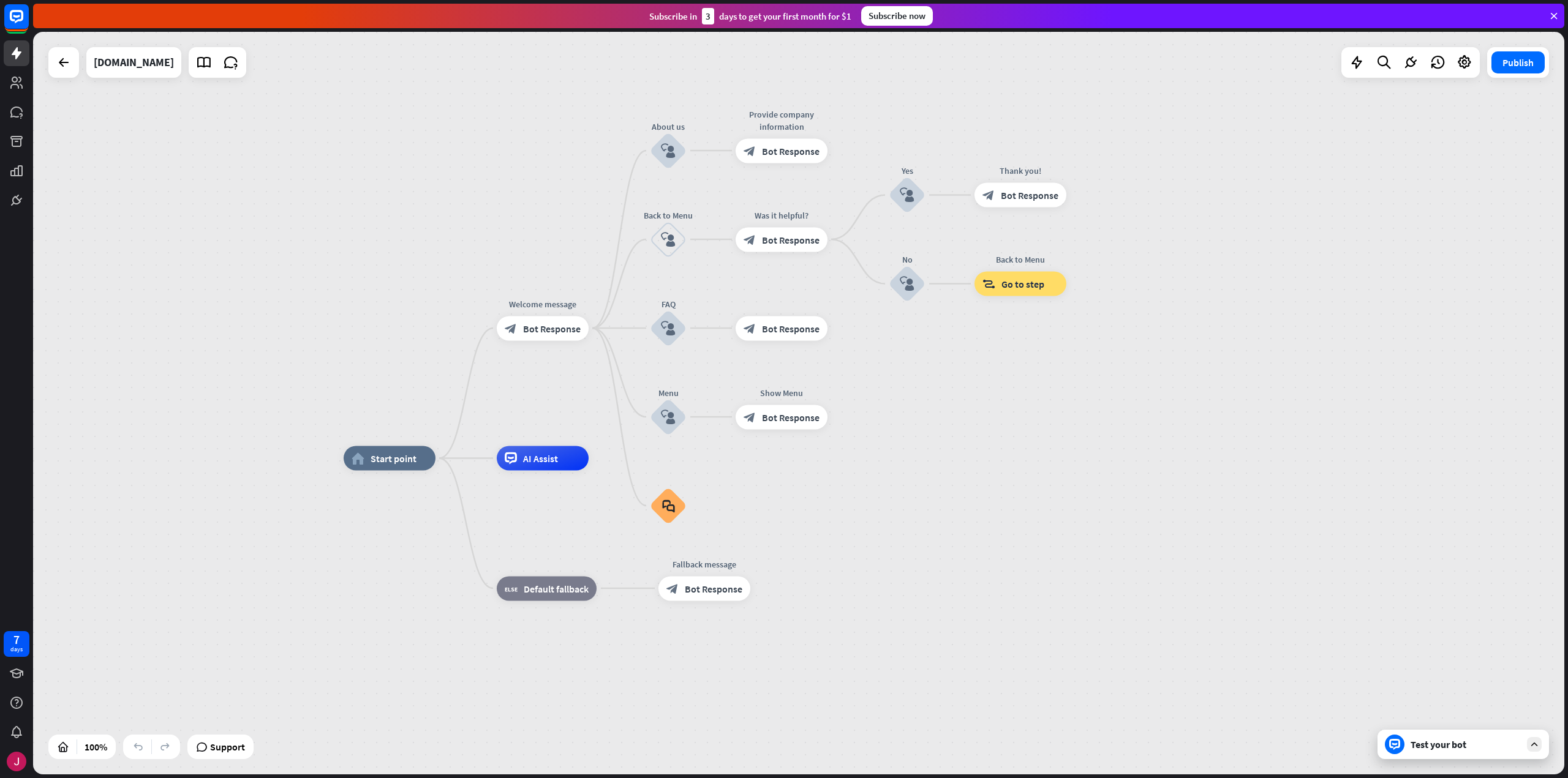
click at [1442, 751] on div "Test your bot" at bounding box center [1463, 744] width 172 height 29
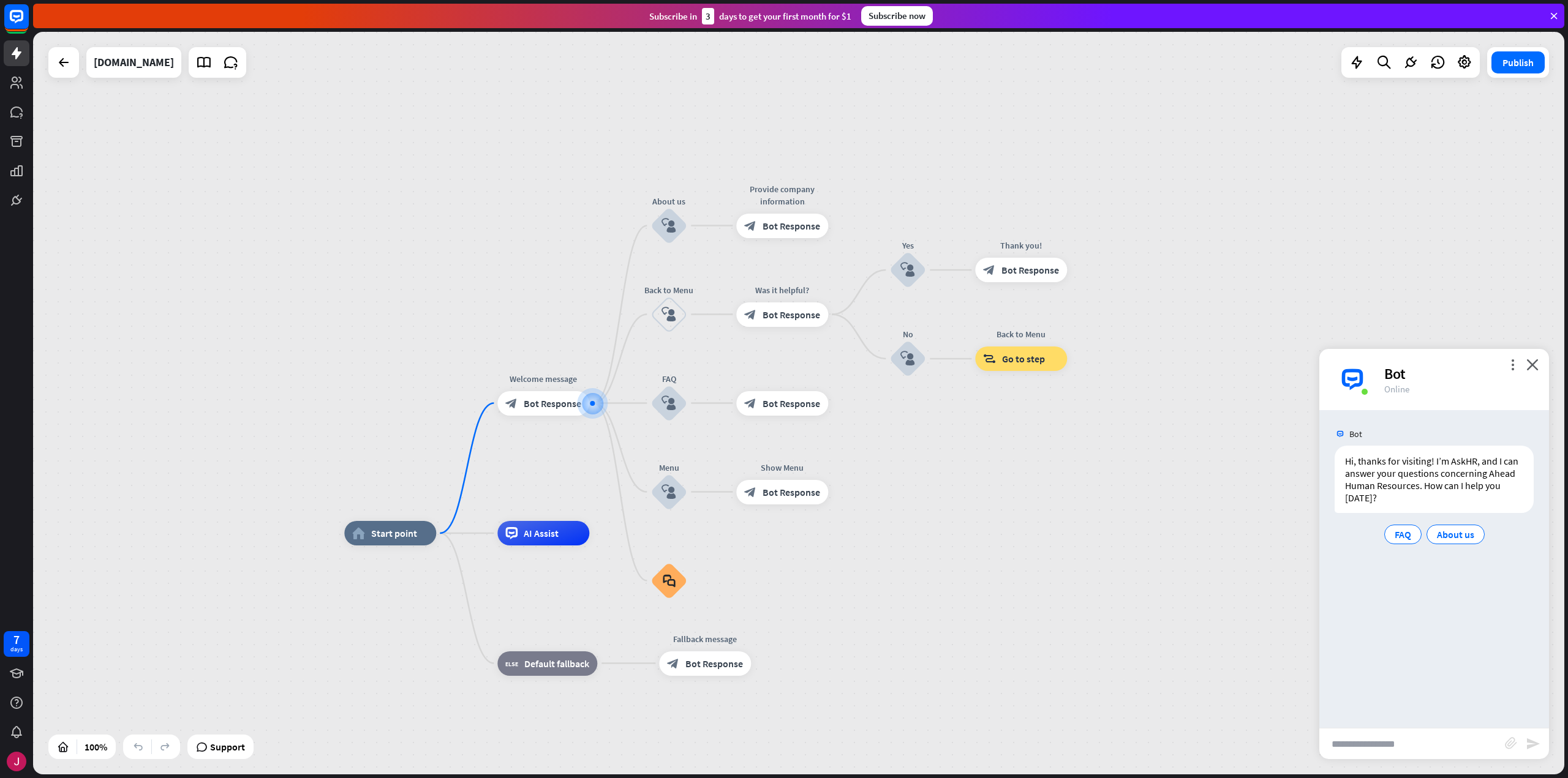
click at [1417, 753] on input "text" at bounding box center [1412, 744] width 186 height 31
type input "**********"
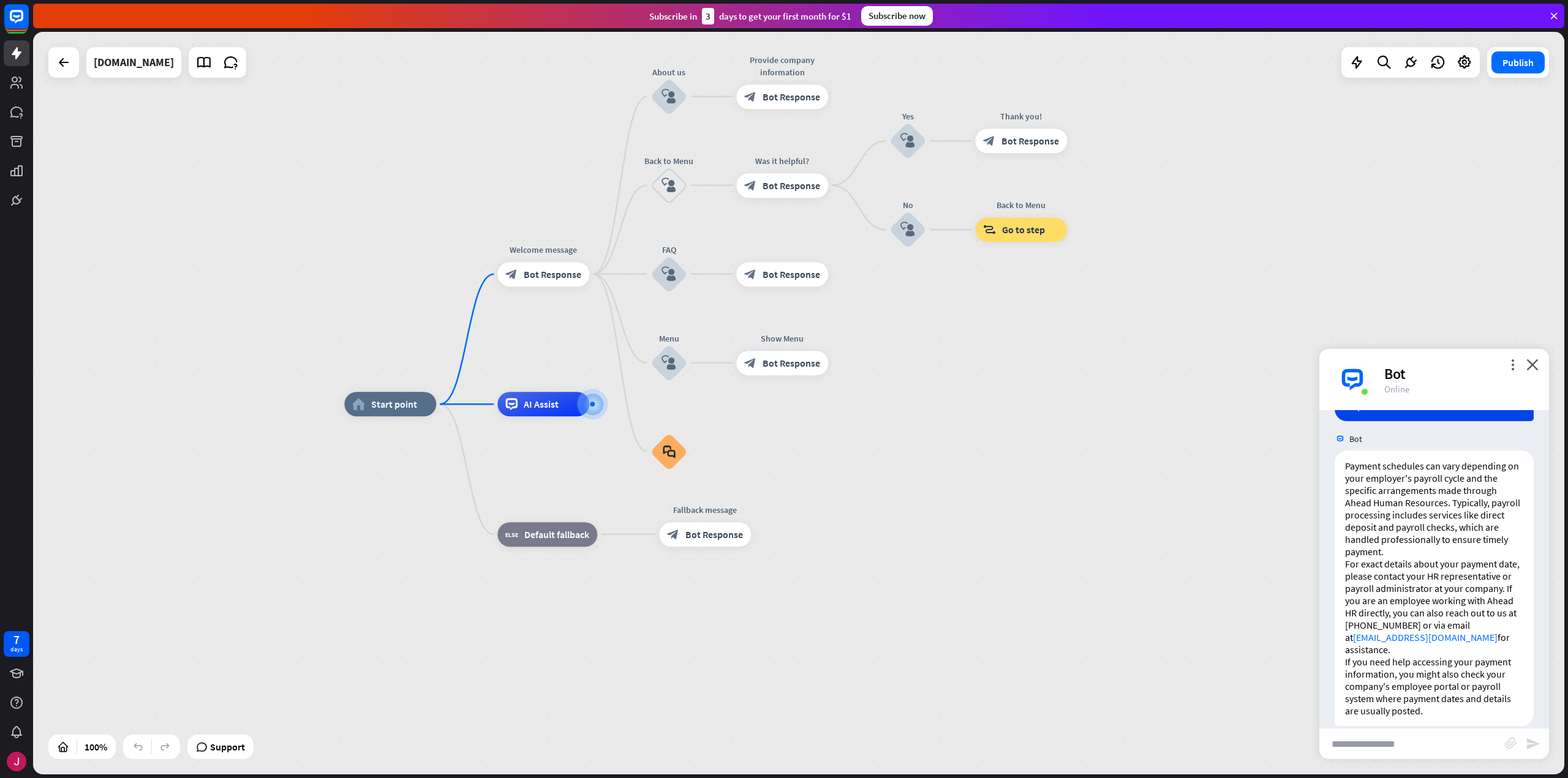
scroll to position [168, 0]
type input "**********"
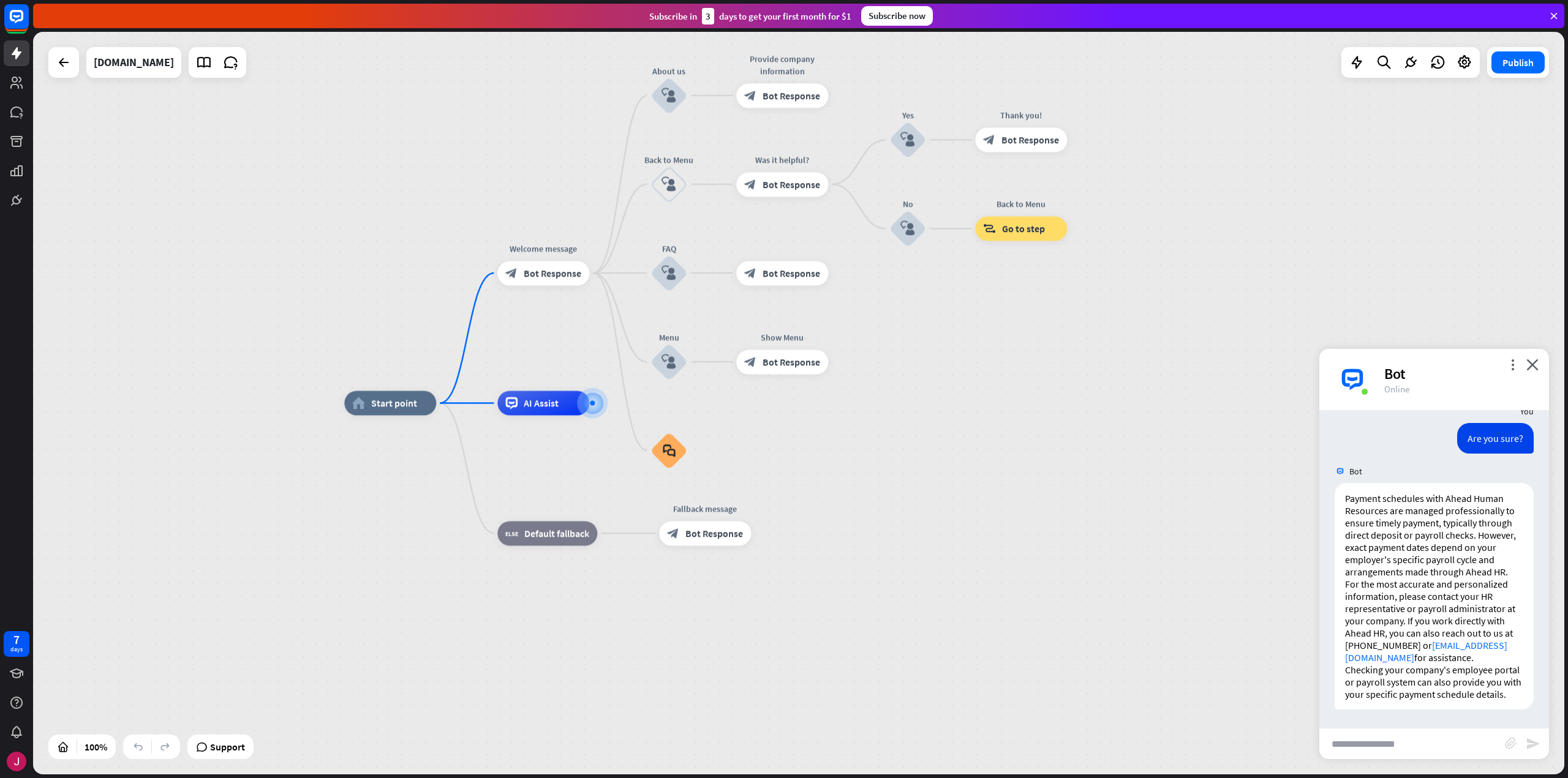
scroll to position [509, 0]
type input "**********"
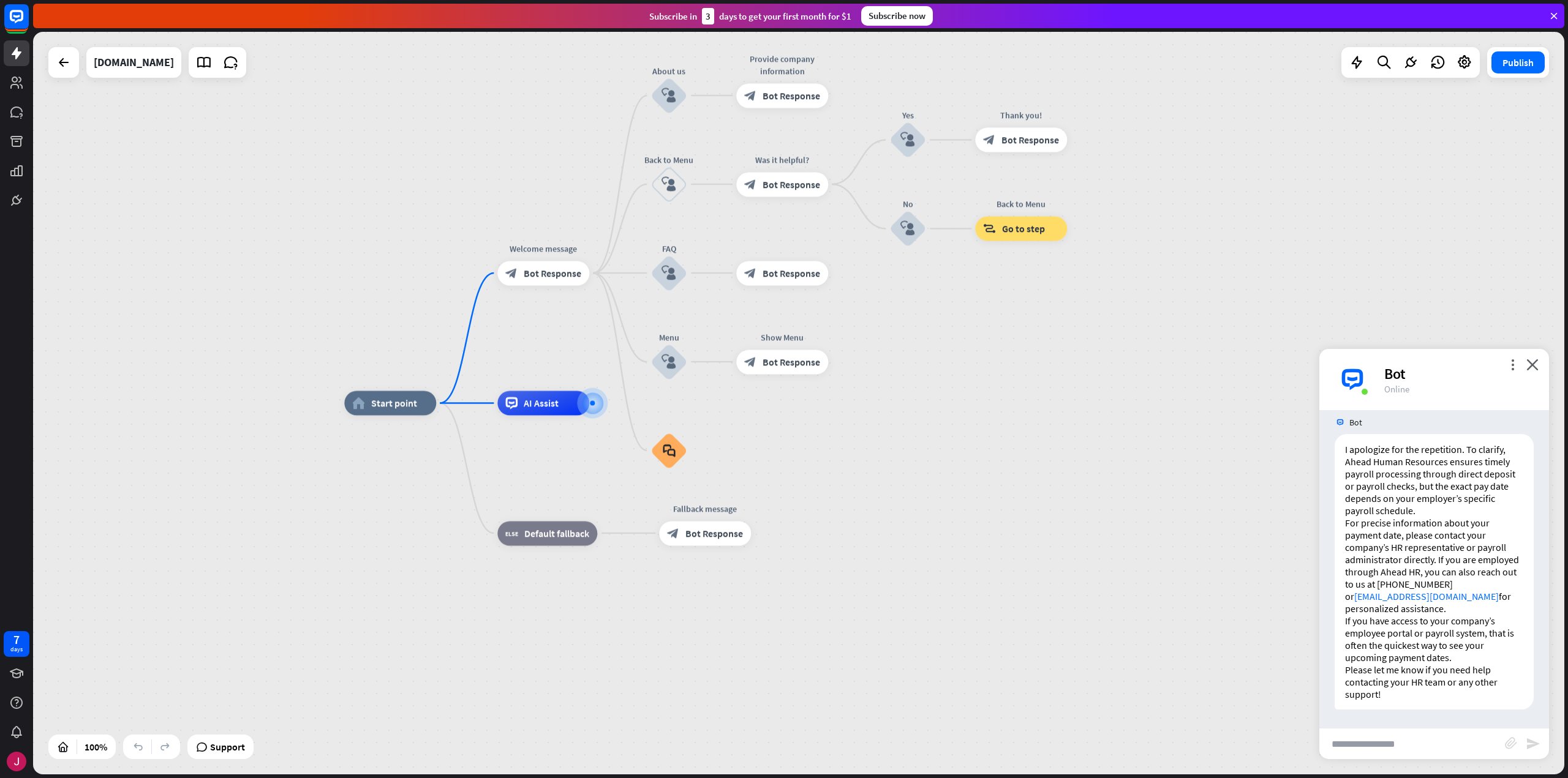
scroll to position [874, 0]
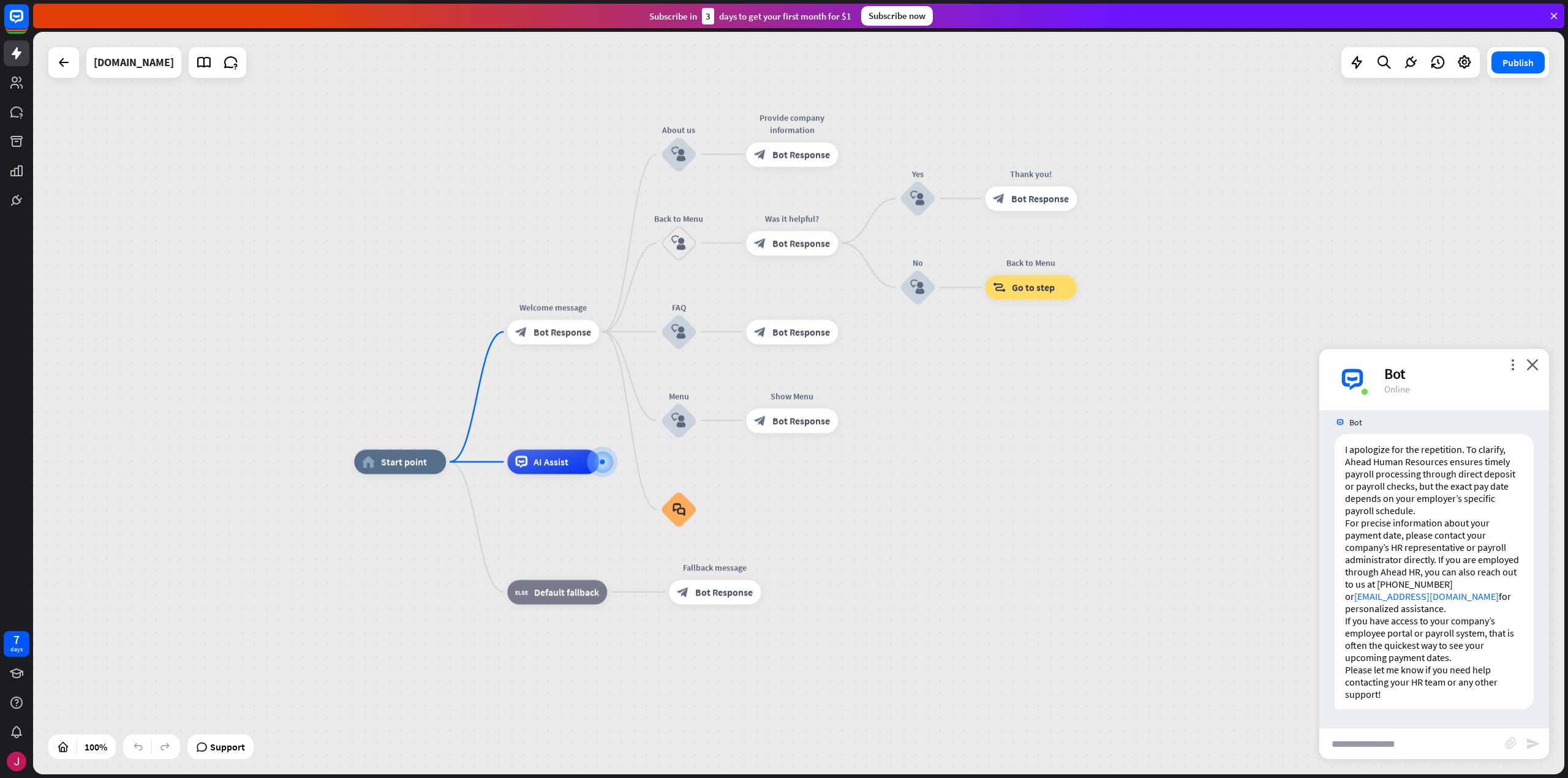
drag, startPoint x: 937, startPoint y: 449, endPoint x: 946, endPoint y: 509, distance: 60.7
click at [1537, 367] on icon "close" at bounding box center [1532, 364] width 12 height 11
